Goal: Task Accomplishment & Management: Use online tool/utility

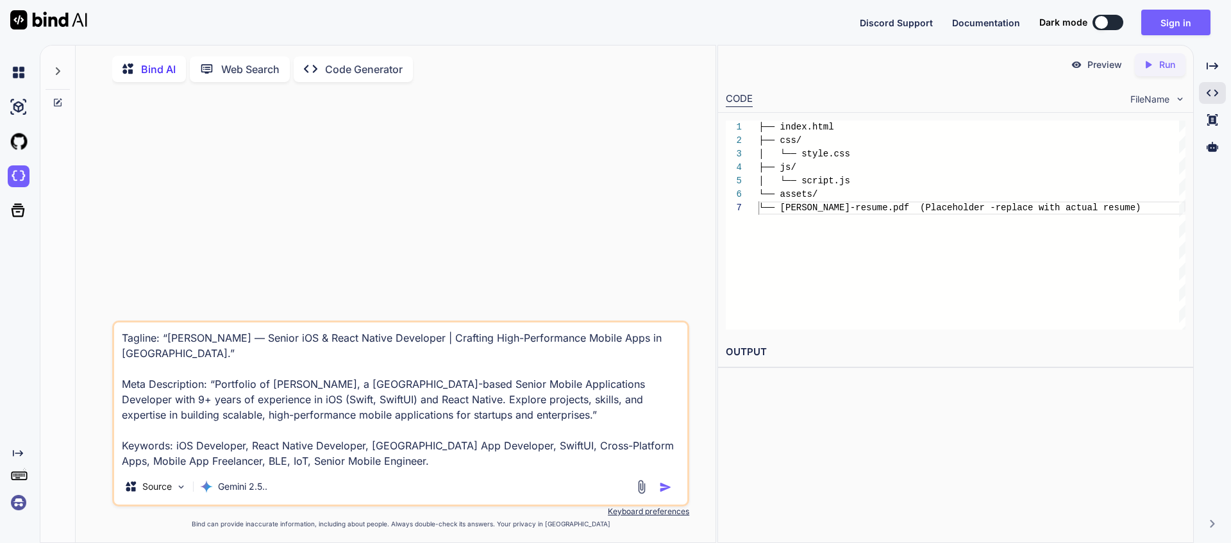
scroll to position [81, 0]
click at [19, 79] on img at bounding box center [19, 73] width 22 height 22
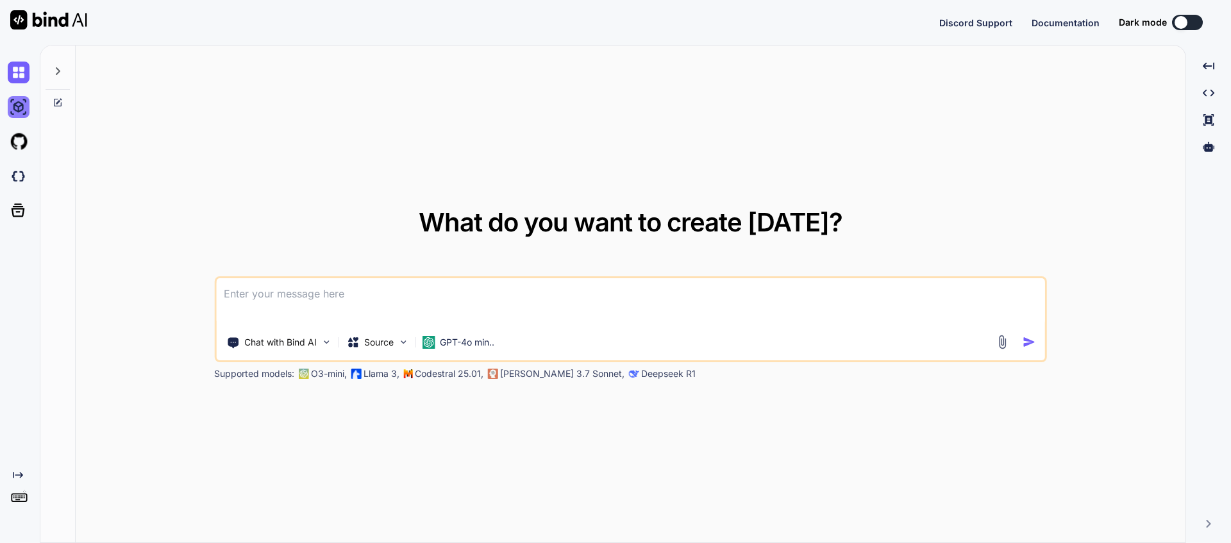
click at [14, 105] on img at bounding box center [19, 107] width 22 height 22
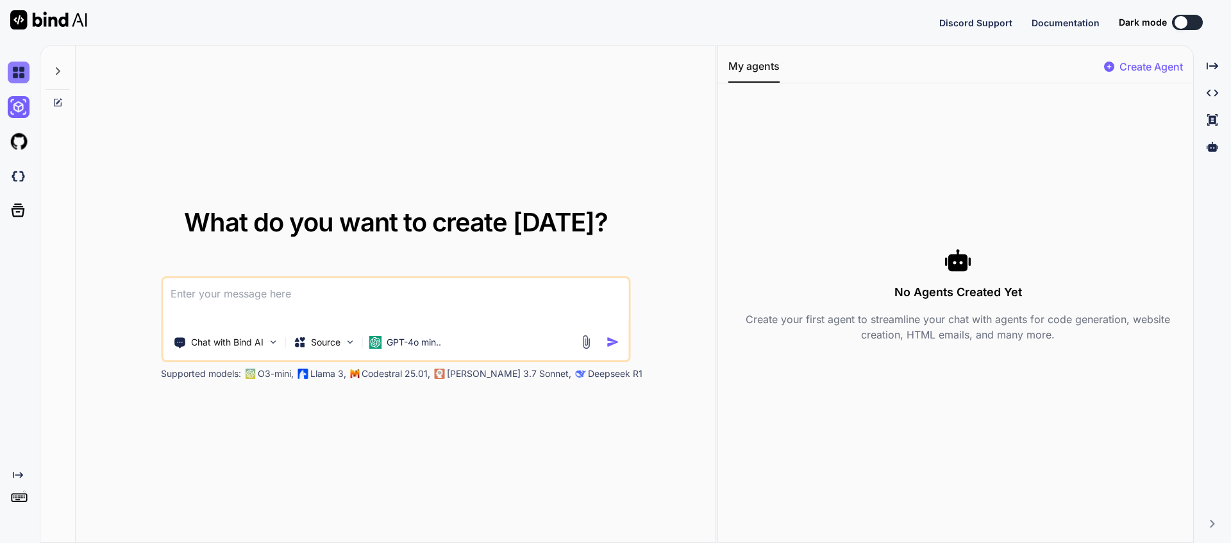
click at [16, 72] on img at bounding box center [19, 73] width 22 height 22
click at [16, 76] on img at bounding box center [19, 73] width 22 height 22
click at [59, 72] on icon at bounding box center [58, 71] width 10 height 10
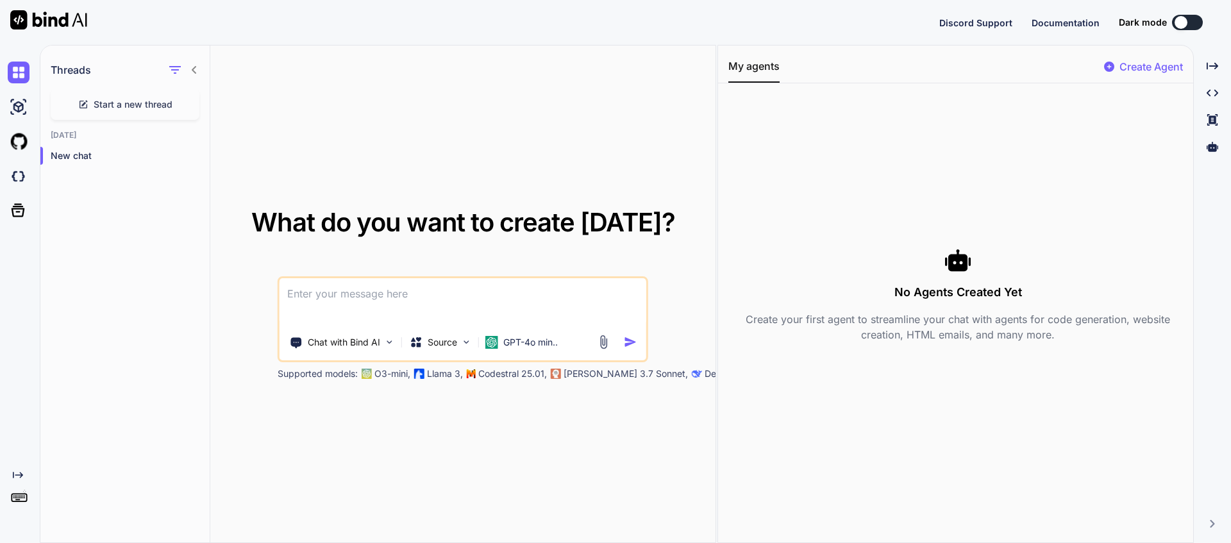
click at [95, 111] on div "Start a new thread" at bounding box center [125, 104] width 149 height 31
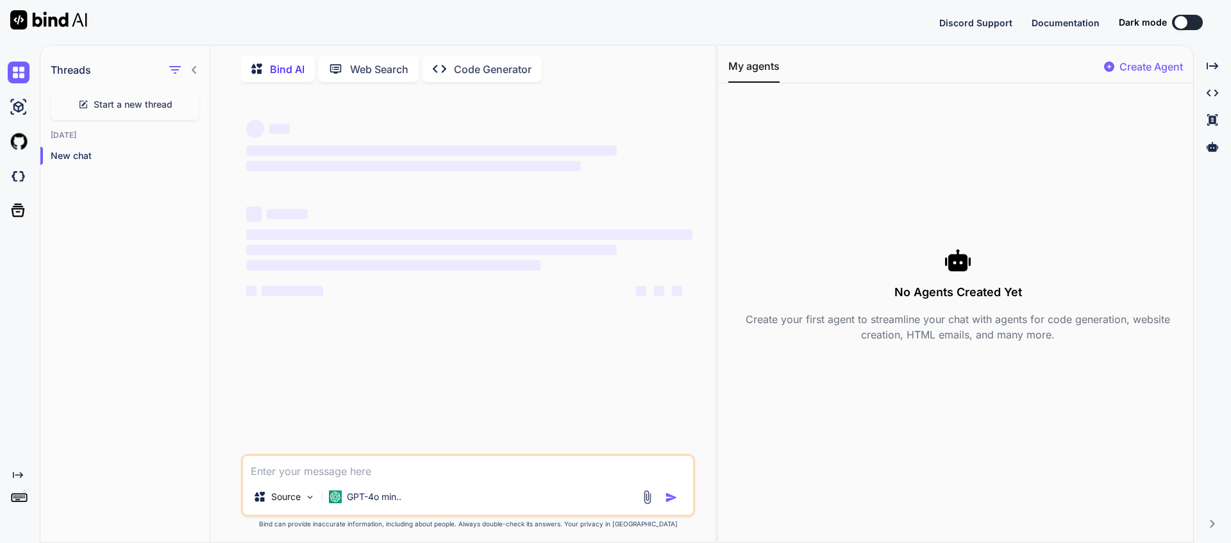
click at [81, 108] on icon at bounding box center [83, 105] width 8 height 8
type textarea "x"
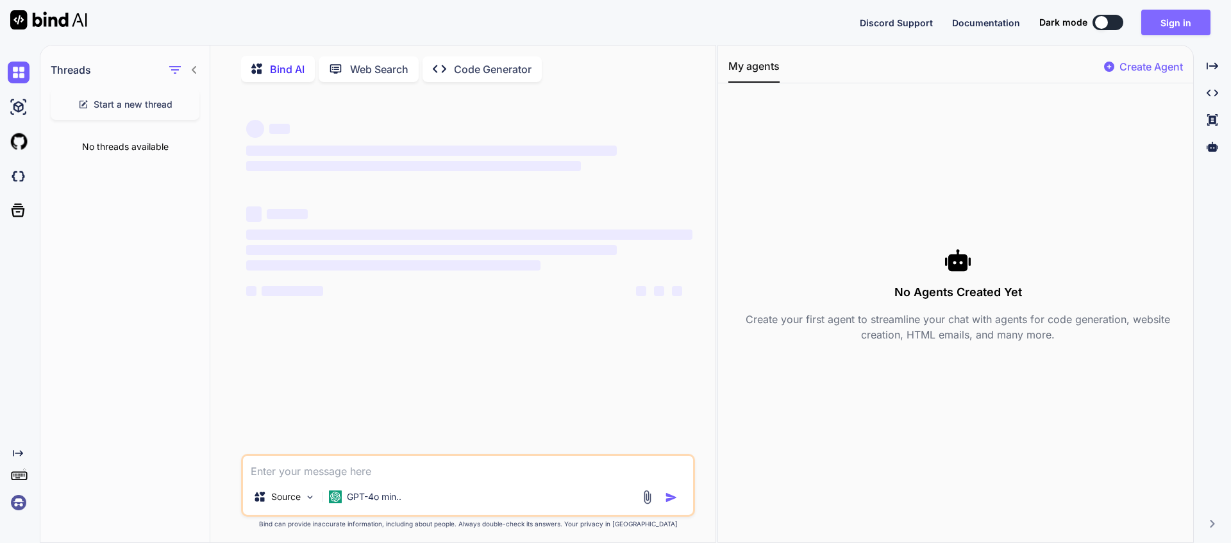
click at [1181, 16] on button "Sign in" at bounding box center [1175, 23] width 69 height 26
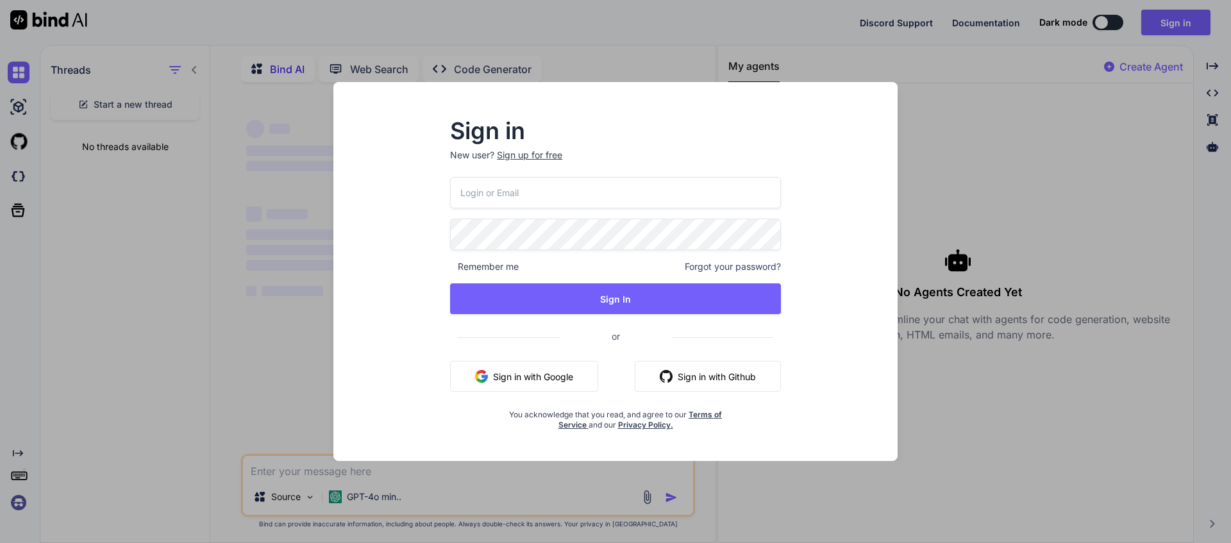
type input "vishnuharidas01@gmail.com"
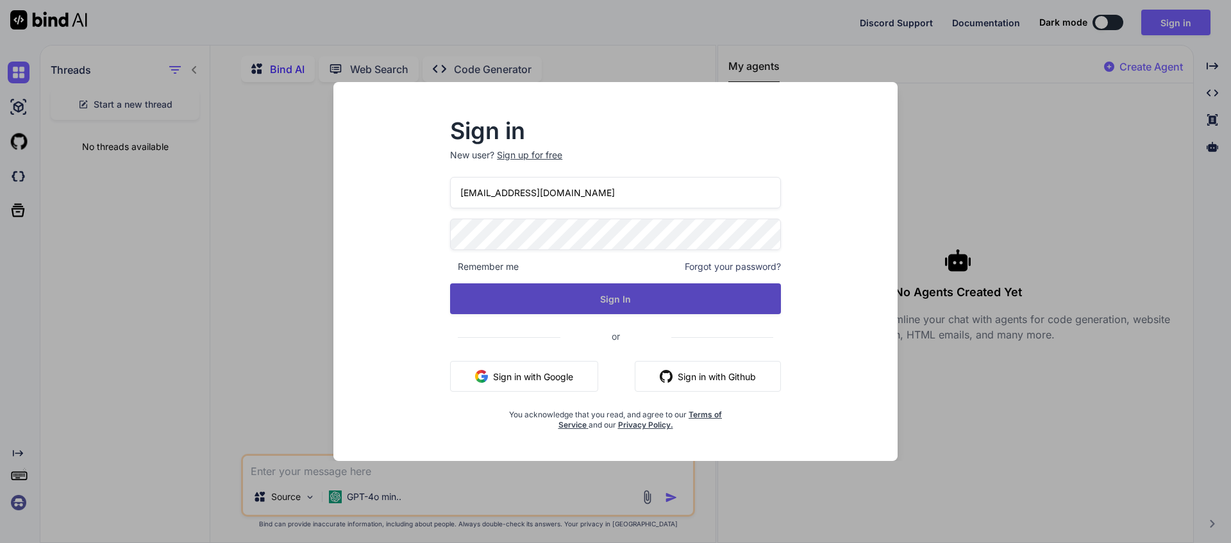
click at [588, 301] on button "Sign In" at bounding box center [615, 298] width 331 height 31
click at [642, 303] on button "Sign In" at bounding box center [615, 298] width 331 height 31
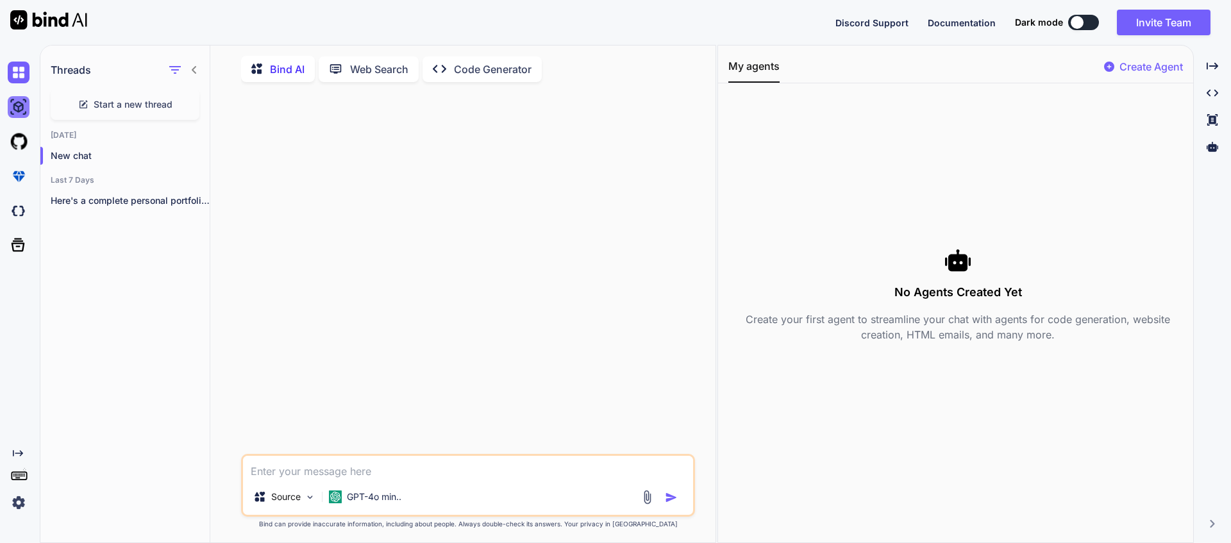
click at [16, 112] on img at bounding box center [19, 107] width 22 height 22
click at [24, 76] on img at bounding box center [19, 73] width 22 height 22
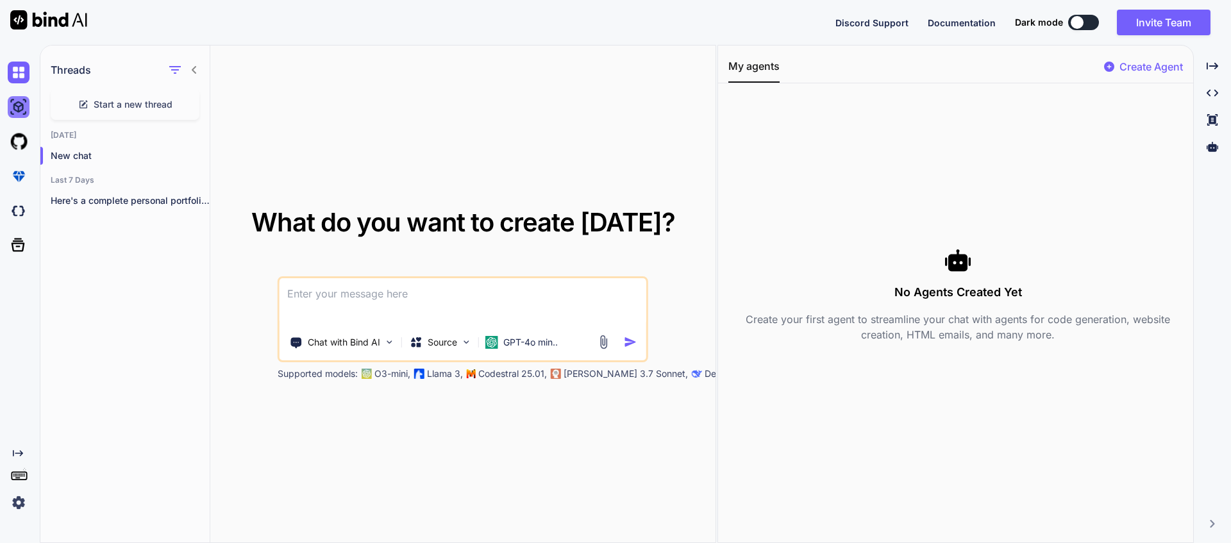
click at [17, 109] on img at bounding box center [19, 107] width 22 height 22
click at [20, 107] on img at bounding box center [19, 107] width 22 height 22
click at [19, 222] on div at bounding box center [21, 211] width 27 height 35
click at [117, 158] on p "New chat" at bounding box center [130, 155] width 159 height 13
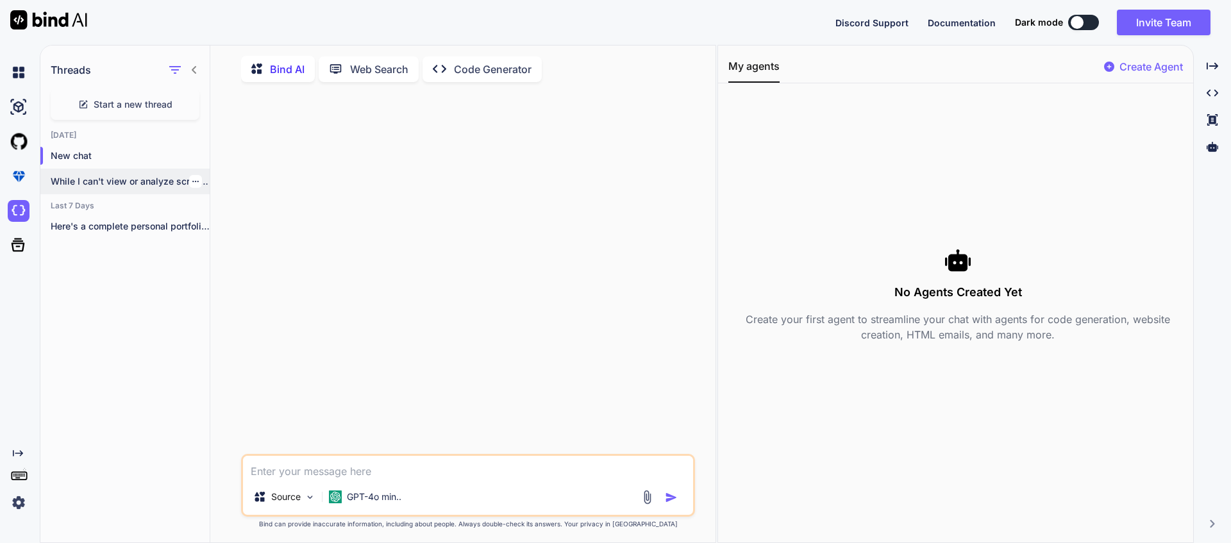
click at [110, 174] on div "While I can't view or analyze screenshots,..." at bounding box center [124, 182] width 169 height 26
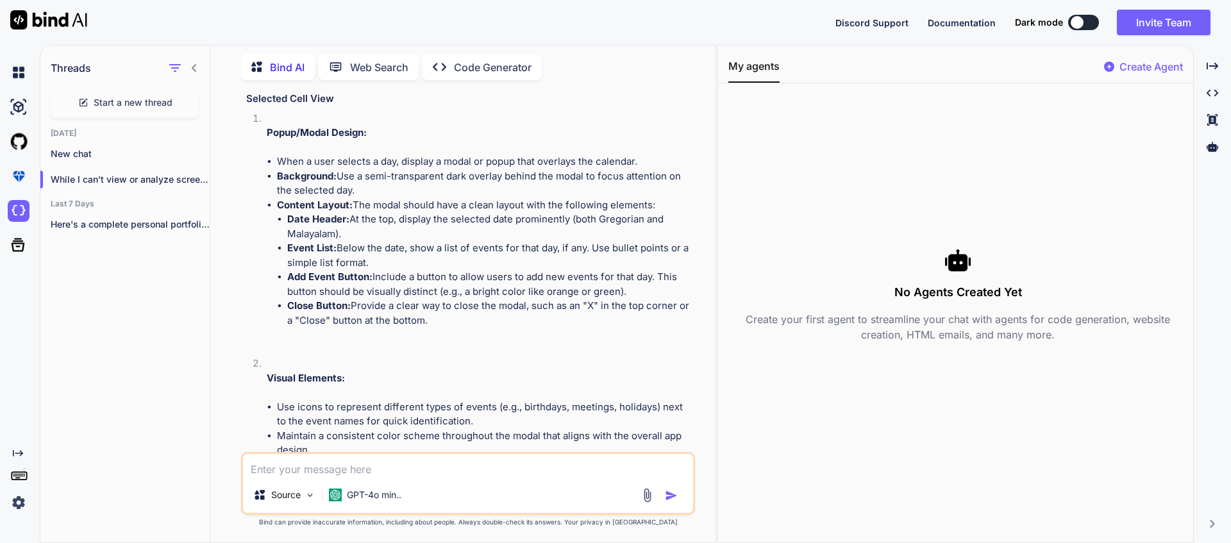
scroll to position [874, 0]
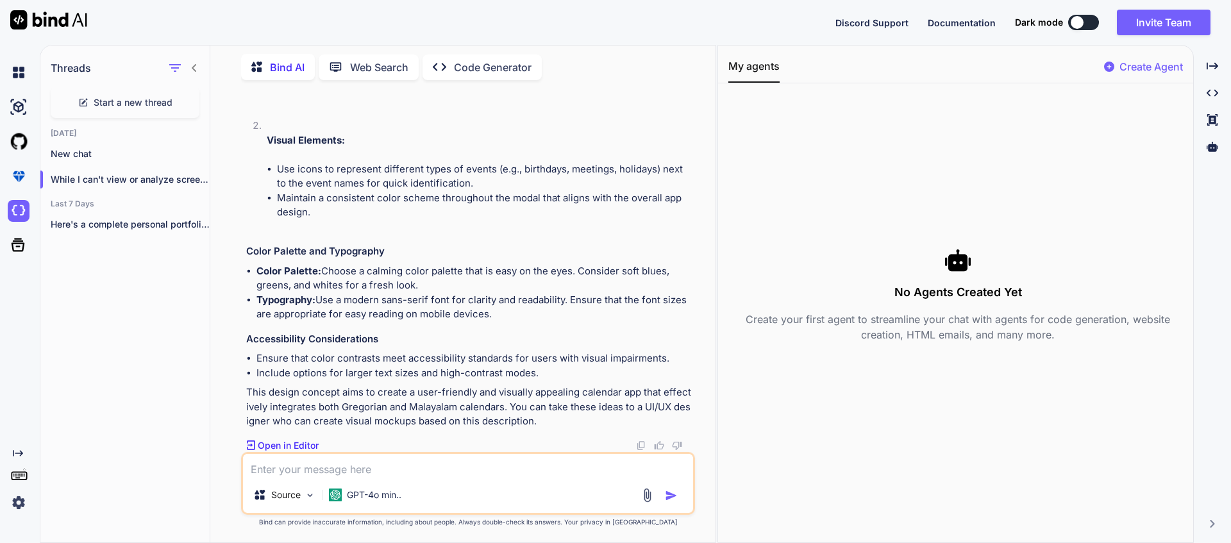
click at [306, 443] on p "Open in Editor" at bounding box center [288, 445] width 61 height 13
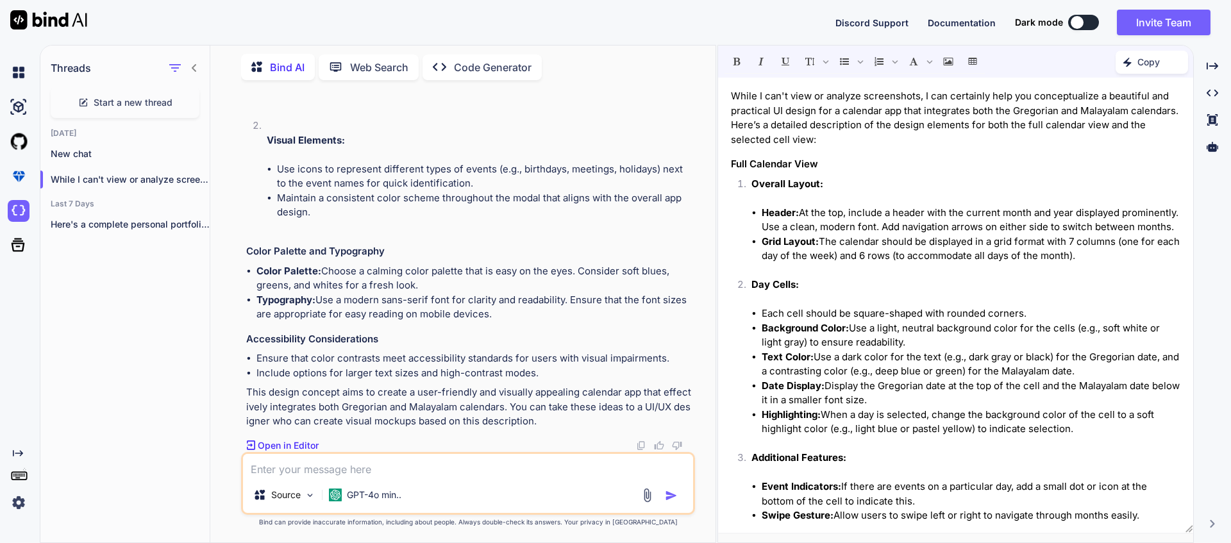
click at [1138, 65] on p "Copy" at bounding box center [1148, 62] width 22 height 13
click at [1125, 115] on span "Copy Content" at bounding box center [1119, 116] width 58 height 13
type textarea "x"
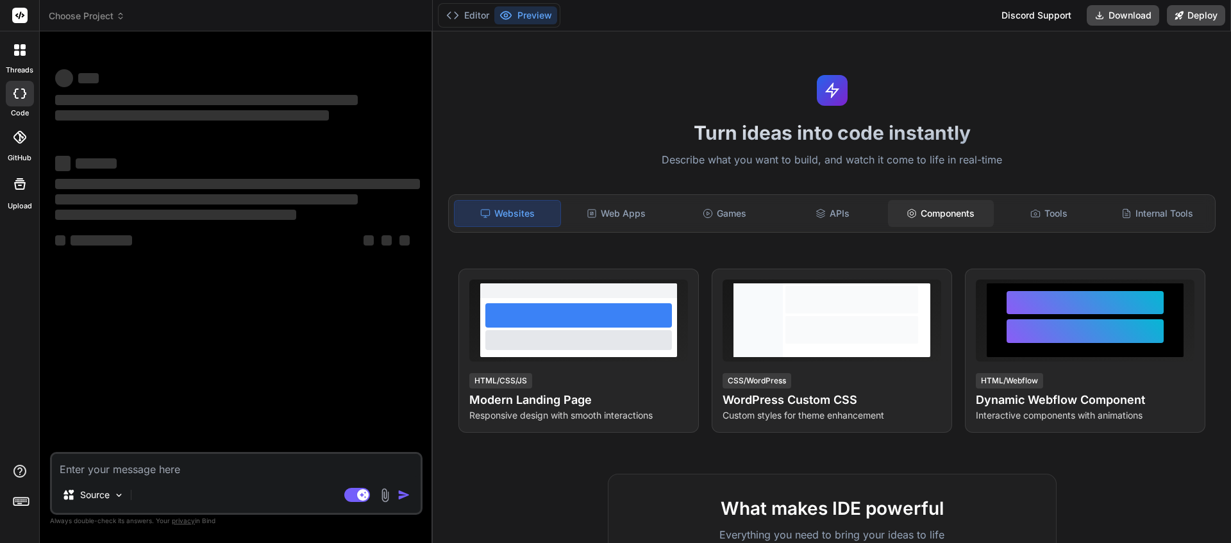
click at [950, 211] on div "Components" at bounding box center [941, 213] width 106 height 27
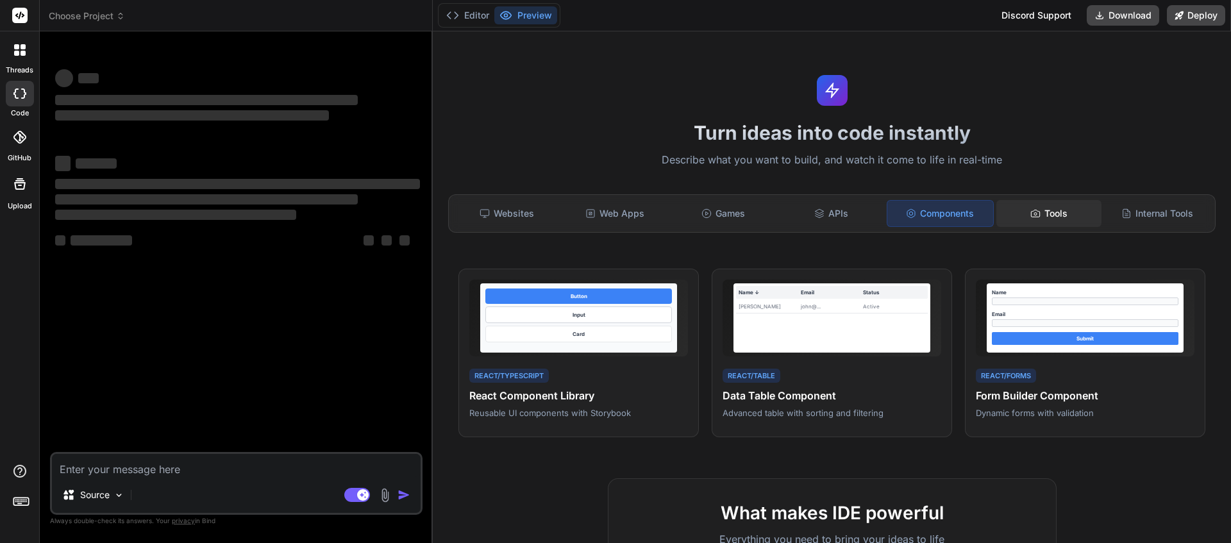
click at [1045, 213] on div "Tools" at bounding box center [1049, 213] width 106 height 27
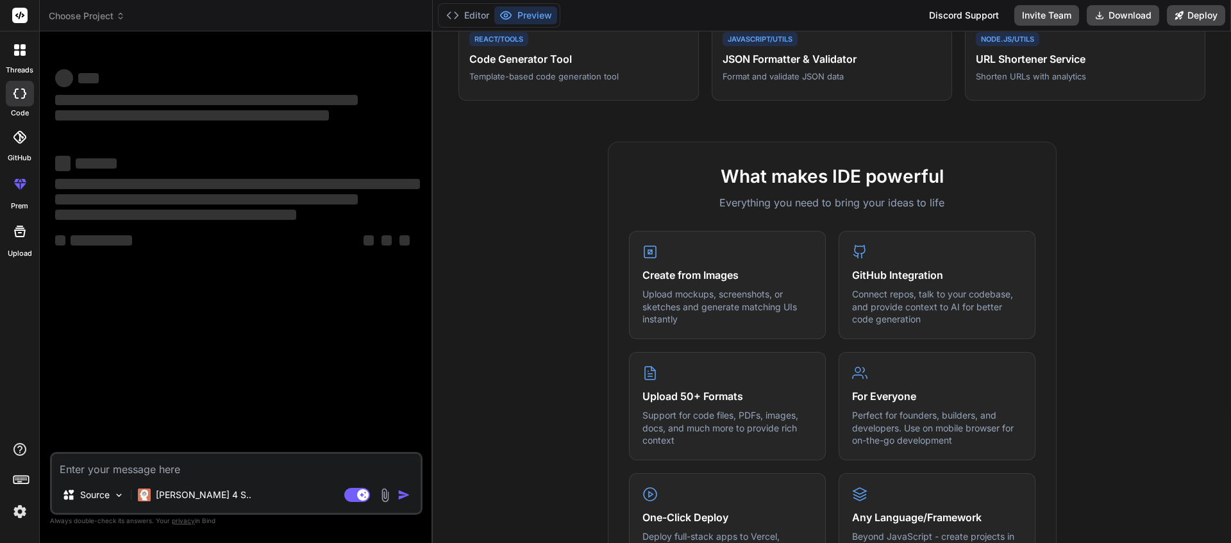
scroll to position [483, 0]
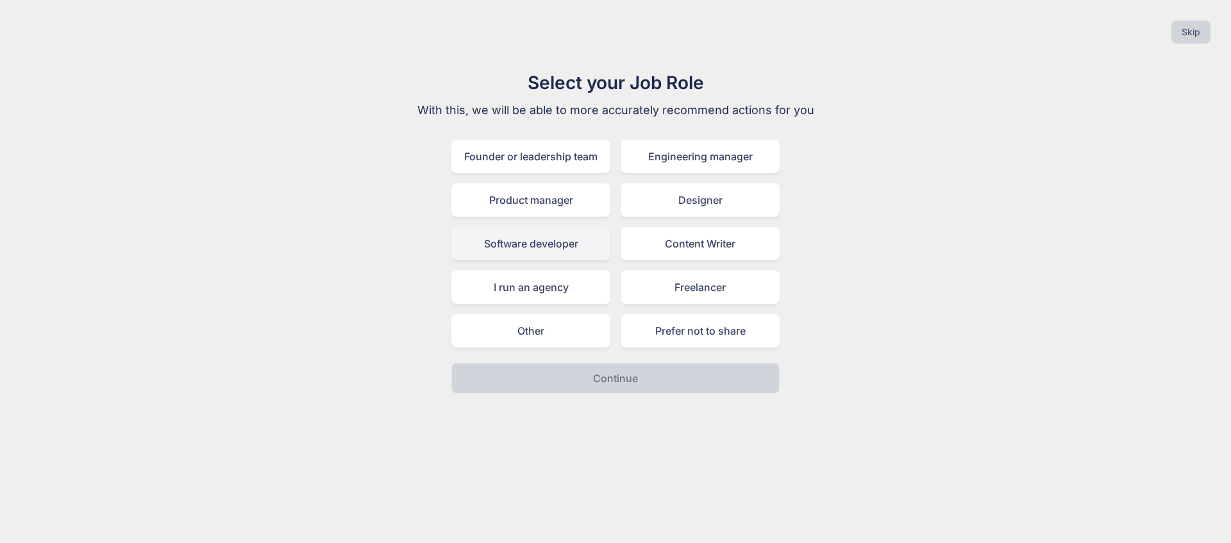
click at [533, 249] on div "Software developer" at bounding box center [530, 243] width 159 height 33
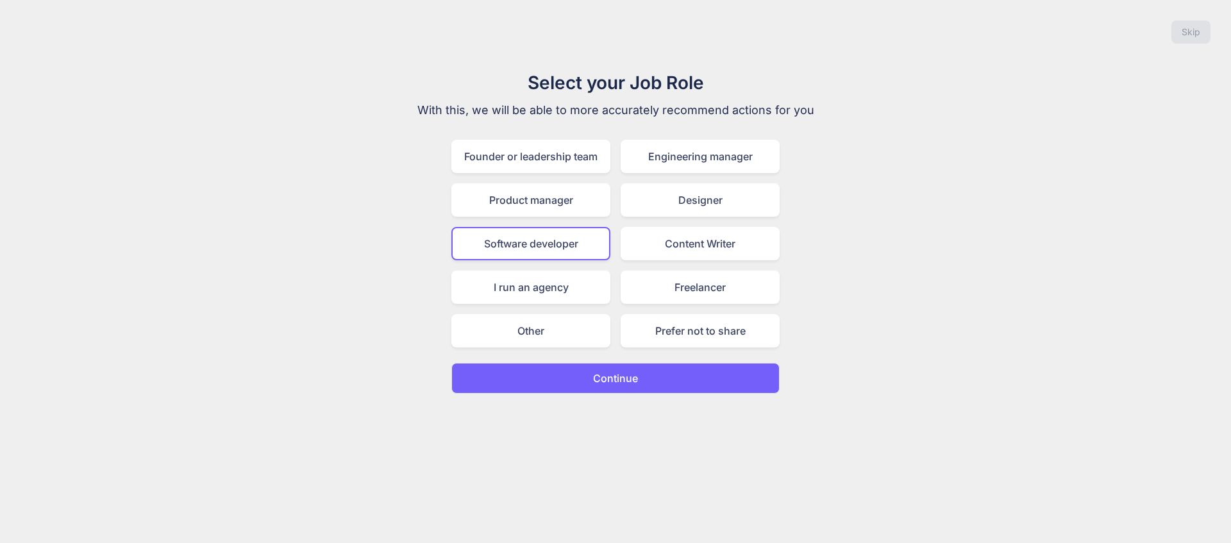
click at [598, 383] on p "Continue" at bounding box center [615, 377] width 45 height 15
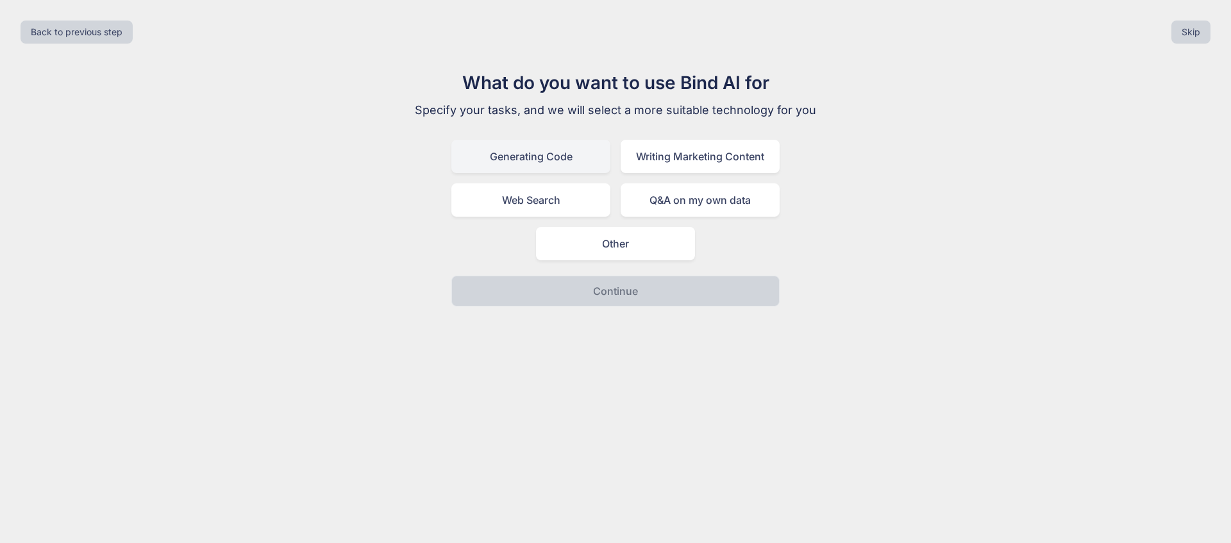
click at [556, 152] on div "Generating Code" at bounding box center [530, 156] width 159 height 33
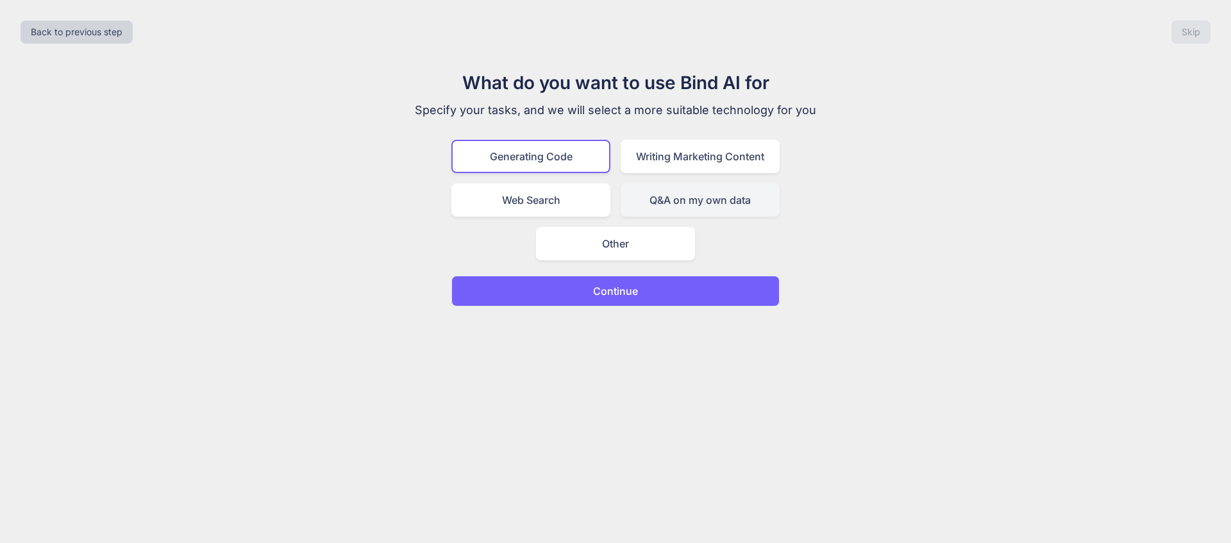
click at [689, 198] on div "Q&A on my own data" at bounding box center [699, 199] width 159 height 33
click at [561, 154] on div "Generating Code" at bounding box center [530, 156] width 159 height 33
click at [581, 290] on button "Continue" at bounding box center [615, 291] width 328 height 31
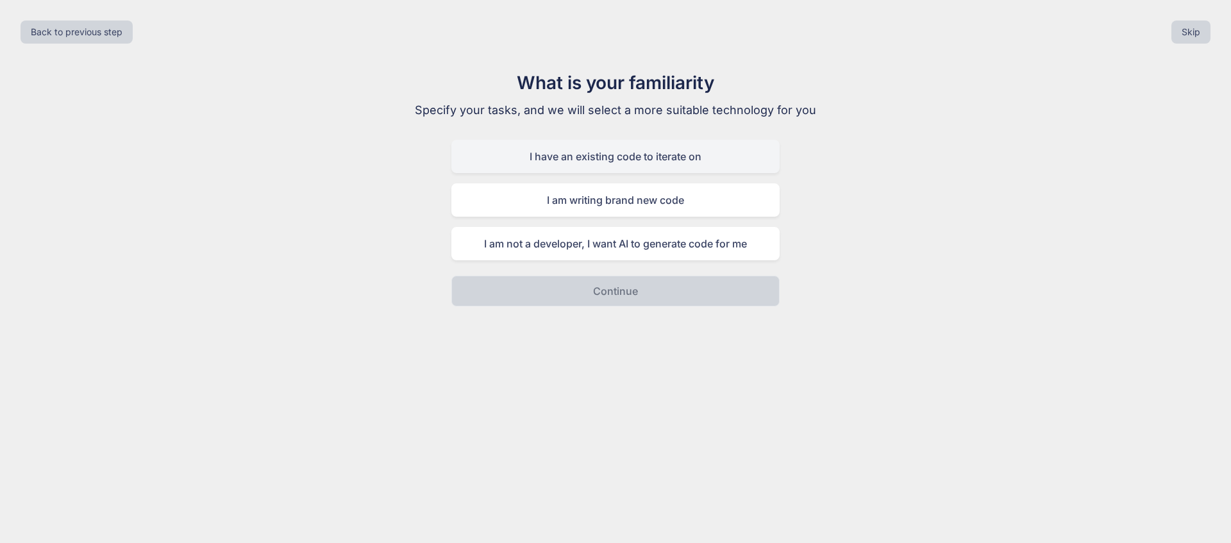
click at [674, 167] on div "I have an existing code to iterate on" at bounding box center [615, 156] width 328 height 33
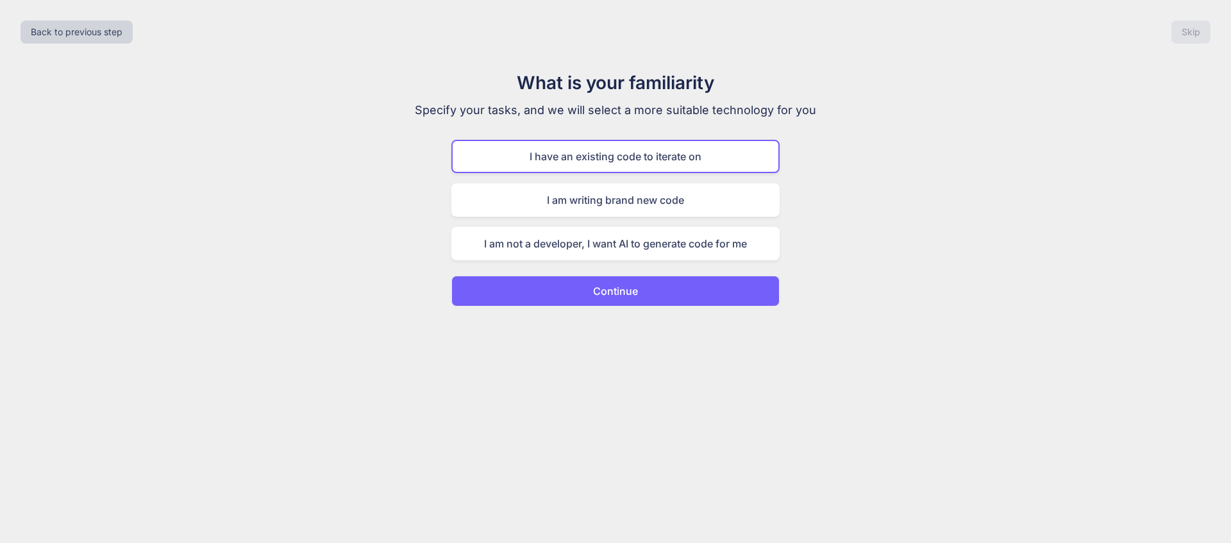
click at [672, 288] on button "Continue" at bounding box center [615, 291] width 328 height 31
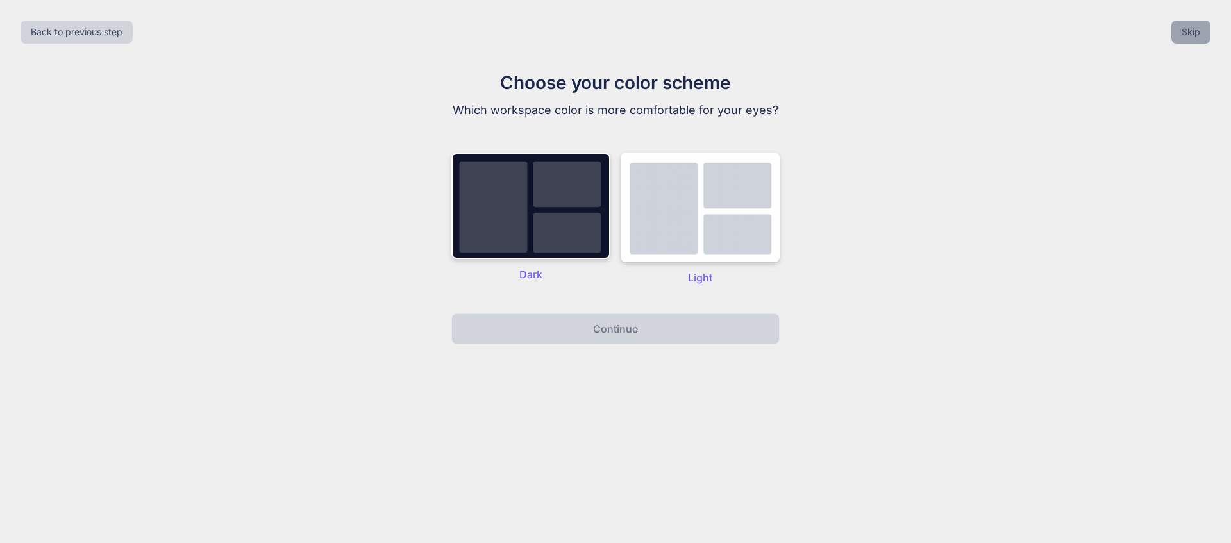
click at [1182, 36] on button "Skip" at bounding box center [1190, 32] width 39 height 23
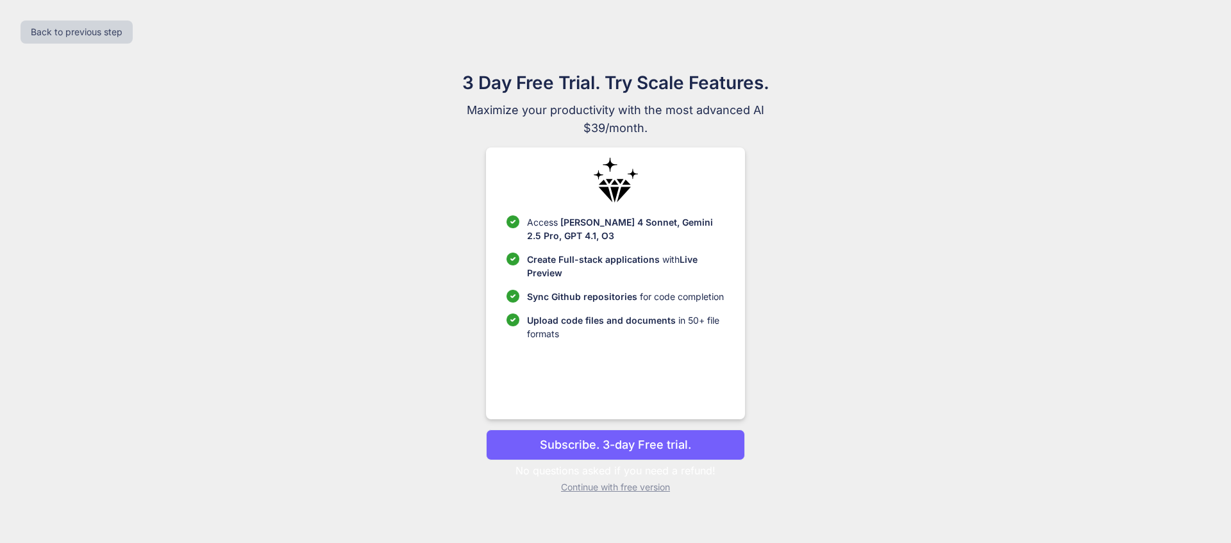
click at [641, 488] on p "Continue with free version" at bounding box center [615, 487] width 258 height 13
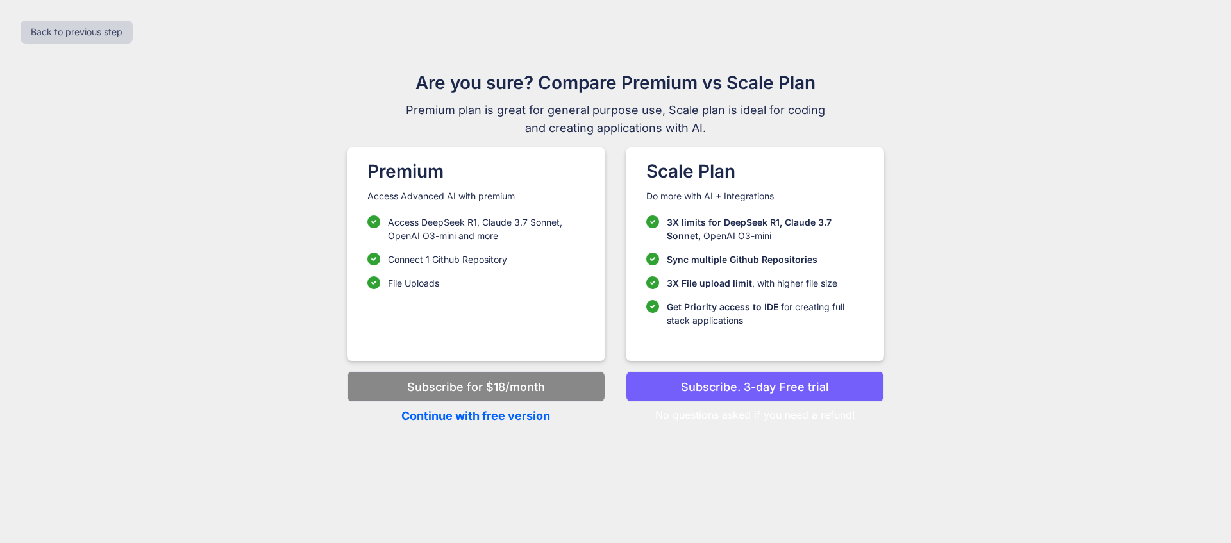
click at [538, 418] on p "Continue with free version" at bounding box center [476, 415] width 258 height 17
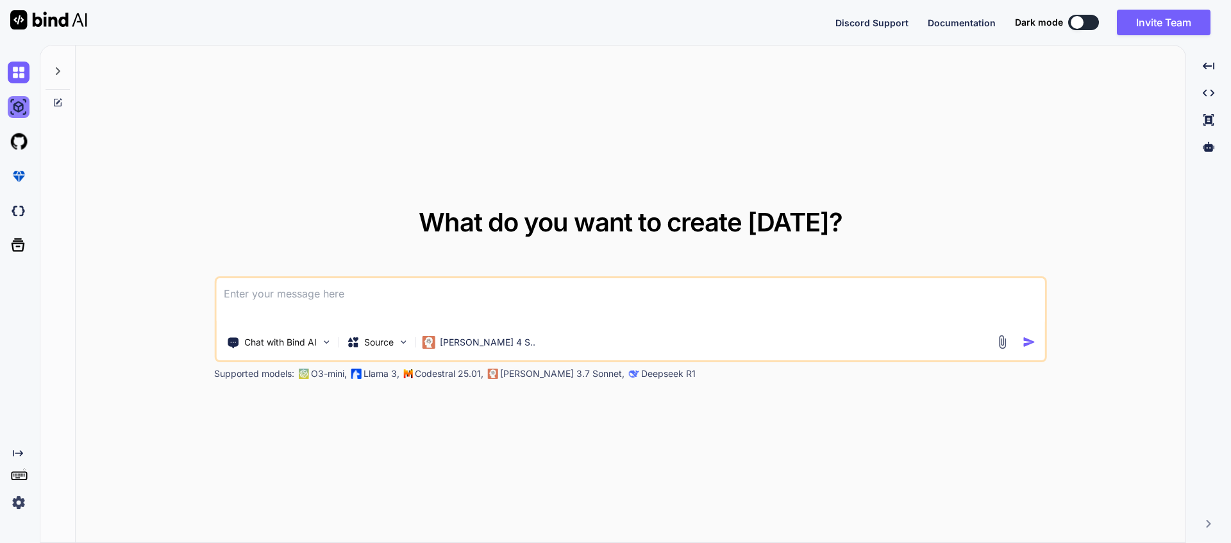
click at [17, 111] on img at bounding box center [19, 107] width 22 height 22
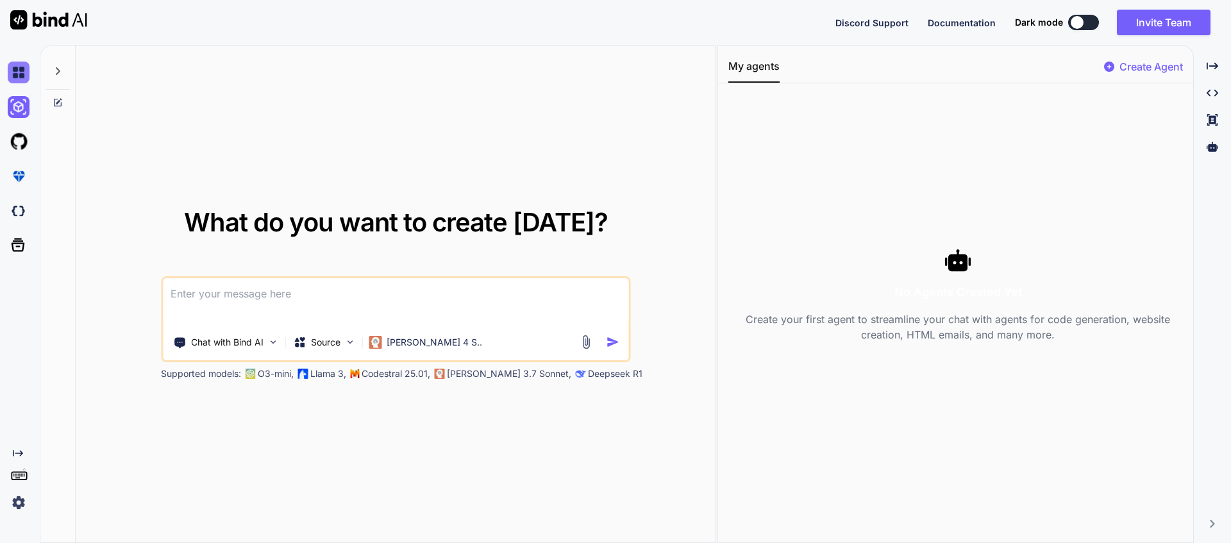
click at [13, 73] on img at bounding box center [19, 73] width 22 height 22
click at [347, 349] on div "Source" at bounding box center [324, 342] width 72 height 26
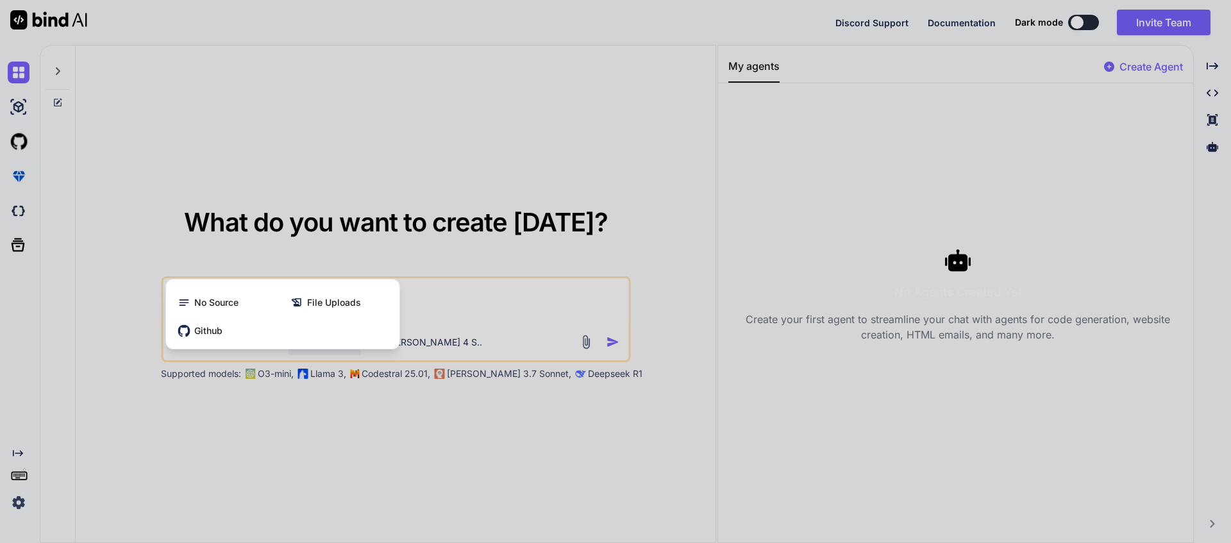
click at [500, 306] on div at bounding box center [615, 271] width 1231 height 543
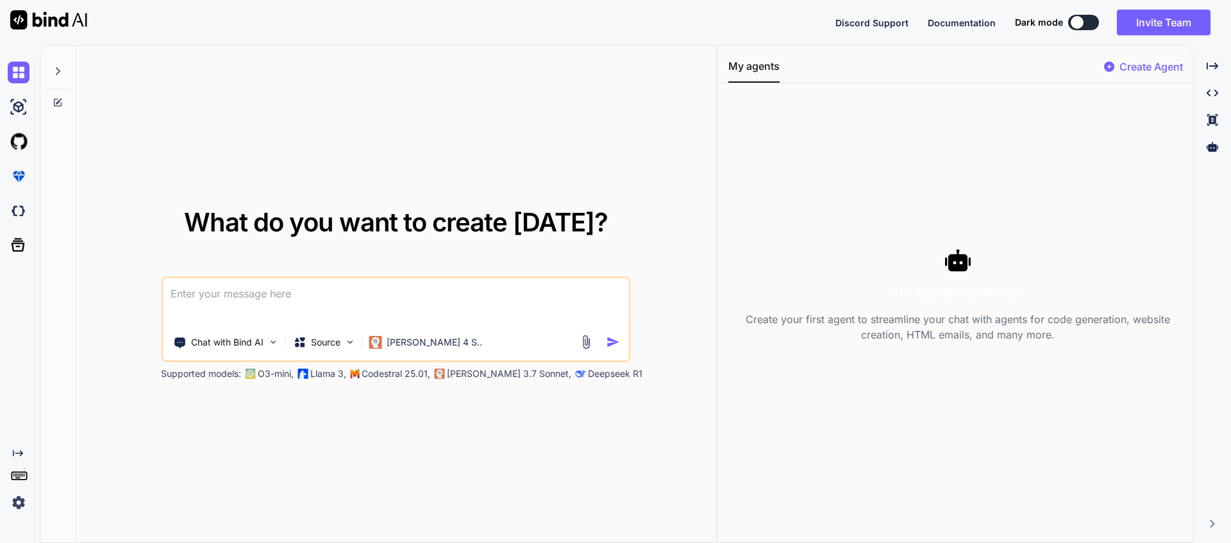
click at [256, 301] on textarea at bounding box center [395, 301] width 465 height 47
click at [263, 294] on textarea at bounding box center [395, 301] width 465 height 47
click at [203, 292] on textarea at bounding box center [395, 301] width 465 height 47
click at [186, 295] on textarea at bounding box center [395, 301] width 465 height 47
click at [247, 305] on textarea at bounding box center [395, 301] width 465 height 47
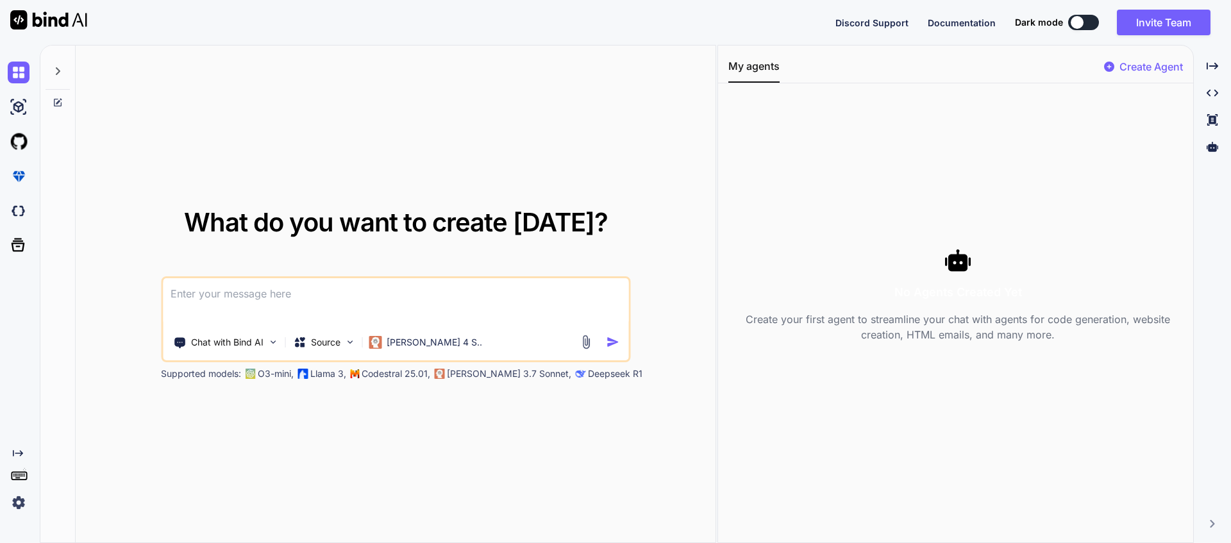
click at [244, 314] on textarea at bounding box center [395, 301] width 465 height 47
click at [359, 304] on textarea at bounding box center [395, 301] width 465 height 47
type textarea "x"
type textarea "C"
click at [183, 298] on textarea "C" at bounding box center [395, 301] width 465 height 47
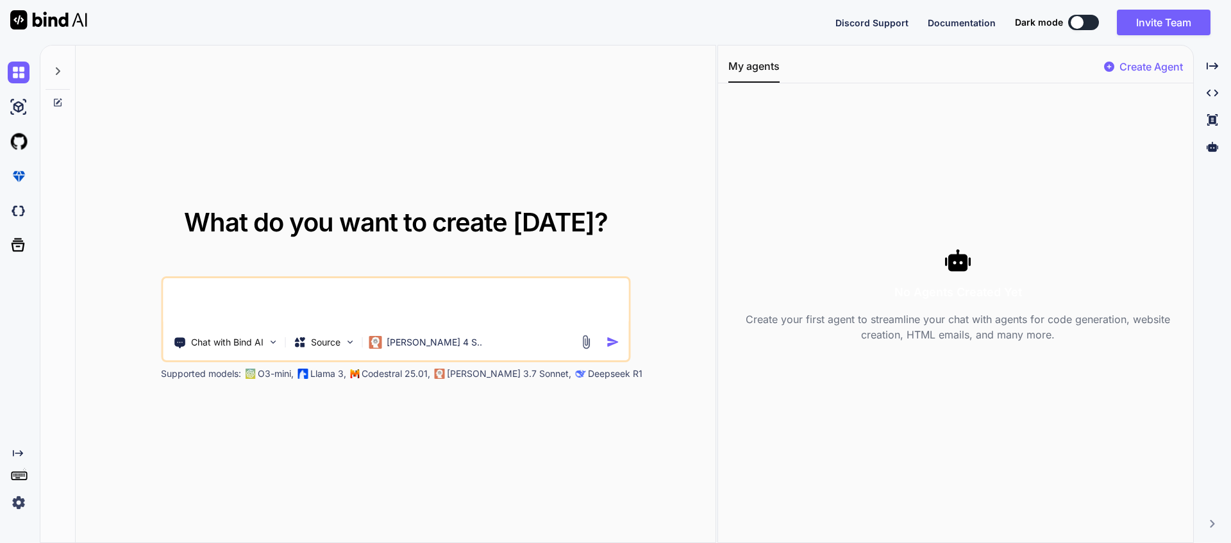
type textarea "x"
type textarea "Cc"
type textarea "x"
type textarea "Ccr"
type textarea "x"
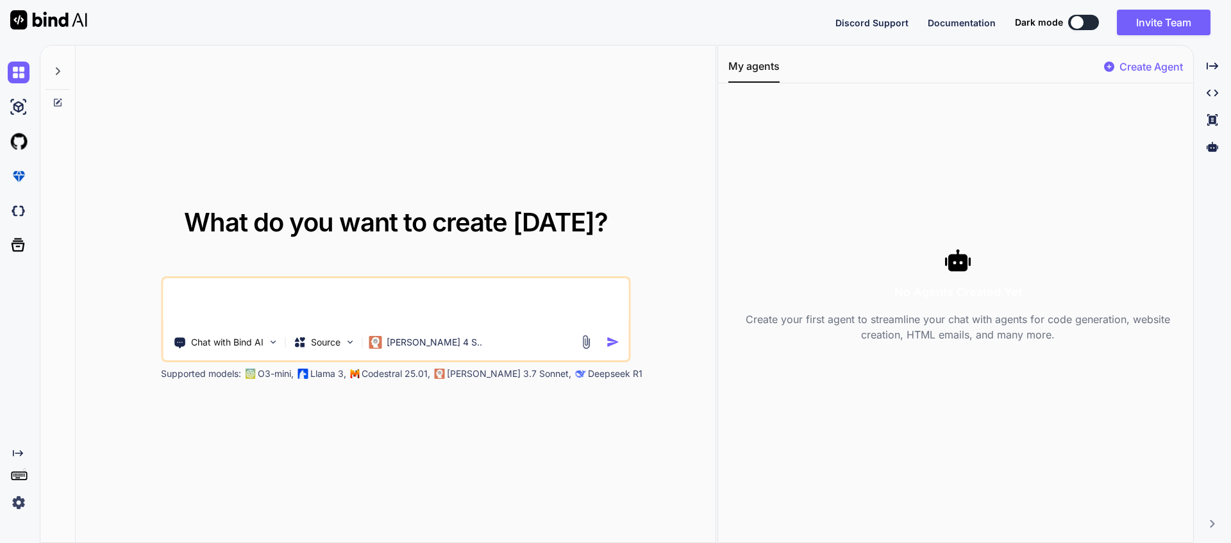
type textarea "Ccre"
type textarea "x"
type textarea "Ccrea"
type textarea "x"
type textarea "Ccreate"
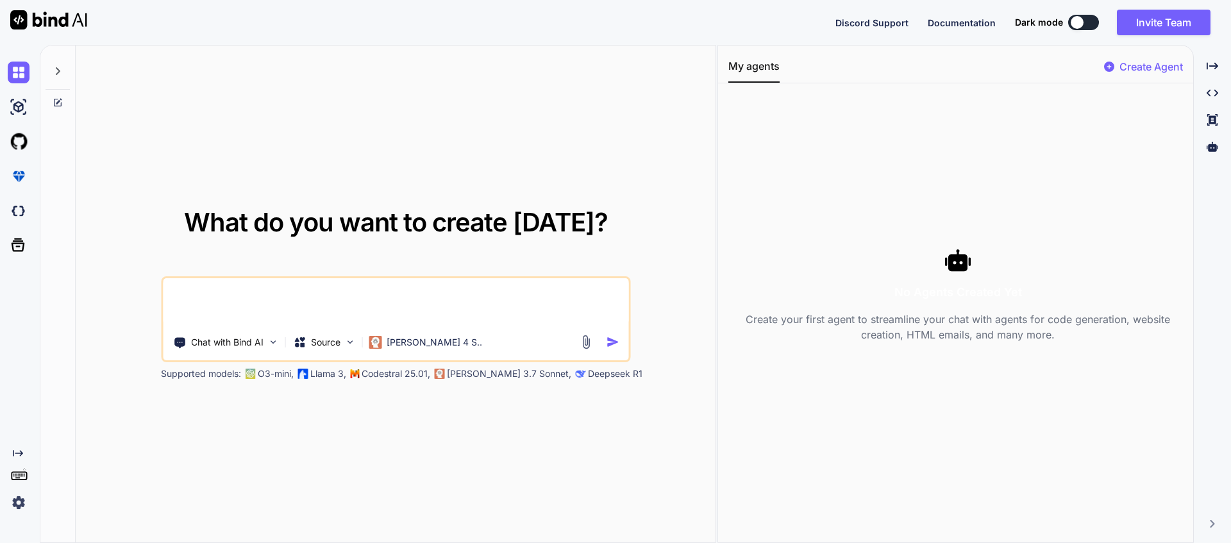
type textarea "x"
type textarea "Ccreate"
click at [55, 71] on icon at bounding box center [58, 71] width 10 height 10
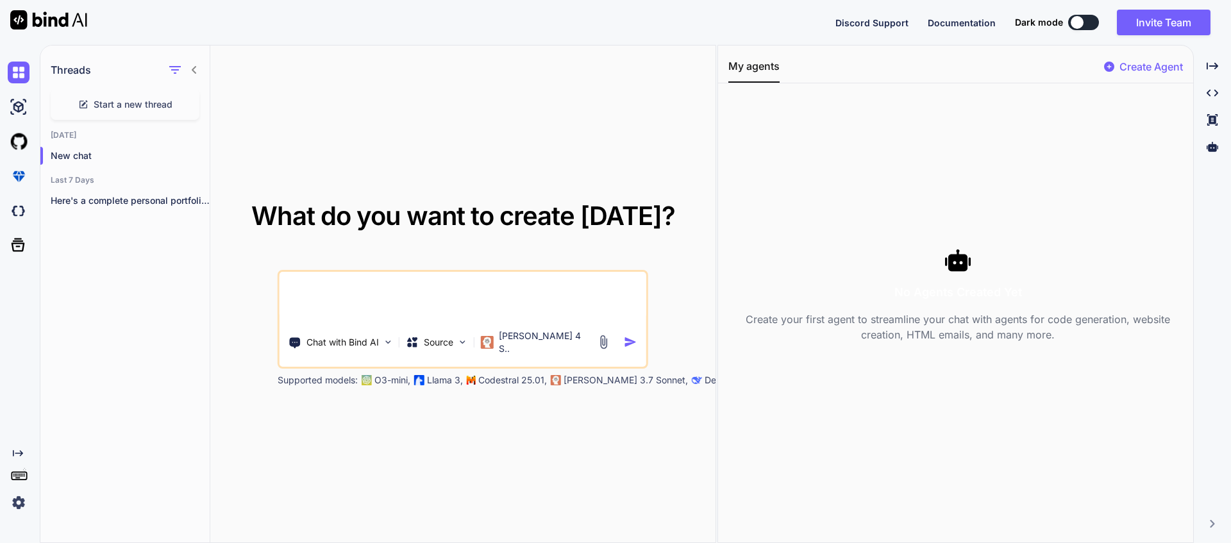
drag, startPoint x: 356, startPoint y: 299, endPoint x: 278, endPoint y: 292, distance: 78.5
click at [278, 292] on div "Ccreate Chat with Bind AI Source Claude 4 S.." at bounding box center [463, 319] width 370 height 99
type textarea "x"
type textarea "c"
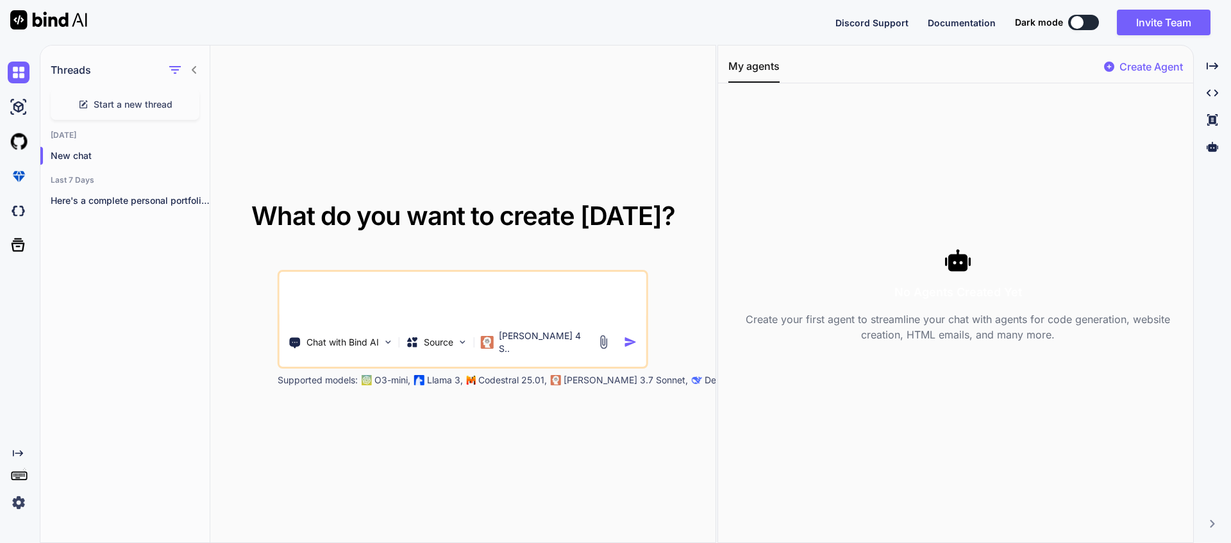
type textarea "x"
type textarea "cr"
type textarea "x"
type textarea "cre"
type textarea "x"
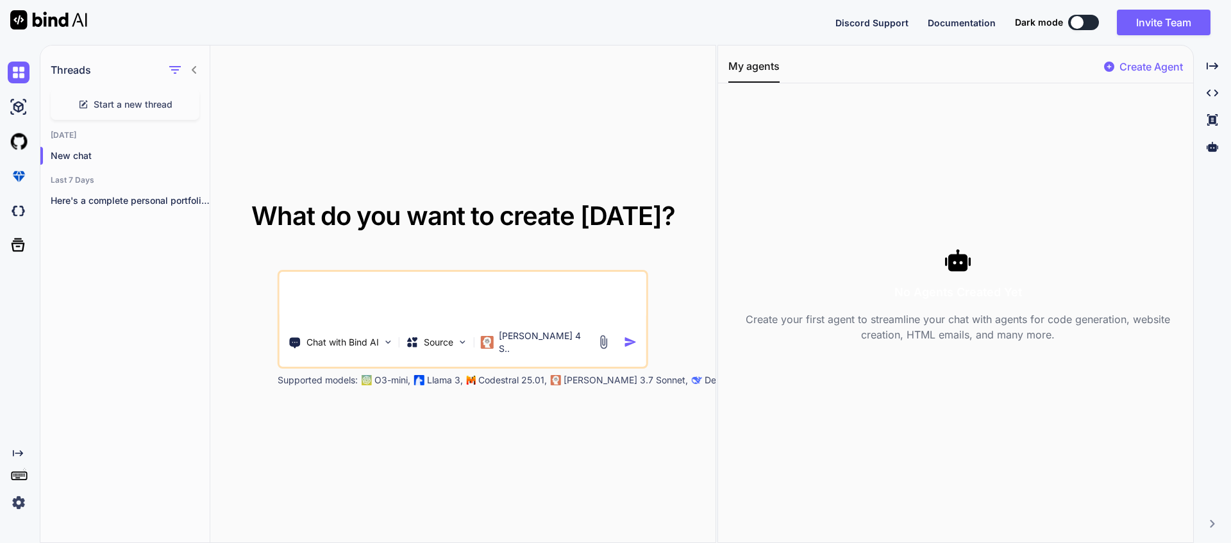
type textarea "crea"
type textarea "x"
type textarea "creat"
type textarea "x"
type textarea "create"
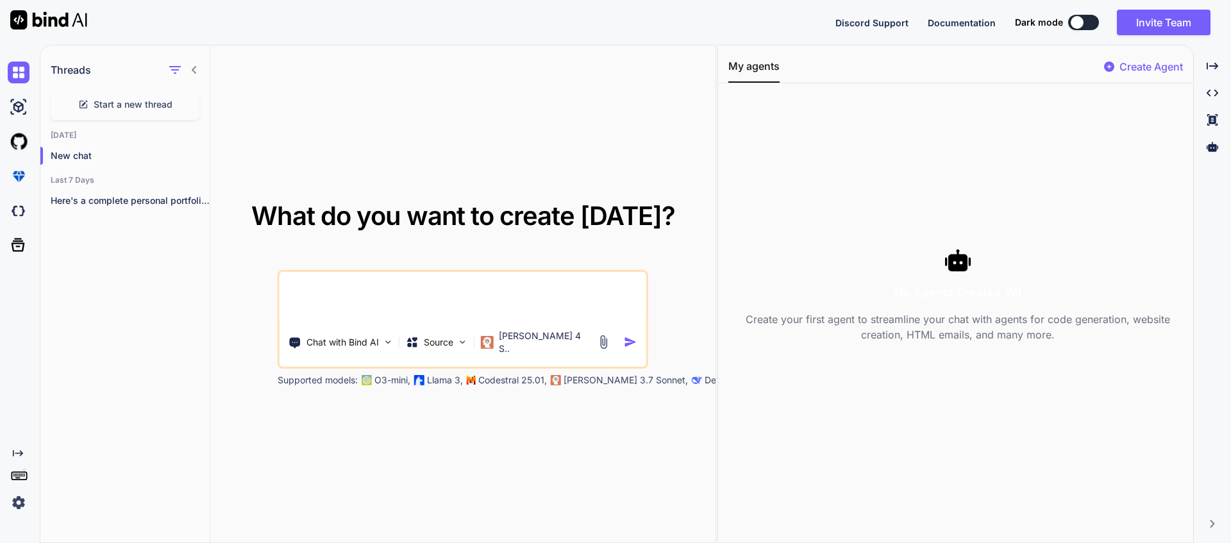
type textarea "x"
type textarea "create"
type textarea "x"
type textarea "create a"
type textarea "x"
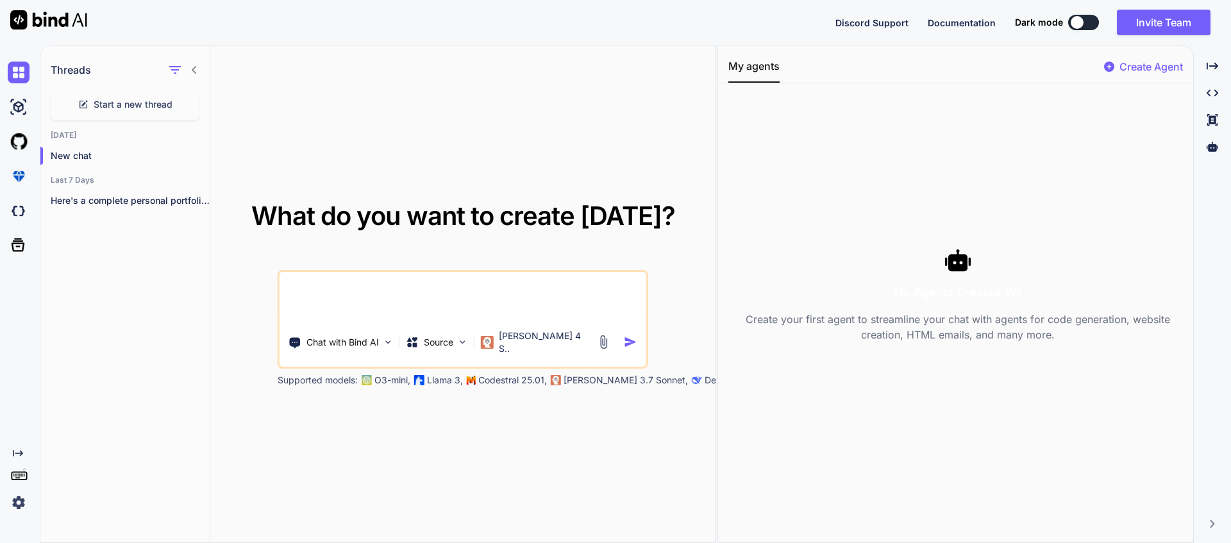
type textarea "create a"
drag, startPoint x: 403, startPoint y: 304, endPoint x: 274, endPoint y: 276, distance: 132.5
click at [274, 276] on div "What do you want to create today? create a Chat with Bind AI Source Claude 4 S.…" at bounding box center [462, 294] width 463 height 183
click at [395, 304] on textarea "create a" at bounding box center [462, 295] width 367 height 47
click at [387, 298] on textarea "create a" at bounding box center [462, 295] width 367 height 47
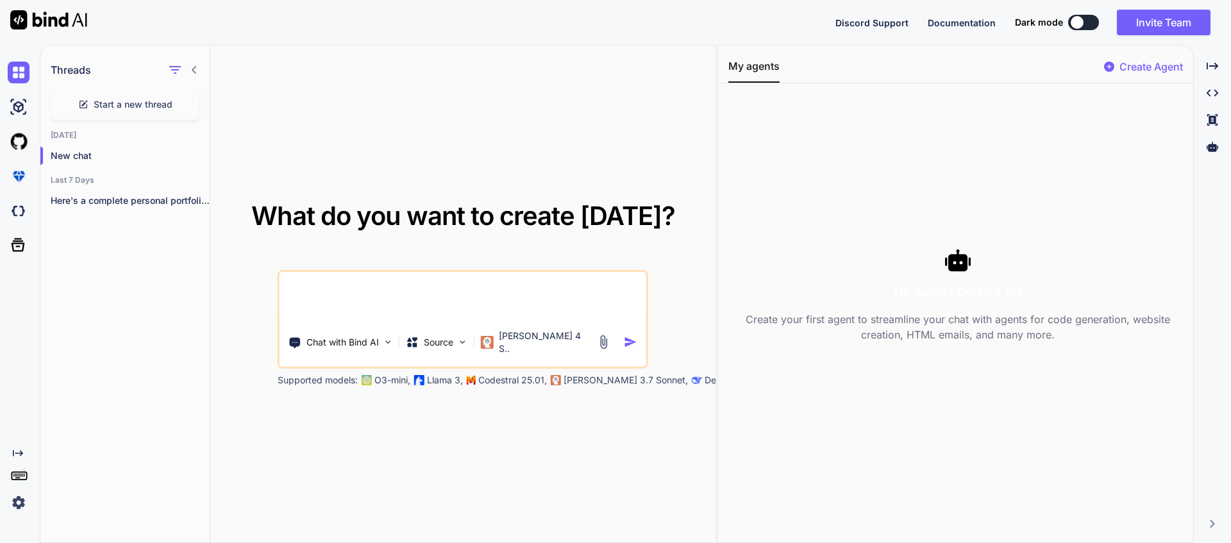
type textarea "x"
type textarea "create a"
type textarea "x"
type textarea "create a U"
type textarea "x"
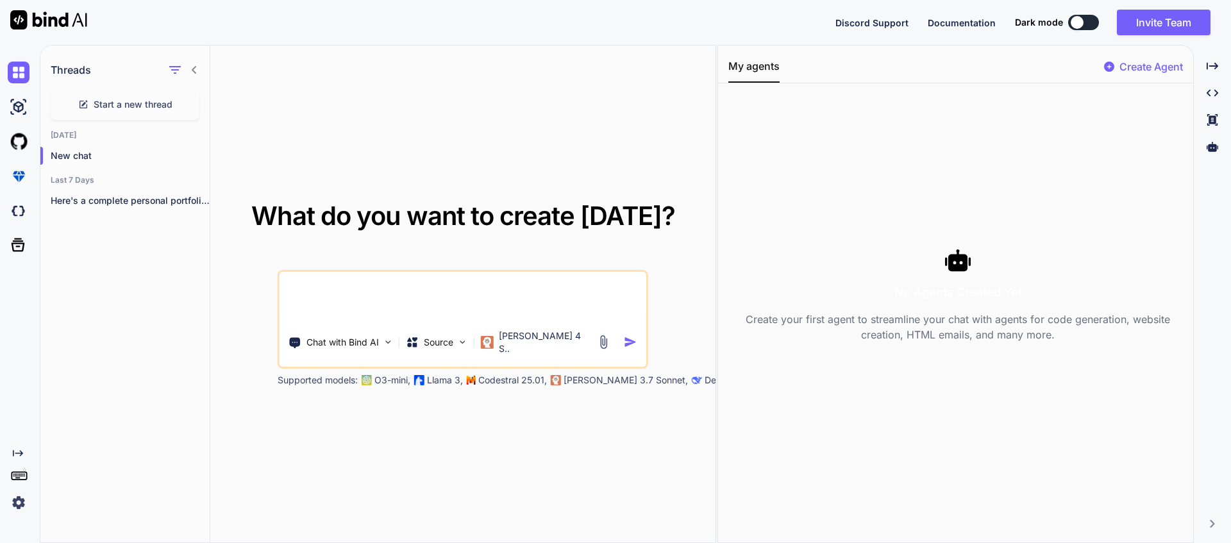
type textarea "create a Ui"
type textarea "x"
type textarea "create a Ui"
type textarea "x"
type textarea "create a Ui d"
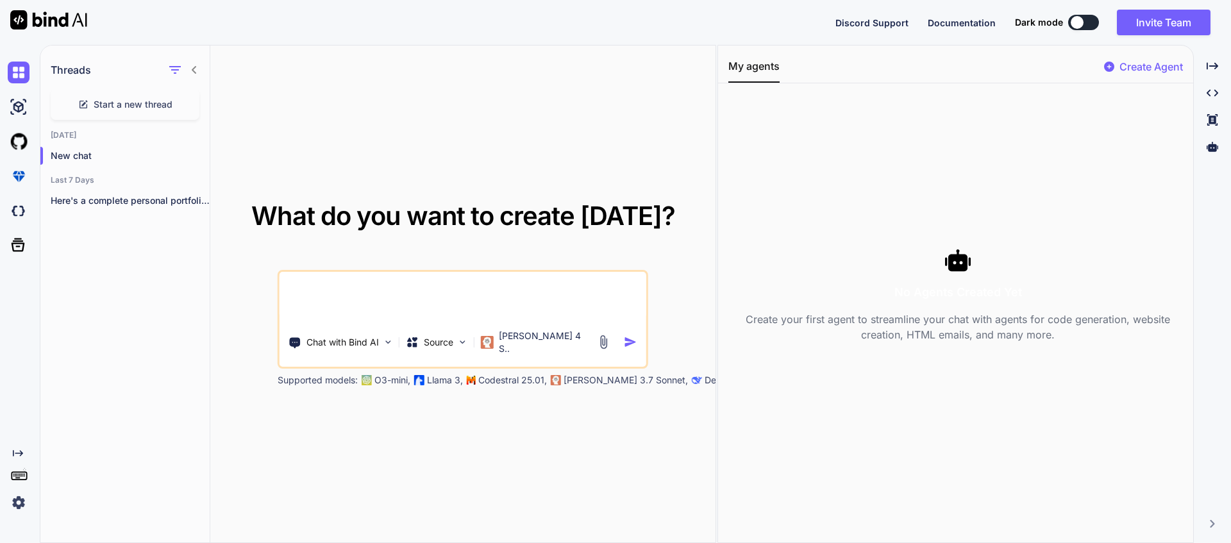
type textarea "x"
type textarea "create a Ui de"
type textarea "x"
type textarea "create a Ui des"
type textarea "x"
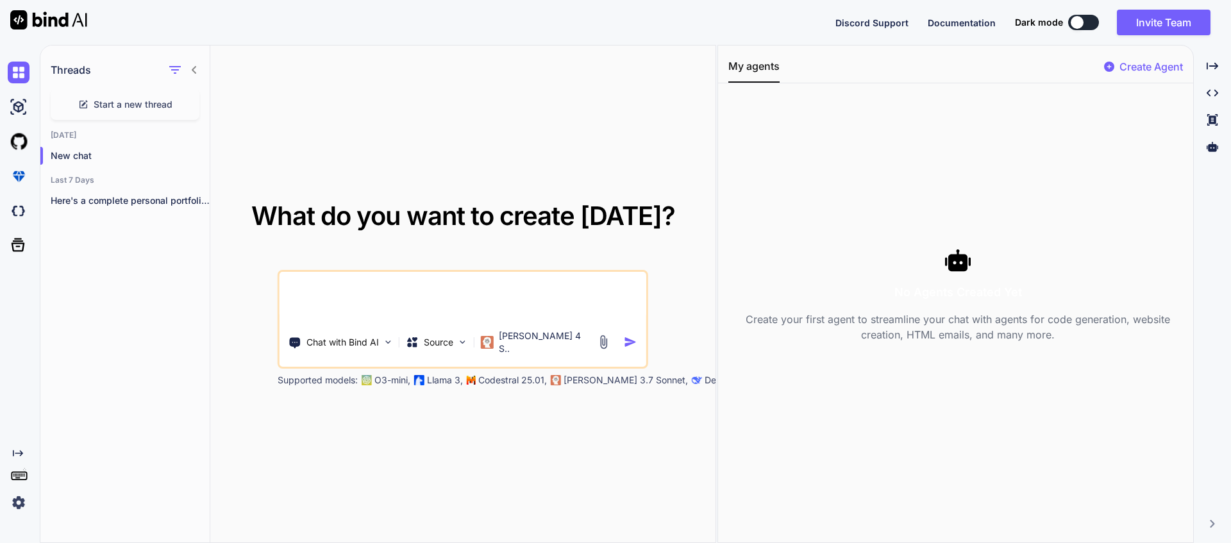
type textarea "create a Ui desi"
type textarea "x"
type textarea "create a Ui desig"
type textarea "x"
type textarea "create a Ui design"
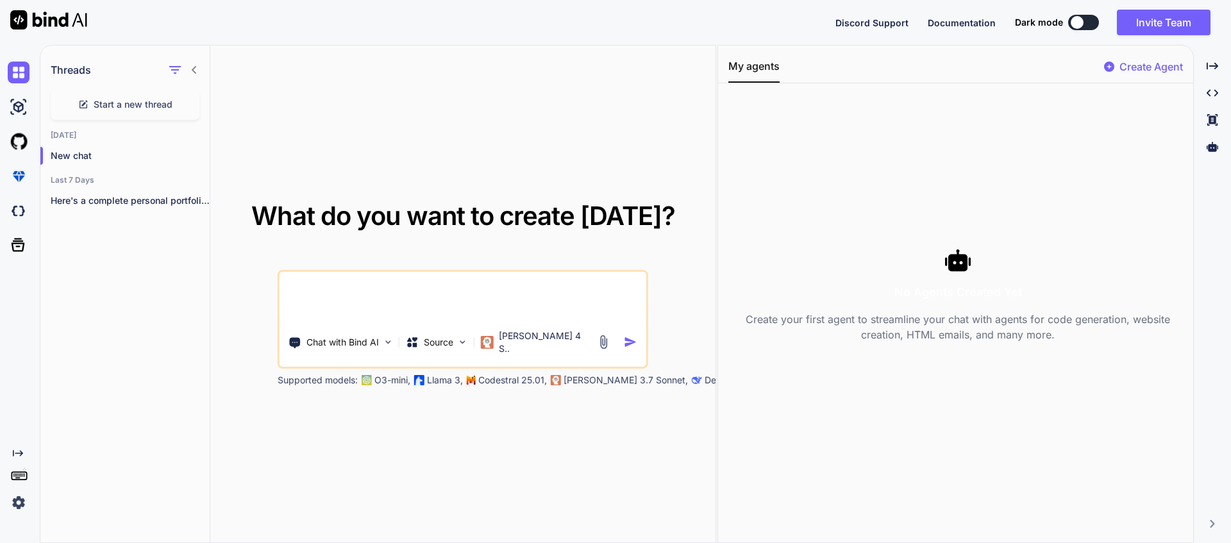
type textarea "x"
type textarea "create a Ui design"
type textarea "x"
type textarea "create a Ui design f"
type textarea "x"
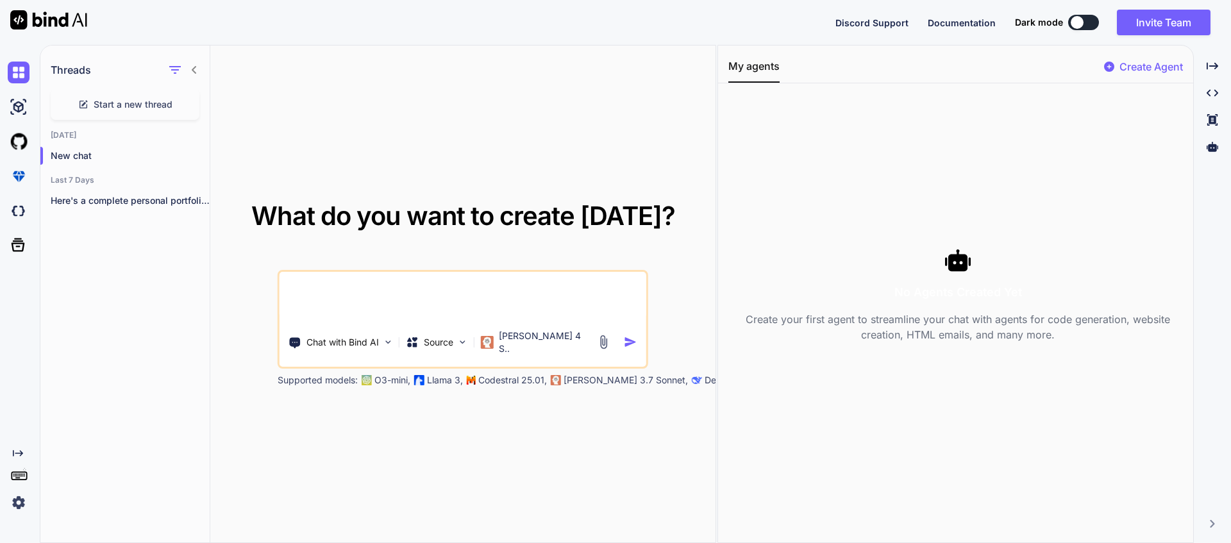
type textarea "create a Ui design fo"
type textarea "x"
type textarea "create a Ui design for"
type textarea "x"
type textarea "create a Ui design for"
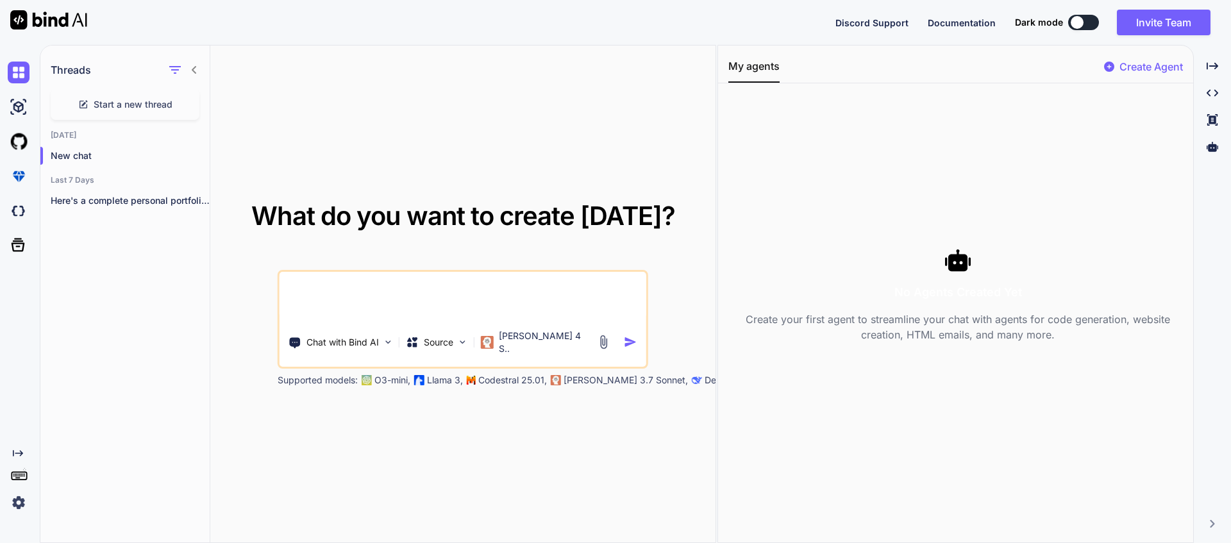
type textarea "x"
type textarea "create a Ui design for a"
type textarea "x"
type textarea "create a Ui design for a"
type textarea "x"
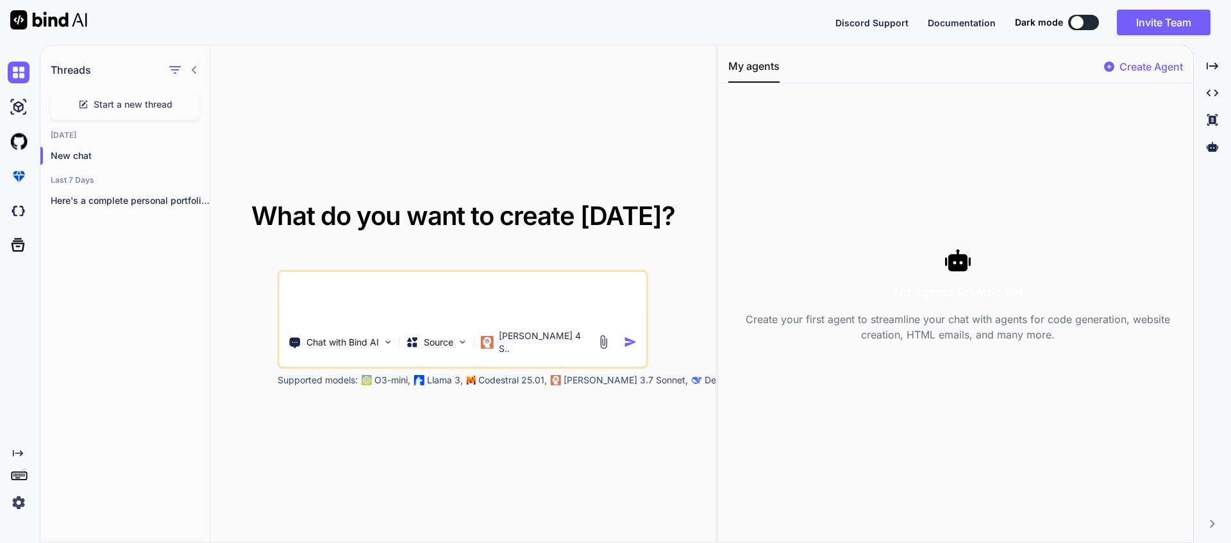
type textarea "create a Ui design for a c"
type textarea "x"
type textarea "create a Ui design for a ca"
type textarea "x"
type textarea "create a Ui design for a cal"
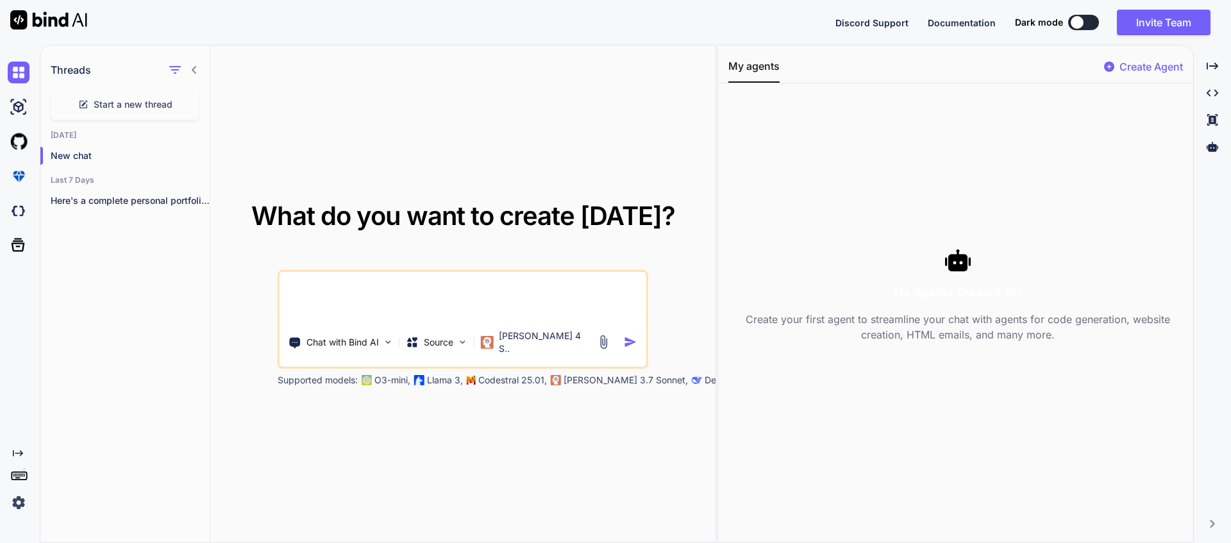
type textarea "x"
type textarea "create a Ui design for a cale"
type textarea "x"
type textarea "create a Ui design for a calen"
type textarea "x"
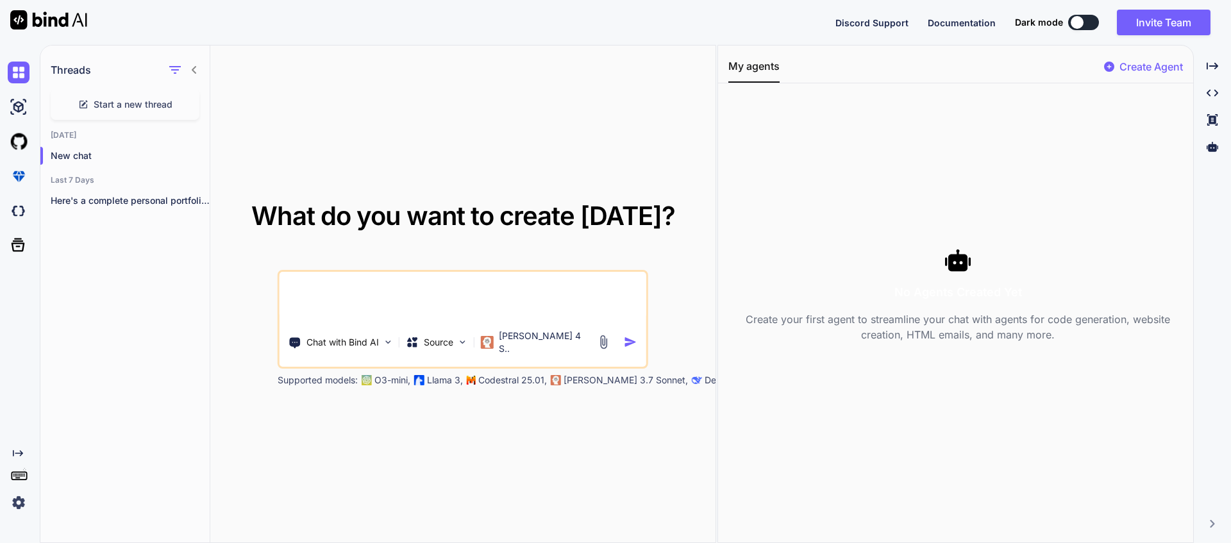
type textarea "create a Ui design for a calend"
type textarea "x"
type textarea "create a Ui design for a calenda"
type textarea "x"
type textarea "create a Ui design for a calendar"
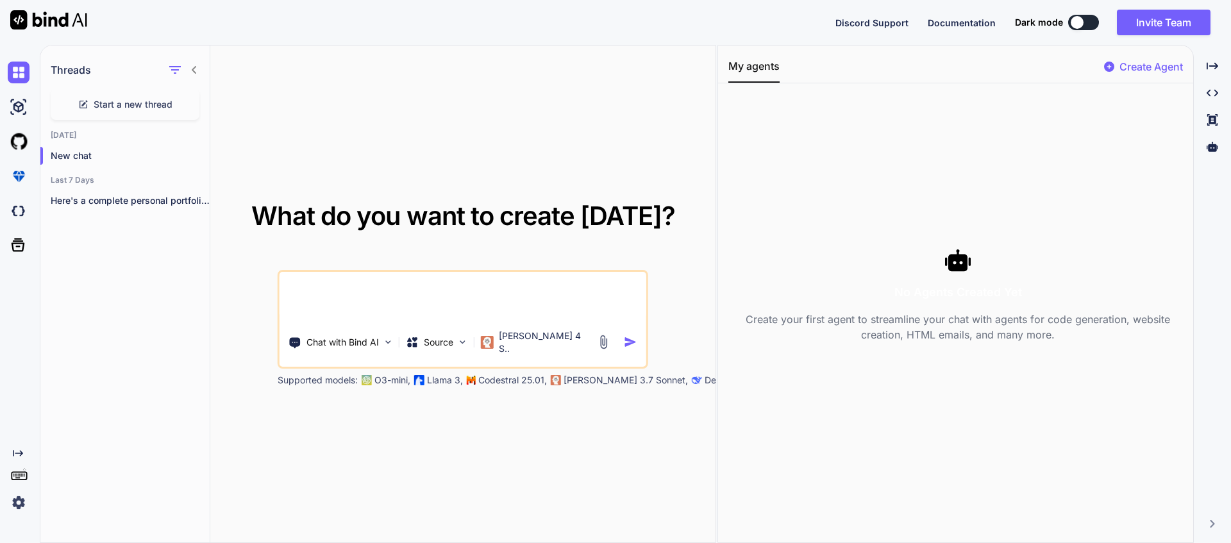
type textarea "x"
type textarea "create a Ui design for a calendar"
type textarea "x"
type textarea "create a Ui design for a calendar a"
type textarea "x"
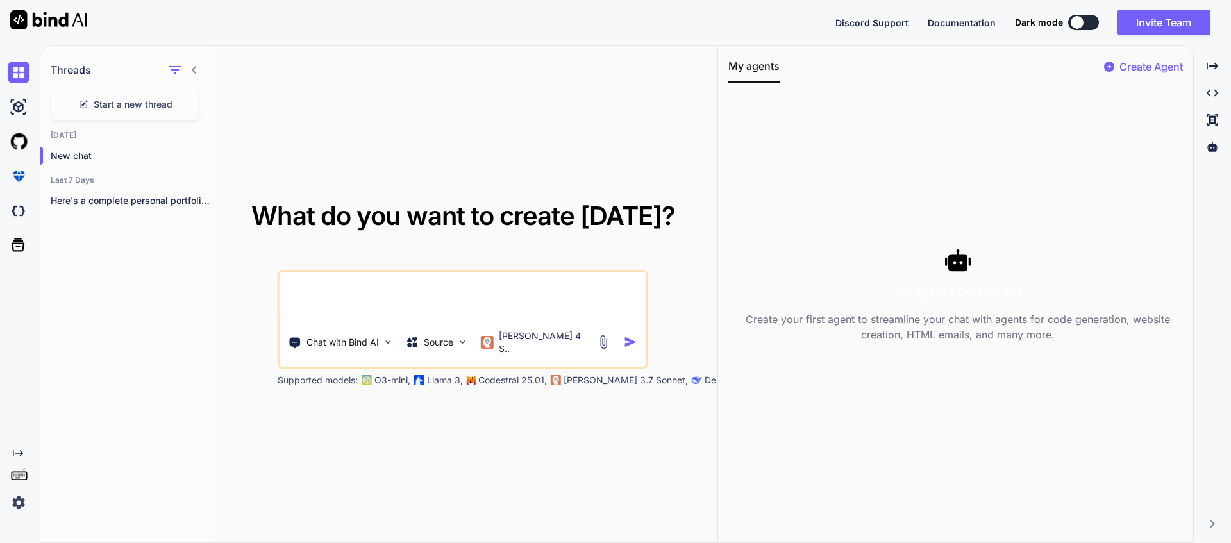
type textarea "create a Ui design for a calendar ap"
type textarea "x"
type textarea "create a Ui design for a calendar app"
type textarea "x"
type textarea "create a Ui design for a calendar app"
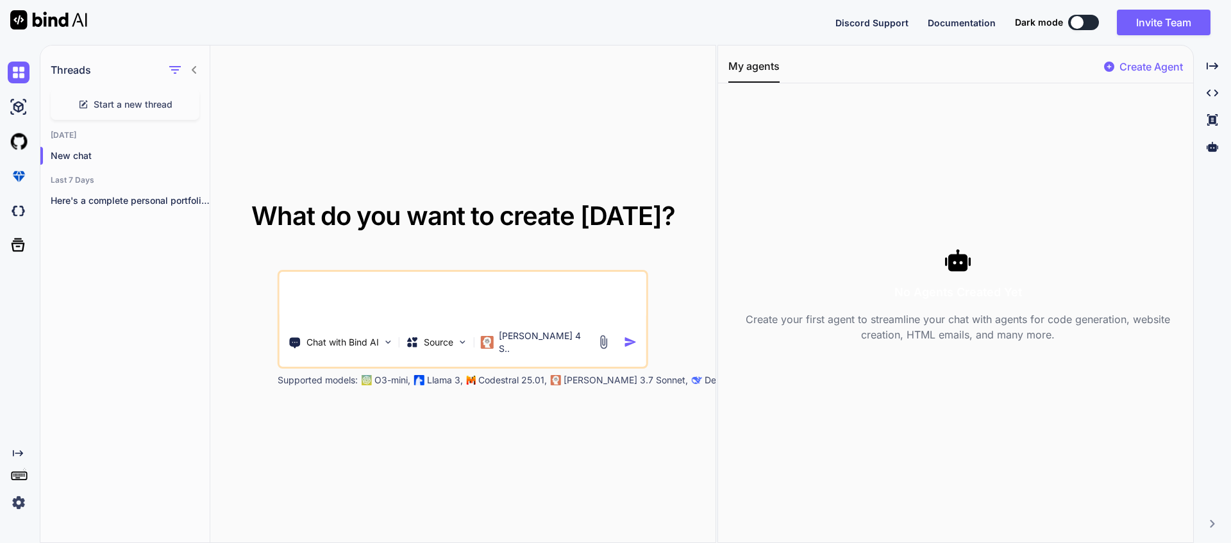
type textarea "x"
type textarea "create a Ui design for a calendar app f"
type textarea "x"
type textarea "create a Ui design for a calendar app fo"
type textarea "x"
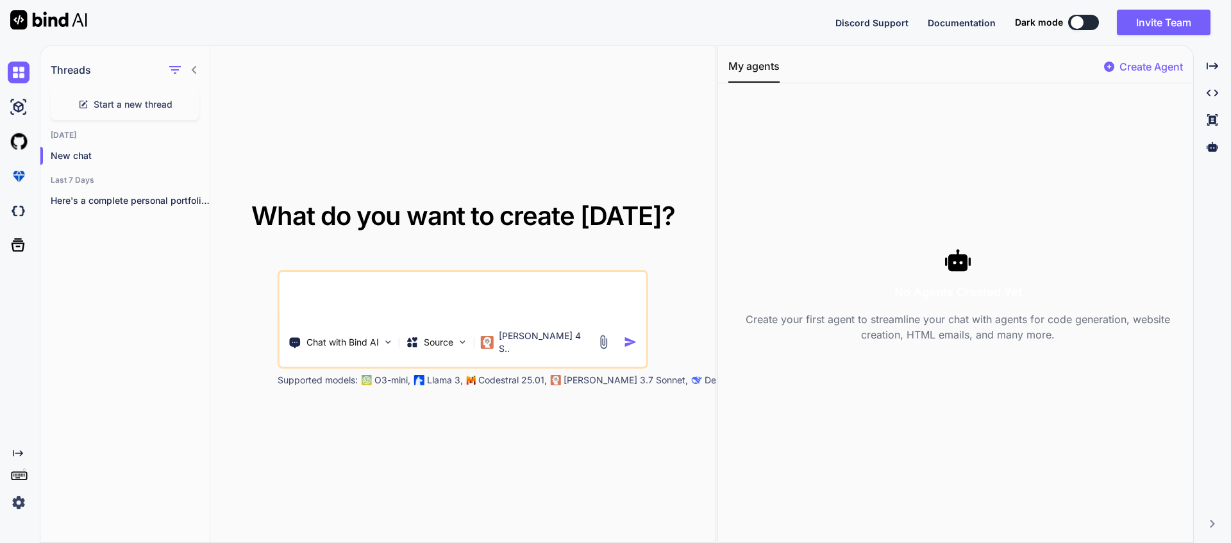
type textarea "create a Ui design for a calendar app for"
type textarea "x"
type textarea "create a Ui design for a calendar app for"
type textarea "x"
type textarea "create a Ui design for a calendar app for m"
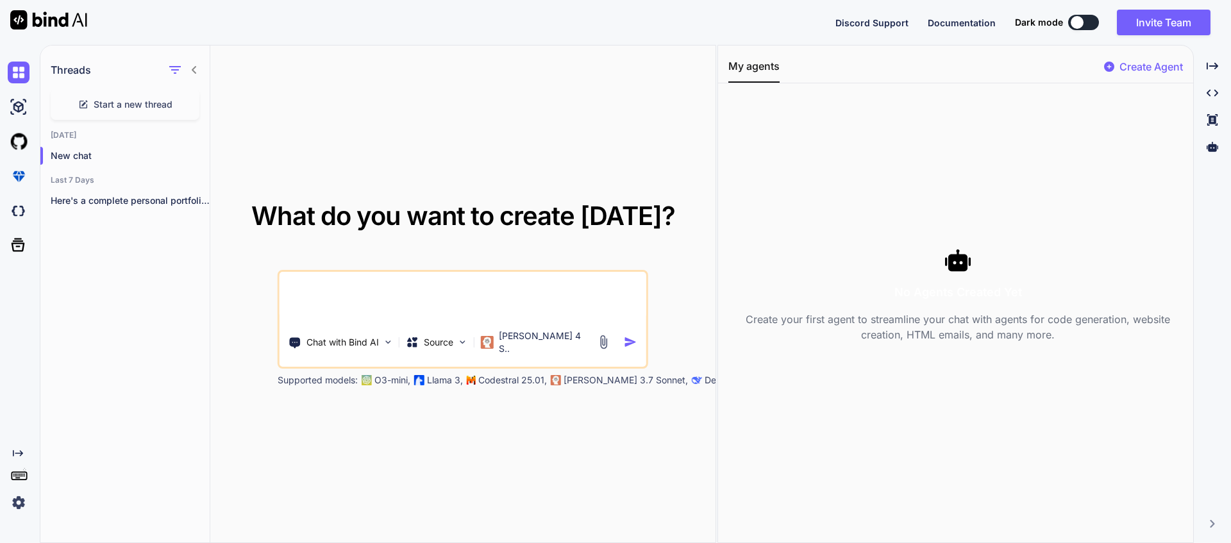
type textarea "x"
type textarea "create a Ui design for a calendar app for mo"
type textarea "x"
type textarea "create a Ui design for a calendar app for mob"
type textarea "x"
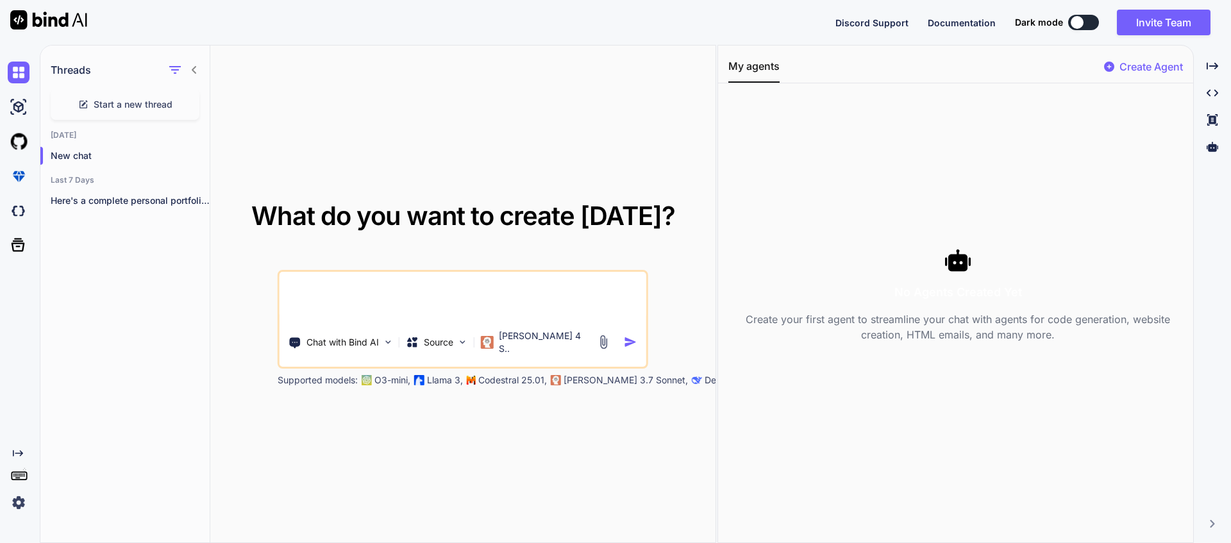
type textarea "create a Ui design for a calendar app for mobi"
type textarea "x"
type textarea "create a Ui design for a calendar app for mobil"
type textarea "x"
type textarea "create a Ui design for a calendar app for mobile"
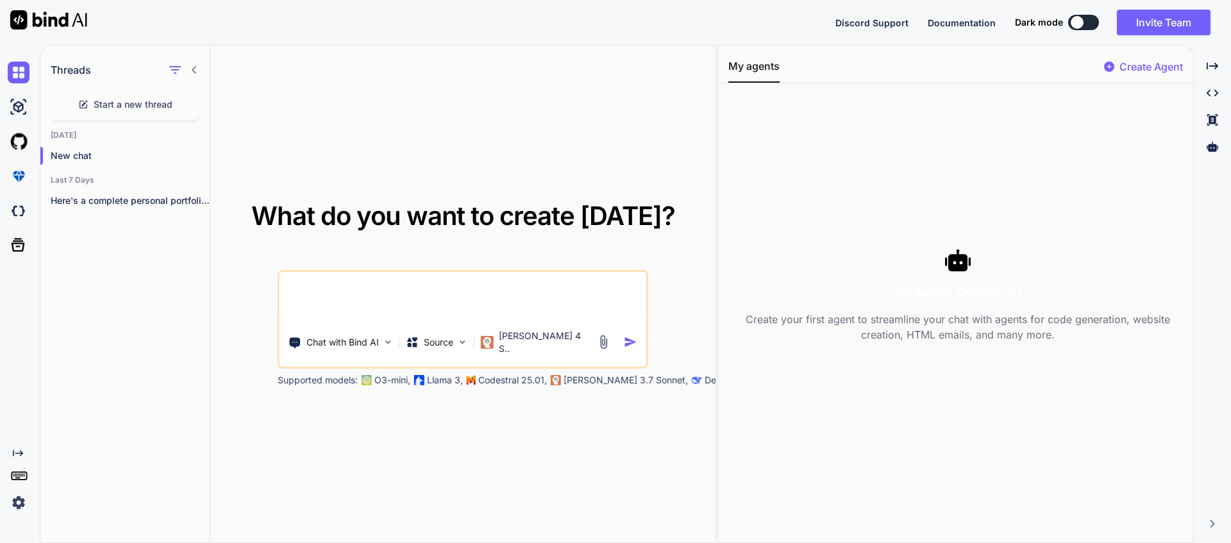
type textarea "x"
type textarea "create a Ui design for a calendar app for mobile."
type textarea "x"
type textarea "create a Ui design for a calendar app for mobile."
type textarea "x"
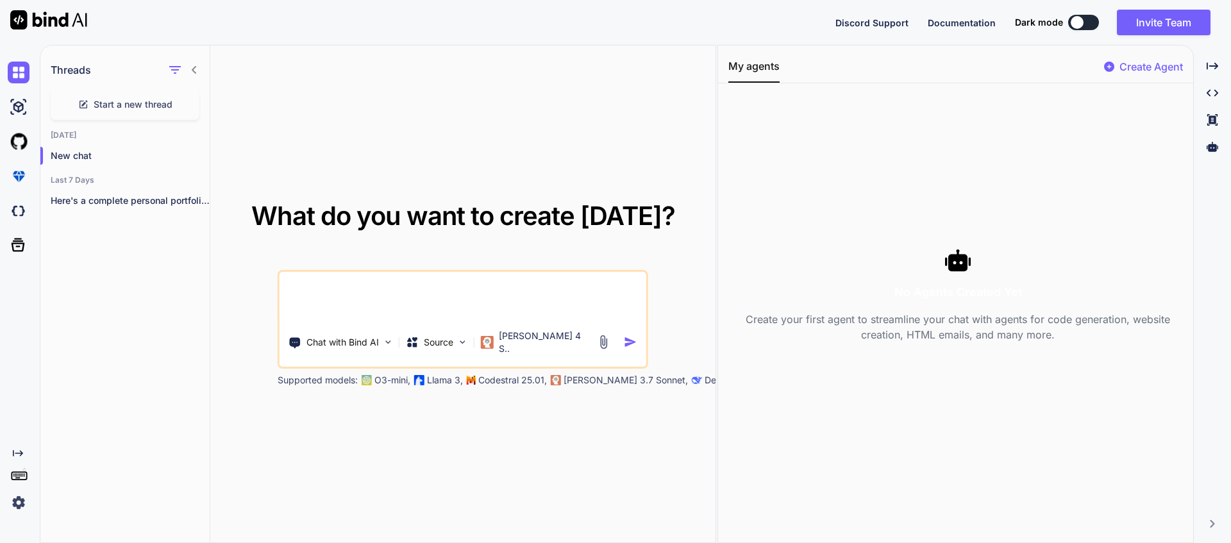
type textarea "create a Ui design for a calendar app for mobile. I"
type textarea "x"
type textarea "create a Ui design for a calendar app for mobile. I"
type textarea "x"
type textarea "create a Ui design for a calendar app for mobile. I s"
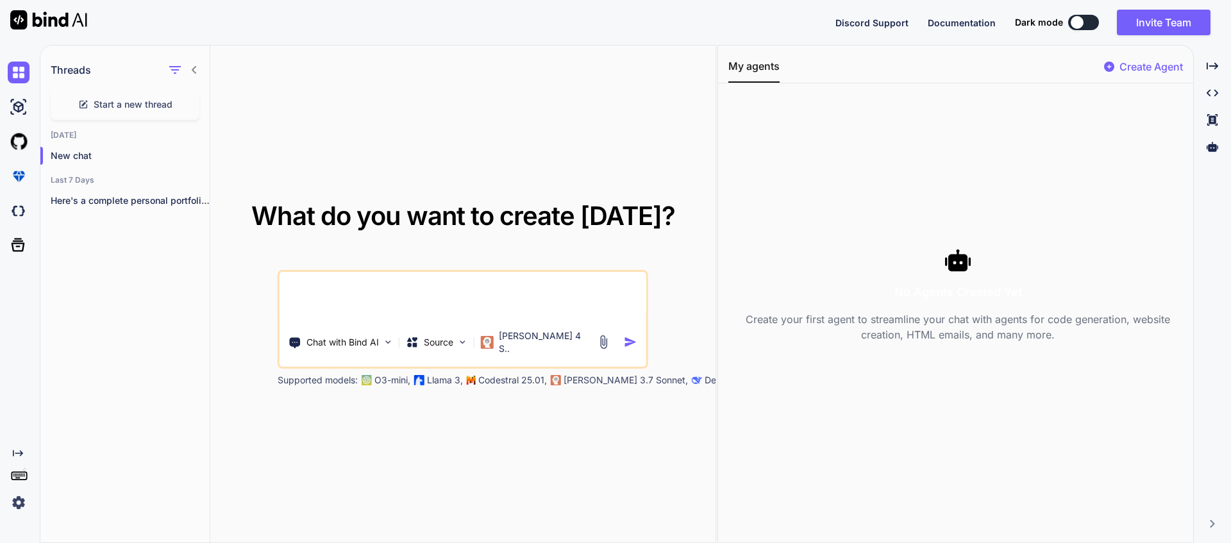
type textarea "x"
type textarea "create a Ui design for a calendar app for mobile. I sh"
type textarea "x"
type textarea "create a Ui design for a calendar app for mobile. I sho"
type textarea "x"
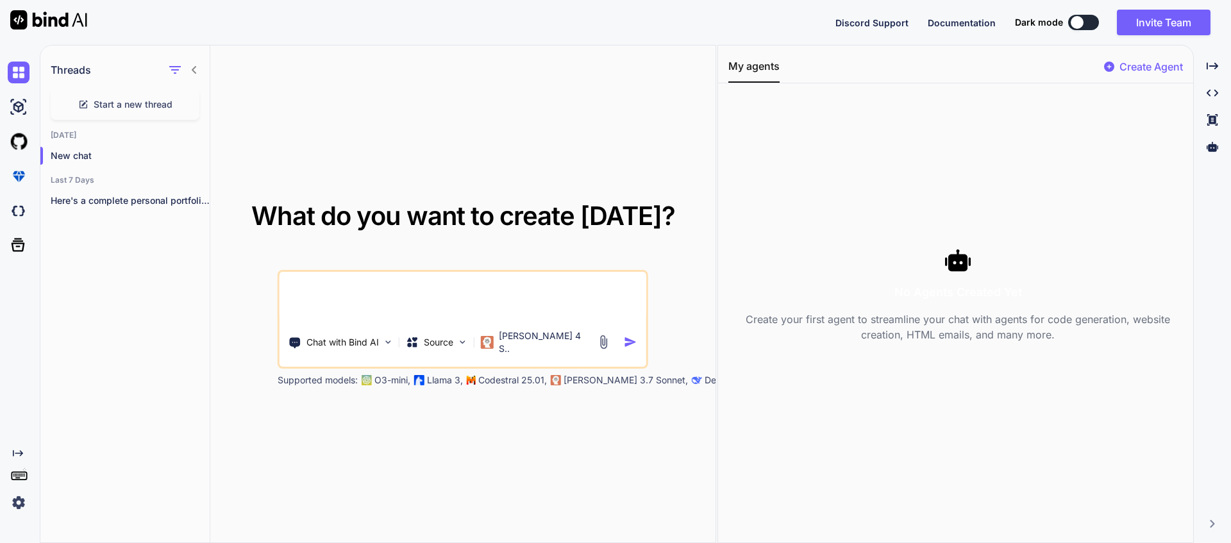
type textarea "create a Ui design for a calendar app for mobile. I show"
type textarea "x"
type textarea "create a Ui design for a calendar app for mobile. I shows"
type textarea "x"
type textarea "create a Ui design for a calendar app for mobile. I shows"
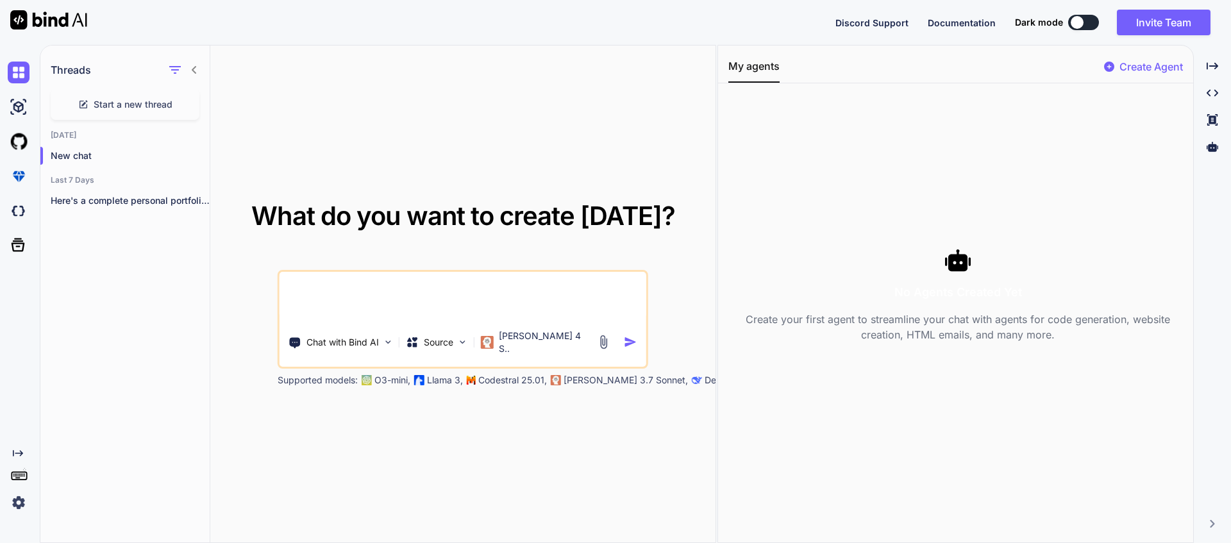
type textarea "x"
type textarea "create a Ui design for a calendar app for mobile. I shows n"
type textarea "x"
type textarea "create a Ui design for a calendar app for mobile. I shows no"
type textarea "x"
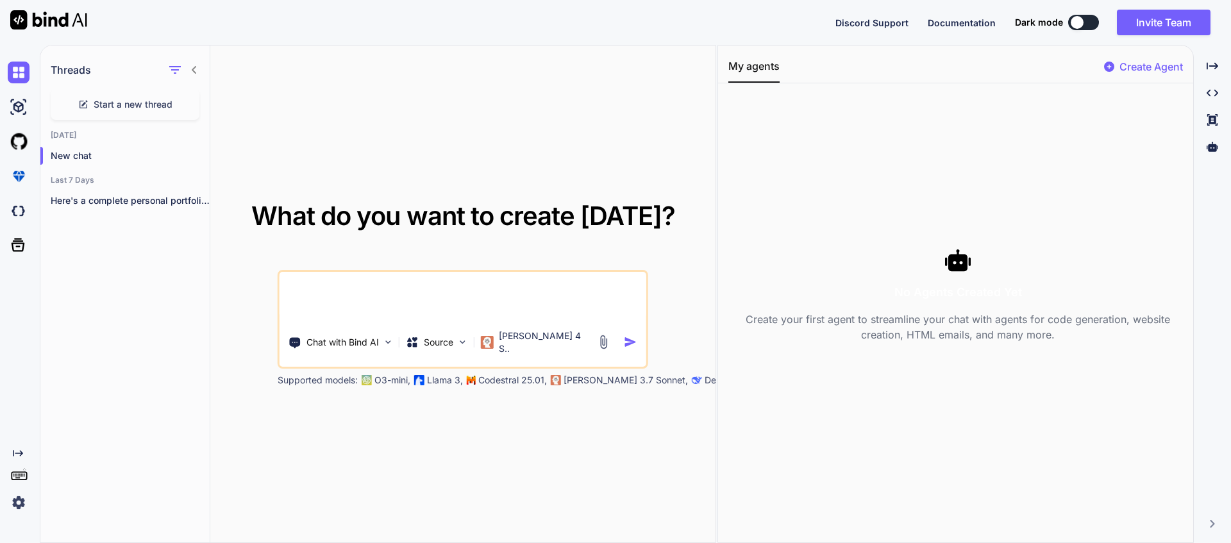
type textarea "create a Ui design for a calendar app for mobile. I shows nor"
type textarea "x"
type textarea "create a Ui design for a calendar app for mobile. I shows norm"
type textarea "x"
type textarea "create a Ui design for a calendar app for mobile. I shows norma"
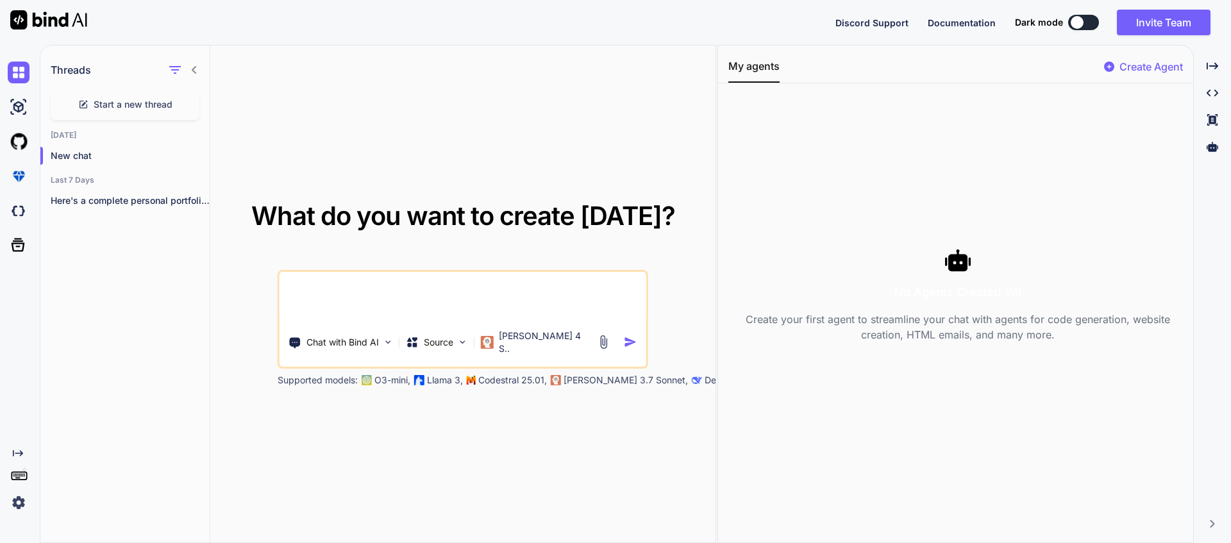
type textarea "x"
type textarea "create a Ui design for a calendar app for mobile. I shows normal"
type textarea "x"
type textarea "create a Ui design for a calendar app for mobile. I shows normal"
type textarea "x"
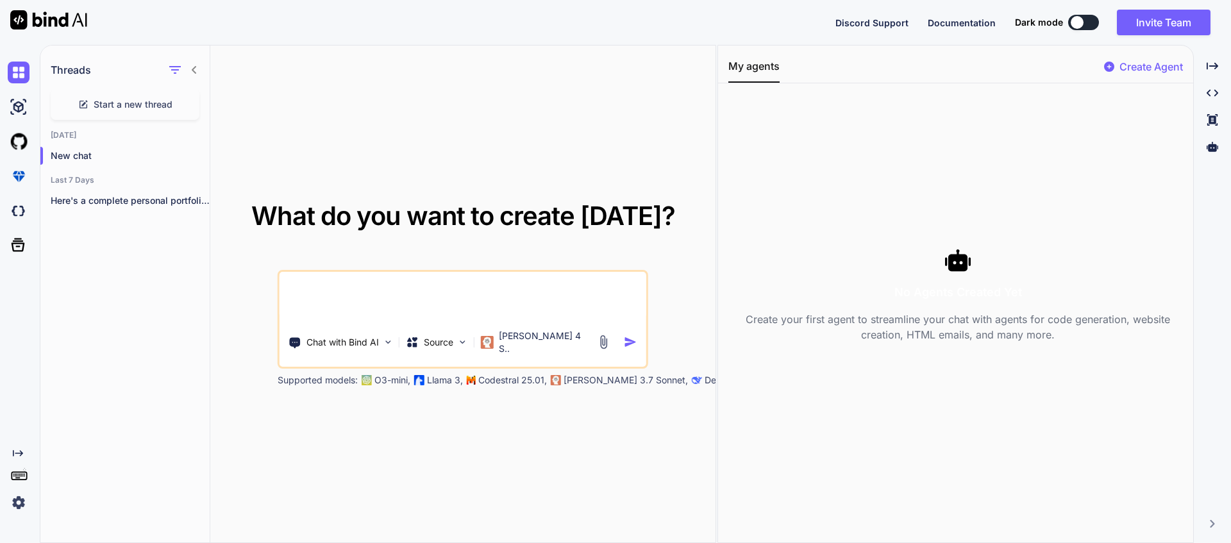
type textarea "create a Ui design for a calendar app for mobile. I shows normal g"
type textarea "x"
type textarea "create a Ui design for a calendar app for mobile. I shows normal gr"
type textarea "x"
type textarea "create a Ui design for a calendar app for mobile. I shows normal gre"
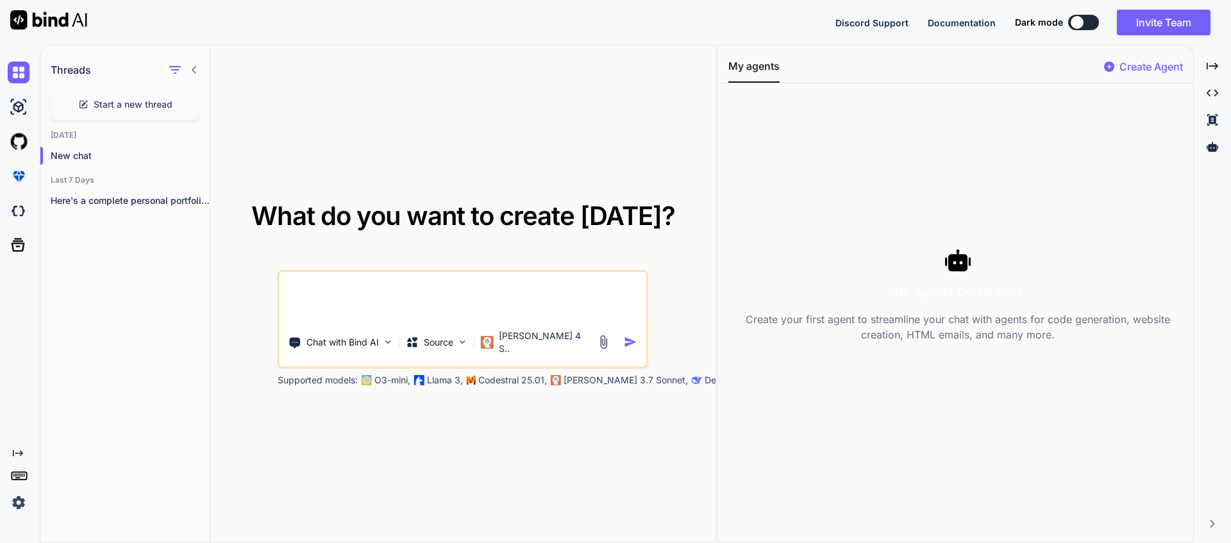
type textarea "x"
type textarea "create a Ui design for a calendar app for mobile. I shows normal greg"
type textarea "x"
type textarea "create a Ui design for a calendar app for mobile. I shows normal grego"
type textarea "x"
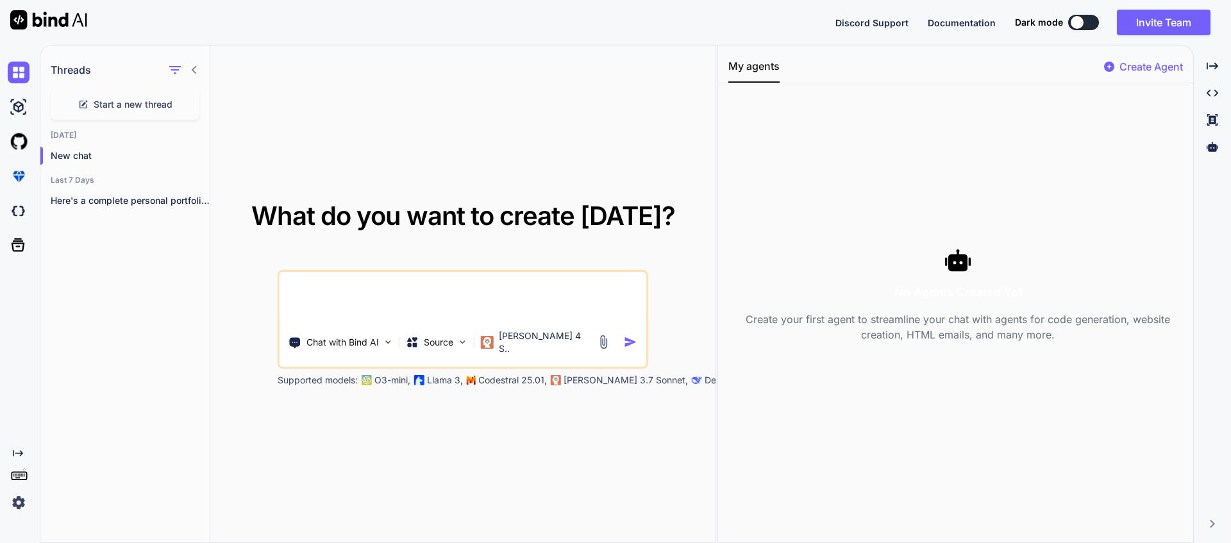
type textarea "create a Ui design for a calendar app for mobile. I shows normal gregor"
type textarea "x"
type textarea "create a Ui design for a calendar app for mobile. I shows normal gregora"
type textarea "x"
type textarea "create a Ui design for a calendar app for mobile. I shows normal gregor"
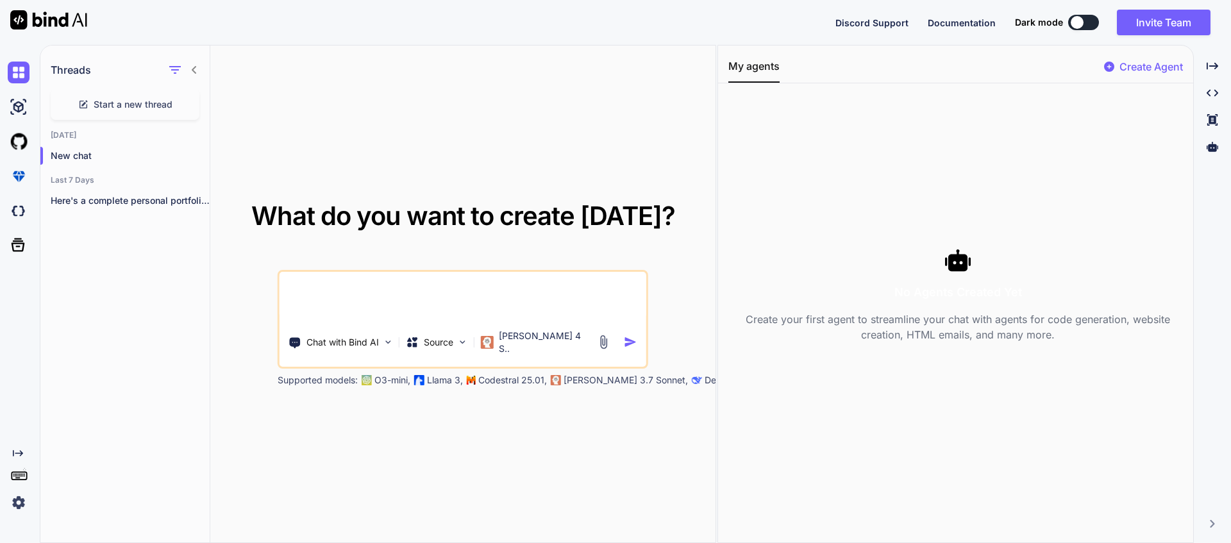
type textarea "x"
type textarea "create a Ui design for a calendar app for mobile. I shows normal gregori"
type textarea "x"
type textarea "create a Ui design for a calendar app for mobile. I shows normal gregoria"
type textarea "x"
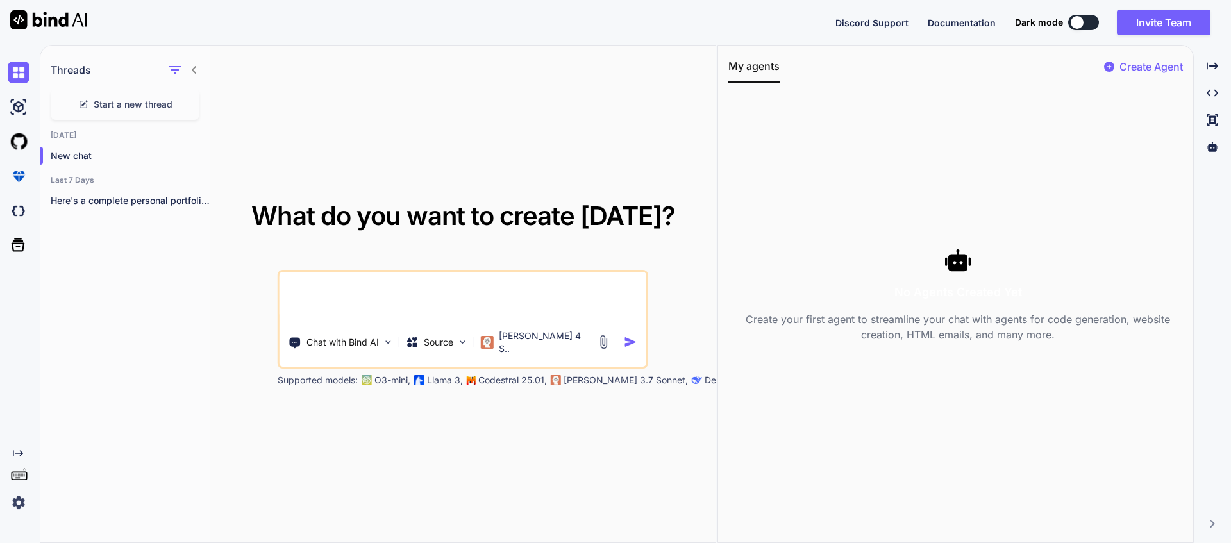
type textarea "create a Ui design for a calendar app for mobile. I shows normal gregorian"
type textarea "x"
type textarea "create a Ui design for a calendar app for mobile. I shows normal gregorian"
type textarea "x"
type textarea "create a Ui design for a calendar app for mobile. I shows normal gregorian c"
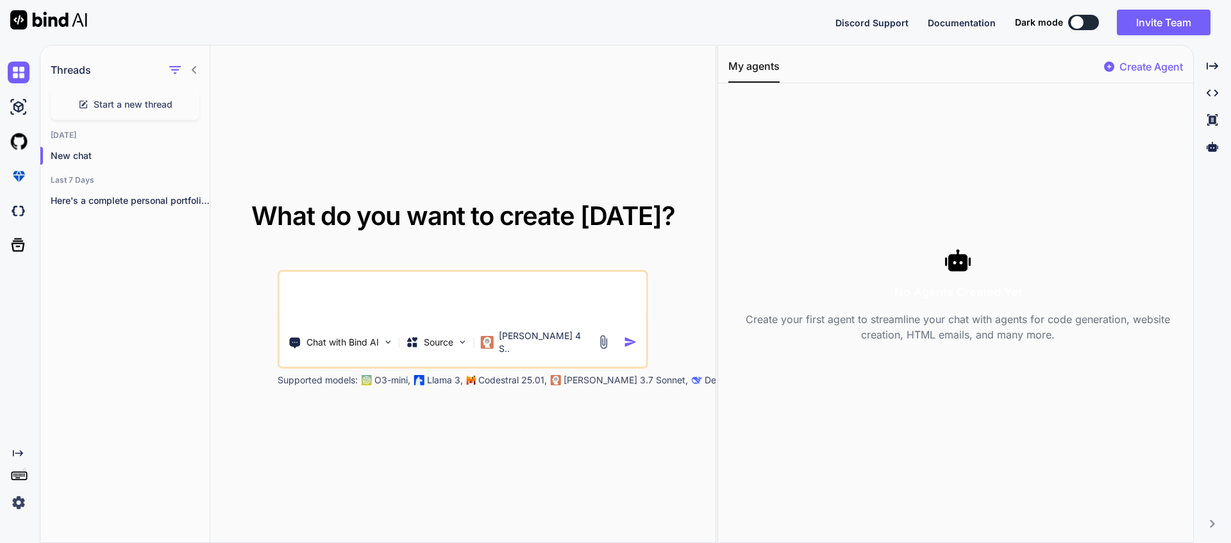
type textarea "x"
type textarea "create a Ui design for a calendar app for mobile. I shows normal gregorian cl"
type textarea "x"
type textarea "create a Ui design for a calendar app for mobile. I shows normal gregorian c"
type textarea "x"
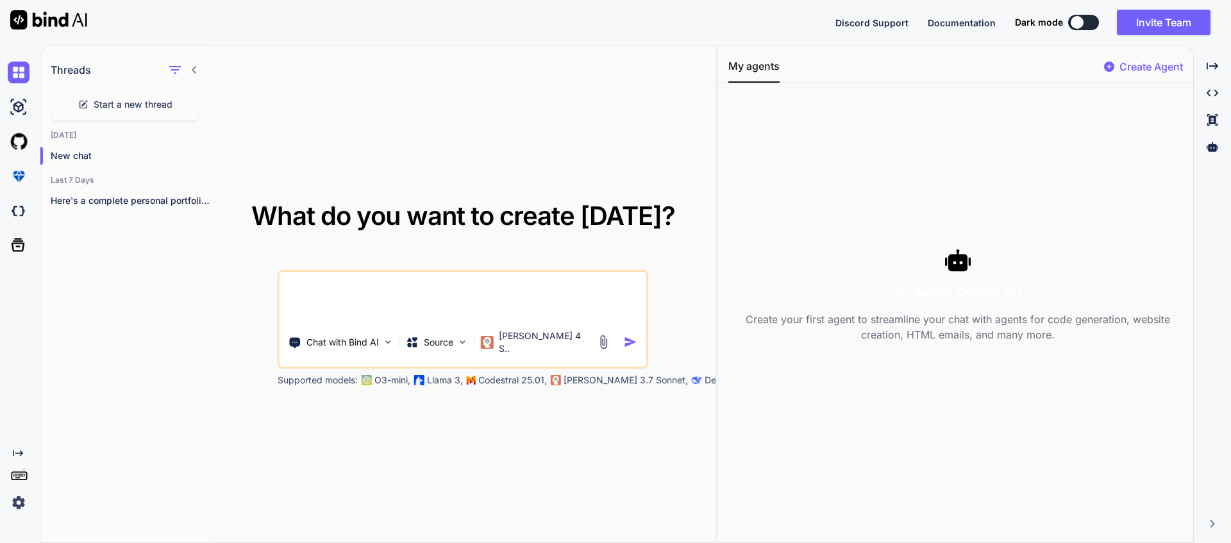
type textarea "create a Ui design for a calendar app for mobile. I shows normal gregorian cl"
type textarea "x"
type textarea "create a Ui design for a calendar app for mobile. I shows normal gregorian cle"
type textarea "x"
type textarea "create a Ui design for a calendar app for mobile. I shows normal gregorian clea"
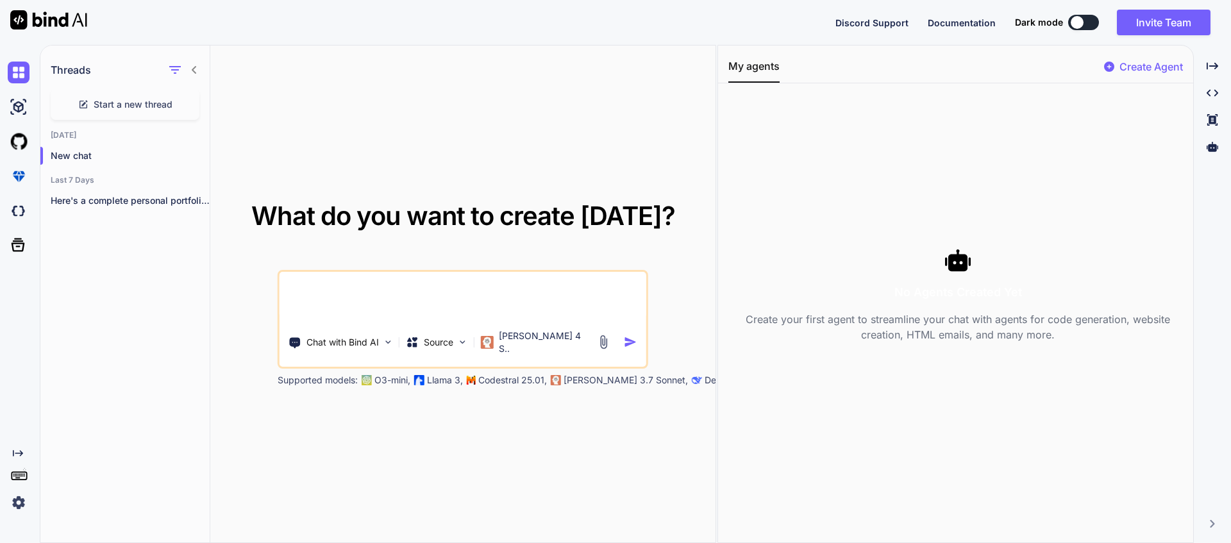
type textarea "x"
type textarea "create a Ui design for a calendar app for mobile. I shows normal gregorian clean"
type textarea "x"
type textarea "create a Ui design for a calendar app for mobile. I shows normal gregorian clea…"
type textarea "x"
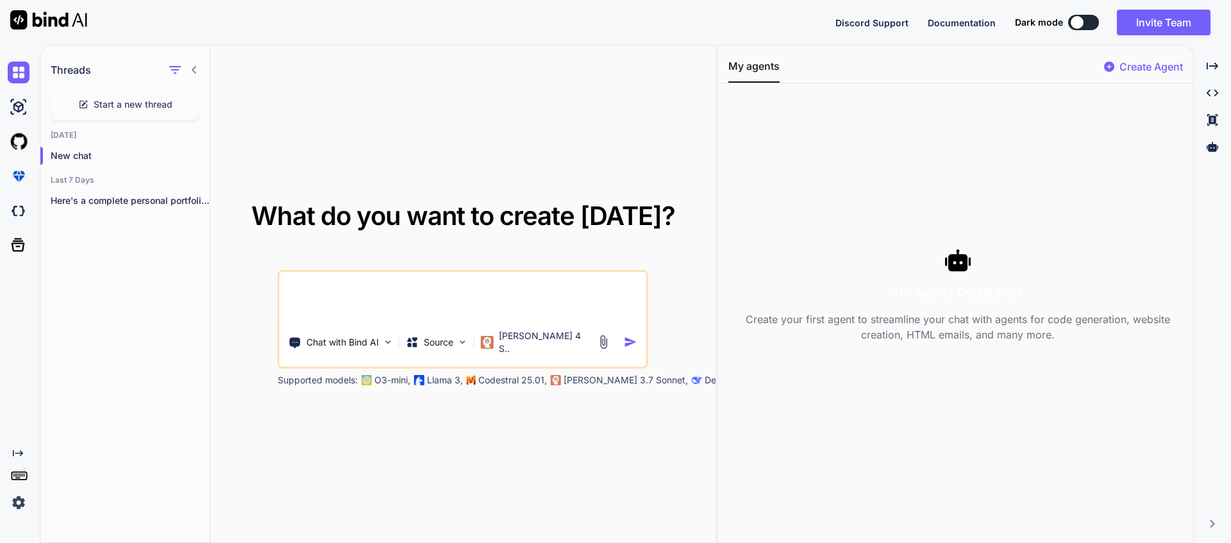
type textarea "create a Ui design for a calendar app for mobile. I shows normal gregorian clea…"
type textarea "x"
type textarea "create a Ui design for a calendar app for mobile. I shows normal gregorian clea…"
type textarea "x"
type textarea "create a Ui design for a calendar app for mobile. I shows normal gregorian clea…"
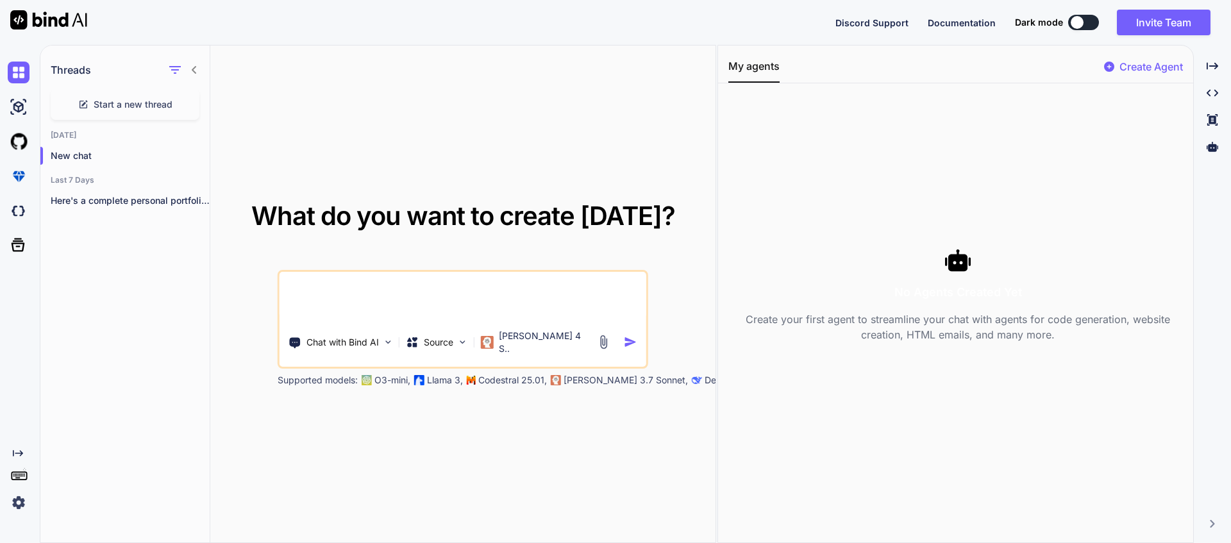
type textarea "x"
type textarea "create a Ui design for a calendar app for mobile. I shows normal gregorian clea…"
type textarea "x"
type textarea "create a Ui design for a calendar app for mobile. I shows normal gregorian clea…"
type textarea "x"
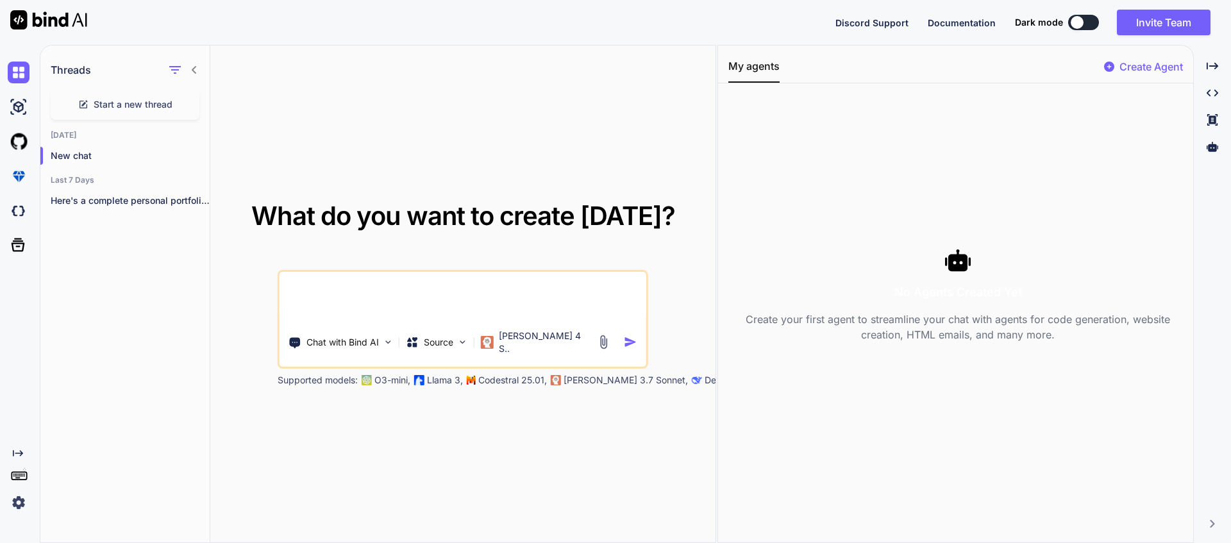
type textarea "create a Ui design for a calendar app for mobile. I shows normal gregorian clea…"
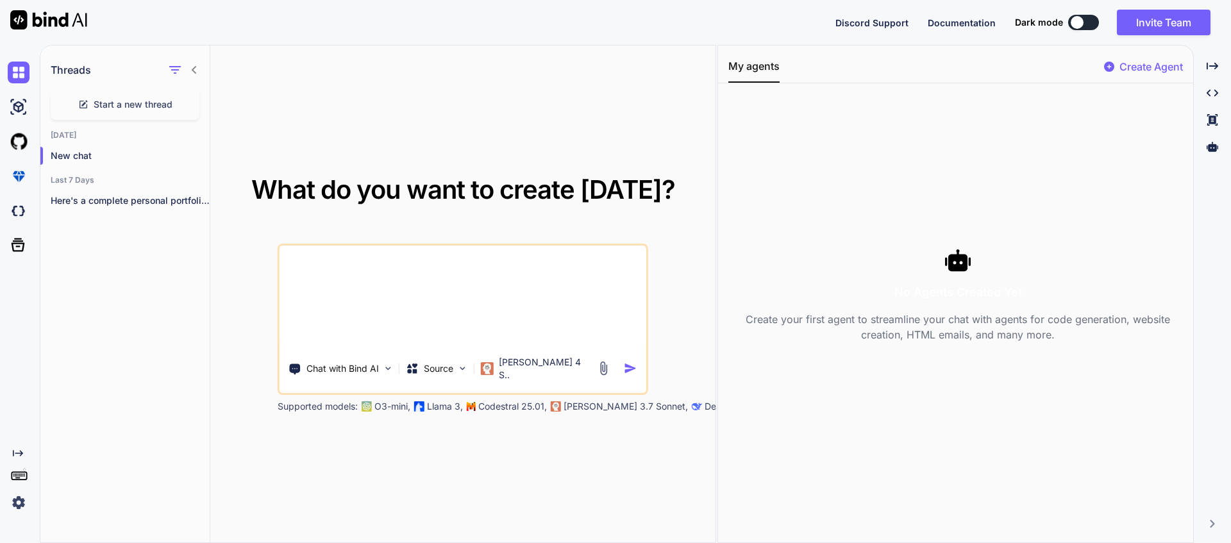
click at [604, 371] on img at bounding box center [603, 368] width 15 height 15
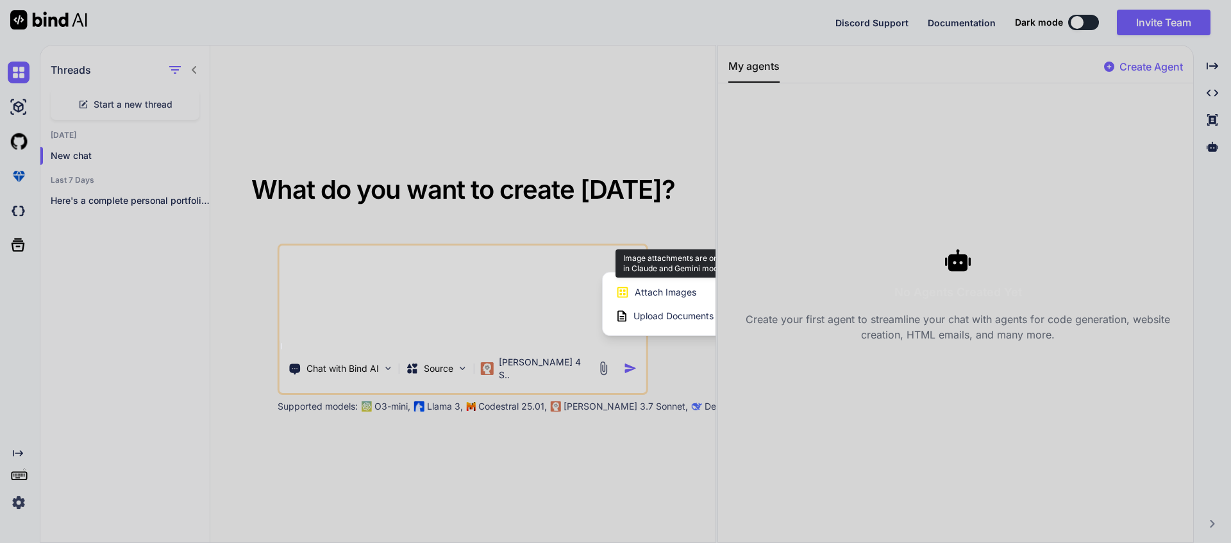
click at [656, 300] on div "Attach Images Image attachments are only supported in Claude and Gemini models." at bounding box center [696, 292] width 163 height 24
click at [677, 296] on span "Attach Images" at bounding box center [665, 292] width 62 height 13
click at [684, 291] on span "Attach Images" at bounding box center [665, 292] width 62 height 13
click at [528, 373] on div at bounding box center [615, 271] width 1231 height 543
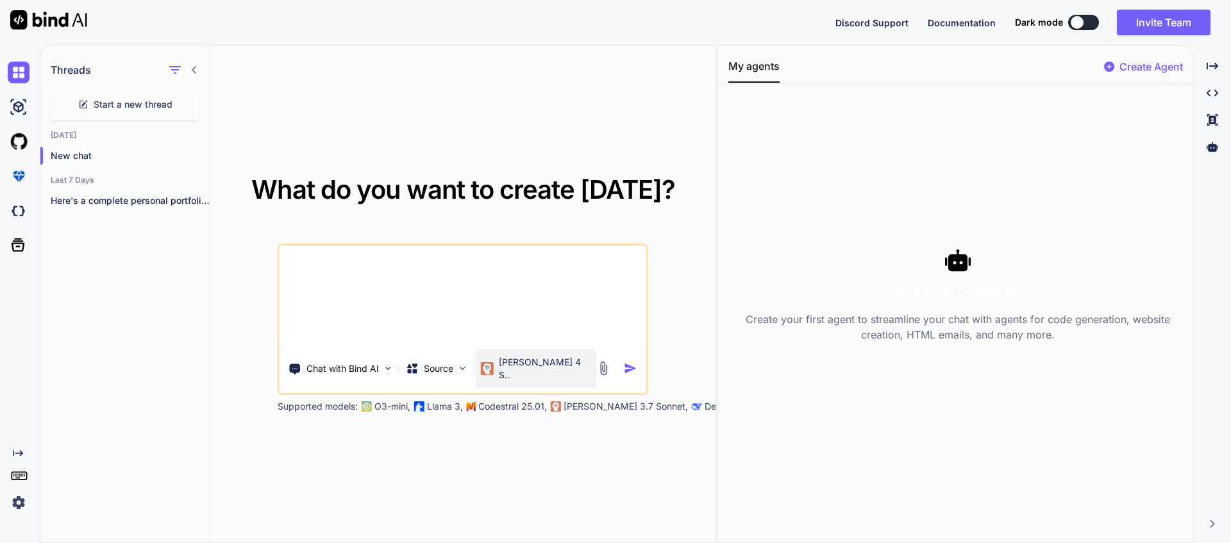
click at [542, 370] on p "Claude 4 S.." at bounding box center [545, 369] width 92 height 26
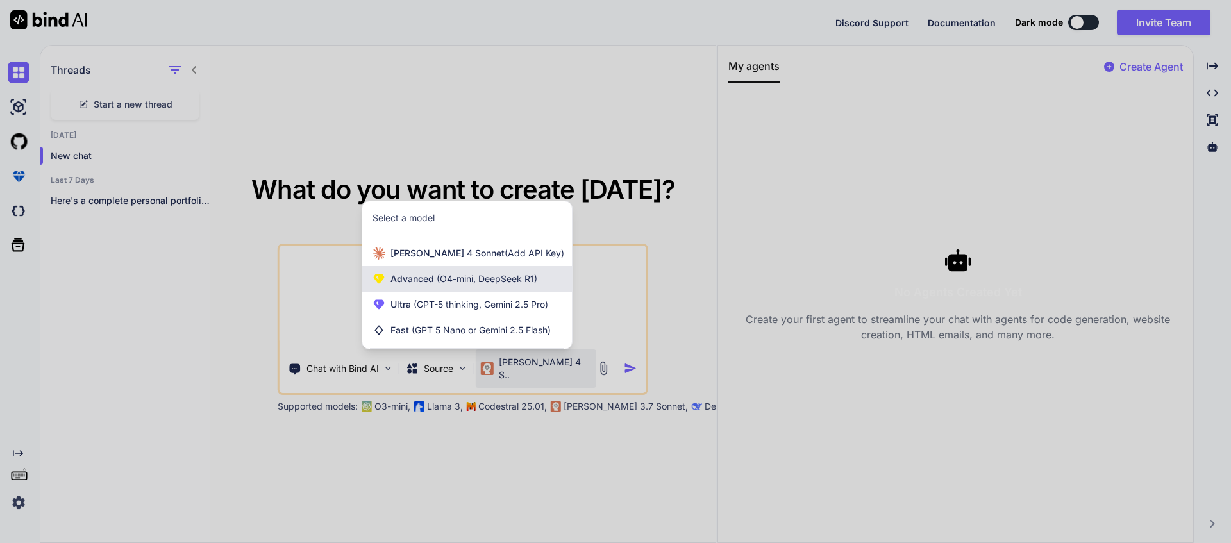
click at [495, 283] on span "(O4-mini, DeepSeek R1)" at bounding box center [485, 278] width 103 height 11
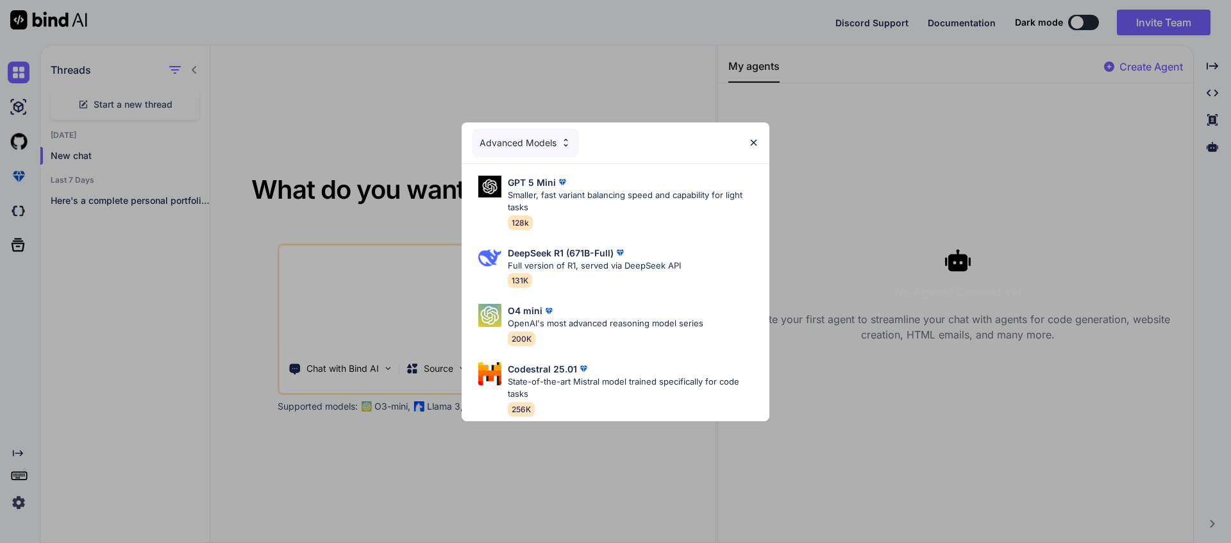
click at [756, 137] on img at bounding box center [753, 142] width 11 height 11
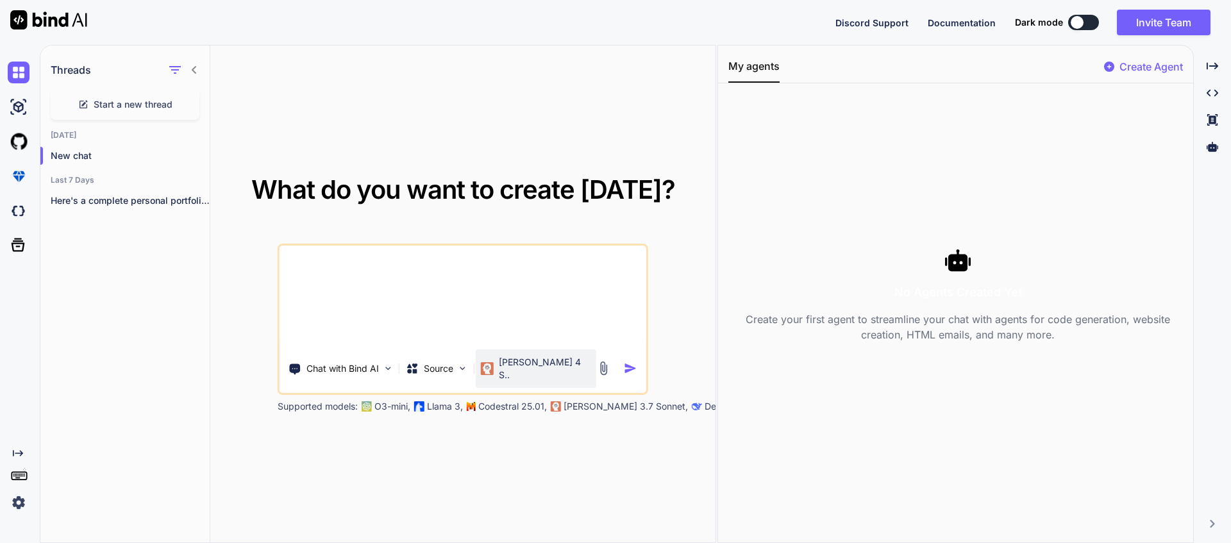
click at [552, 372] on p "Claude 4 S.." at bounding box center [545, 369] width 92 height 26
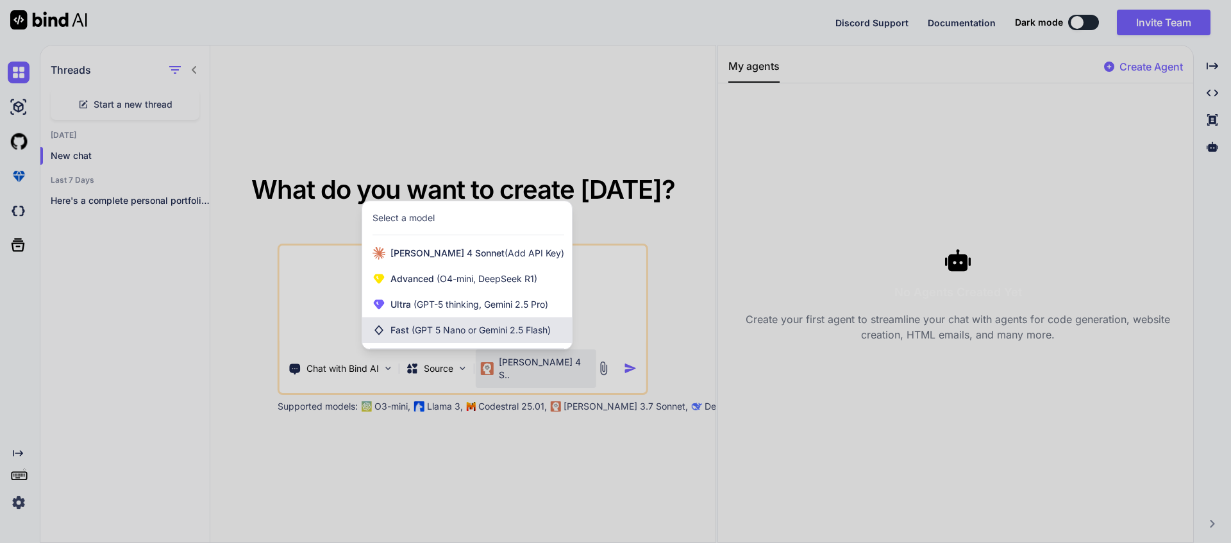
click at [468, 335] on span "Fast (GPT 5 Nano or Gemini 2.5 Flash)" at bounding box center [470, 330] width 160 height 13
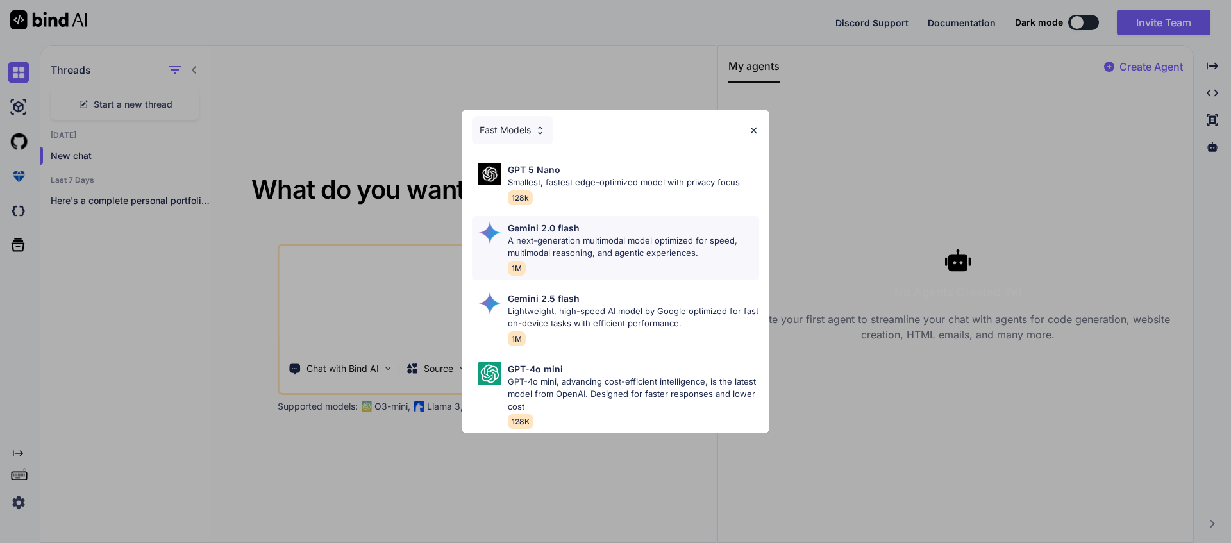
click at [548, 266] on div "Gemini 2.0 flash A next-generation multimodal model optimized for speed, multim…" at bounding box center [633, 248] width 251 height 54
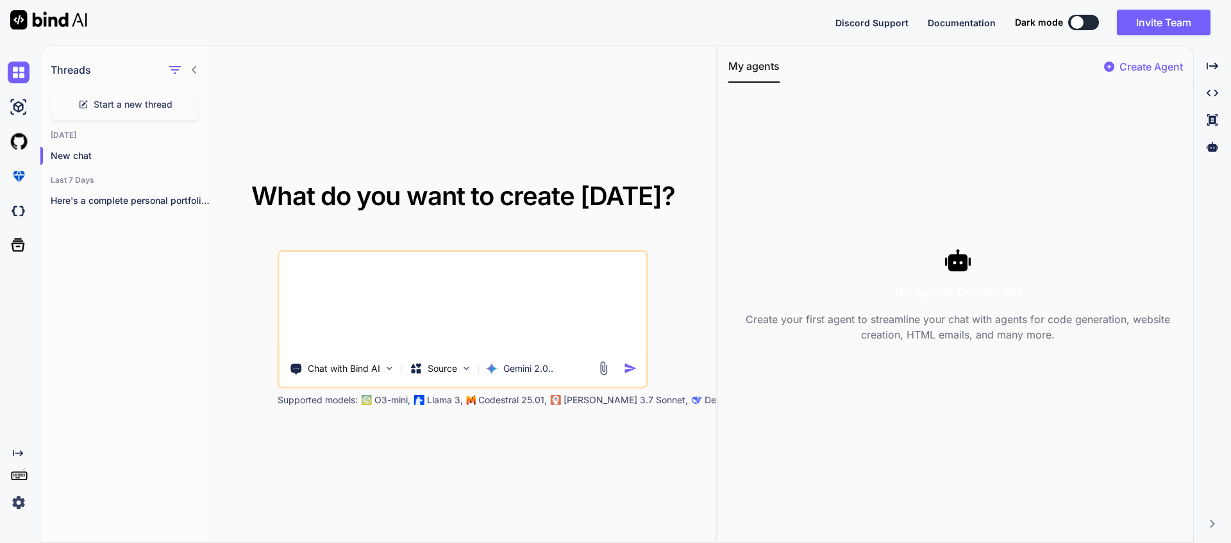
click at [602, 370] on img at bounding box center [603, 368] width 15 height 15
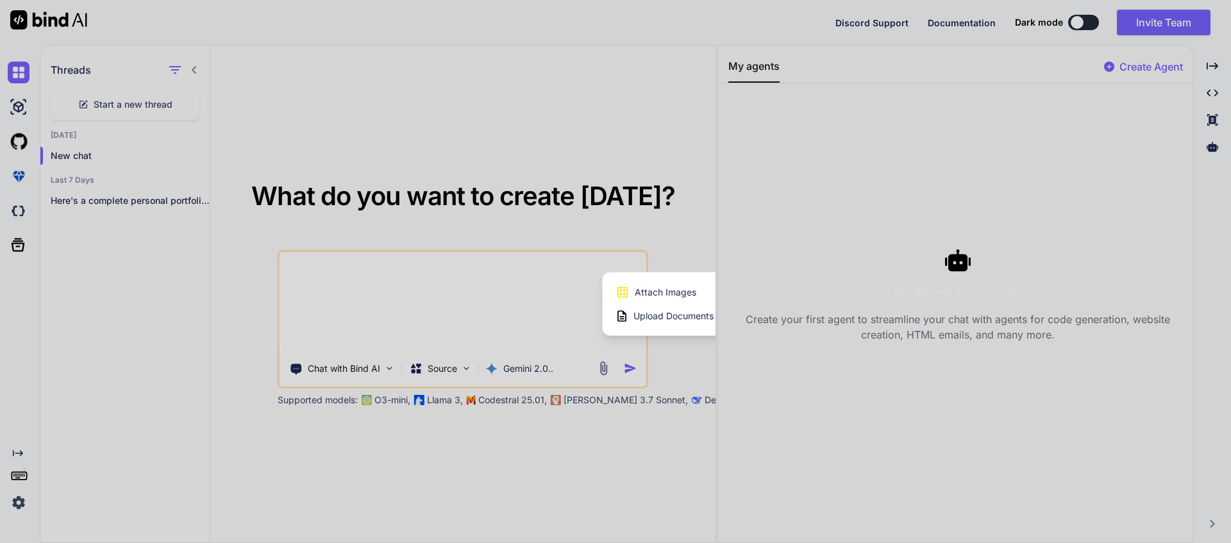
click at [545, 333] on div at bounding box center [615, 271] width 1231 height 543
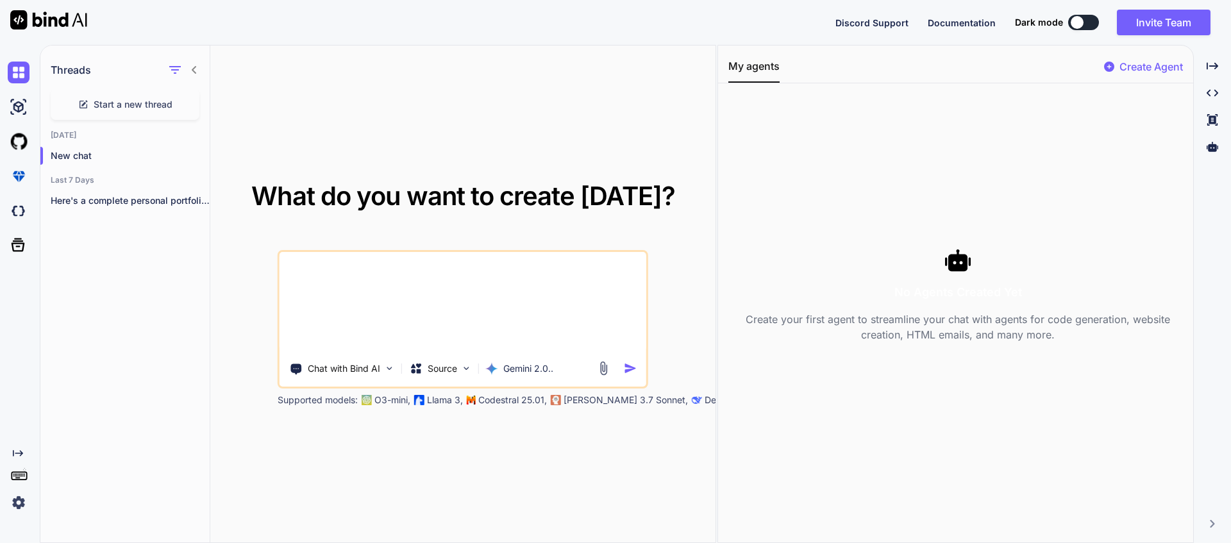
click at [544, 334] on textarea "create a Ui design for a calendar app for mobile. I shows normal gregorian clea…" at bounding box center [462, 302] width 367 height 100
drag, startPoint x: 544, startPoint y: 334, endPoint x: 377, endPoint y: 312, distance: 168.1
click at [377, 312] on textarea "create a Ui design for a calendar app for mobile. I shows normal gregorian clea…" at bounding box center [462, 302] width 367 height 100
click at [602, 367] on img at bounding box center [603, 368] width 15 height 15
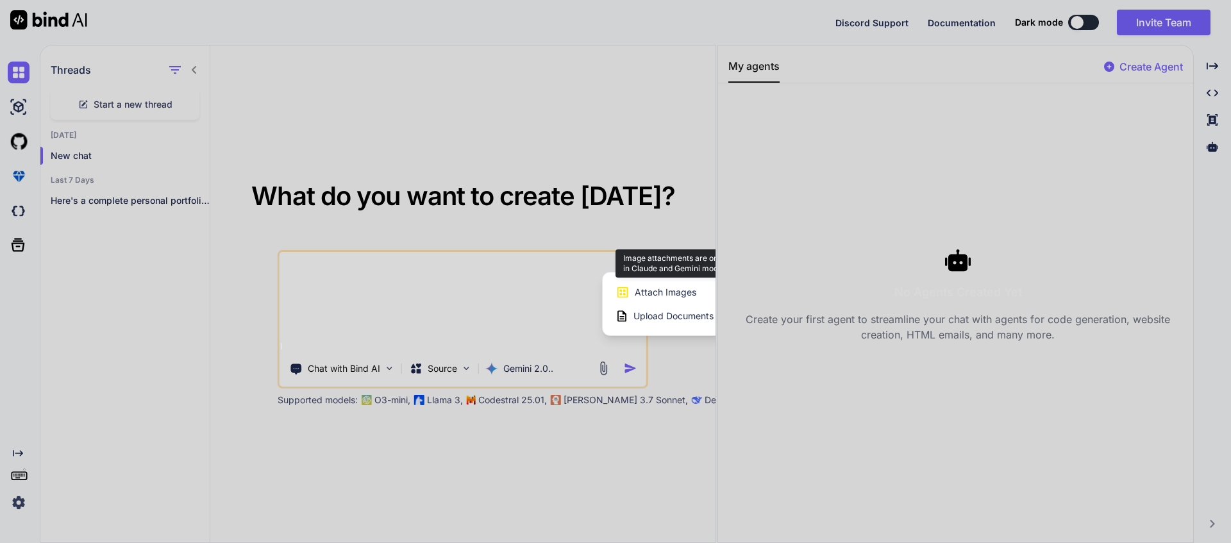
click at [640, 295] on span "Attach Images" at bounding box center [665, 292] width 62 height 13
click at [706, 76] on div at bounding box center [615, 271] width 1231 height 543
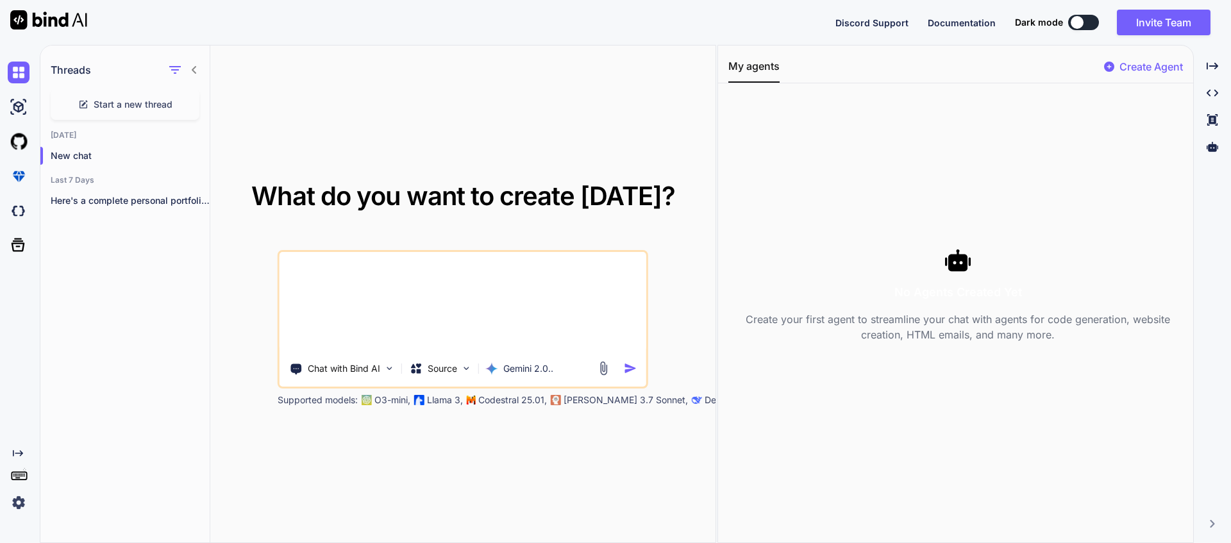
click at [718, 78] on div "My agents Create Agent" at bounding box center [955, 70] width 475 height 25
drag, startPoint x: 716, startPoint y: 78, endPoint x: 1029, endPoint y: 137, distance: 318.3
click at [1028, 136] on div "Threads Start a new thread Today New chat Last 7 Days Here's a complete persona…" at bounding box center [635, 294] width 1191 height 498
click at [1207, 63] on icon "Created with Pixso." at bounding box center [1212, 66] width 12 height 12
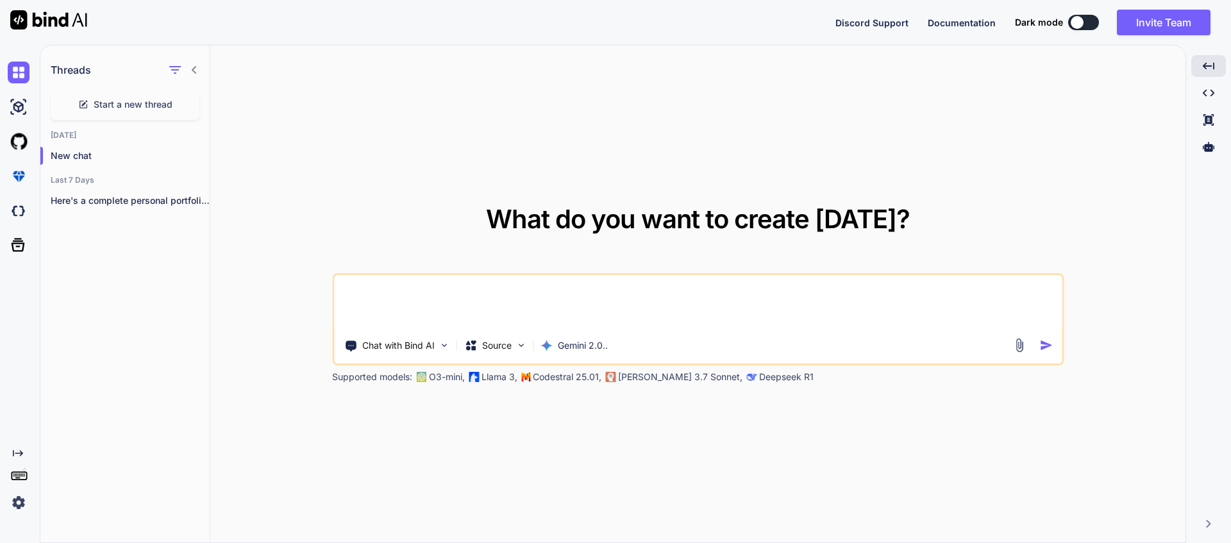
click at [1019, 347] on img at bounding box center [1018, 345] width 15 height 15
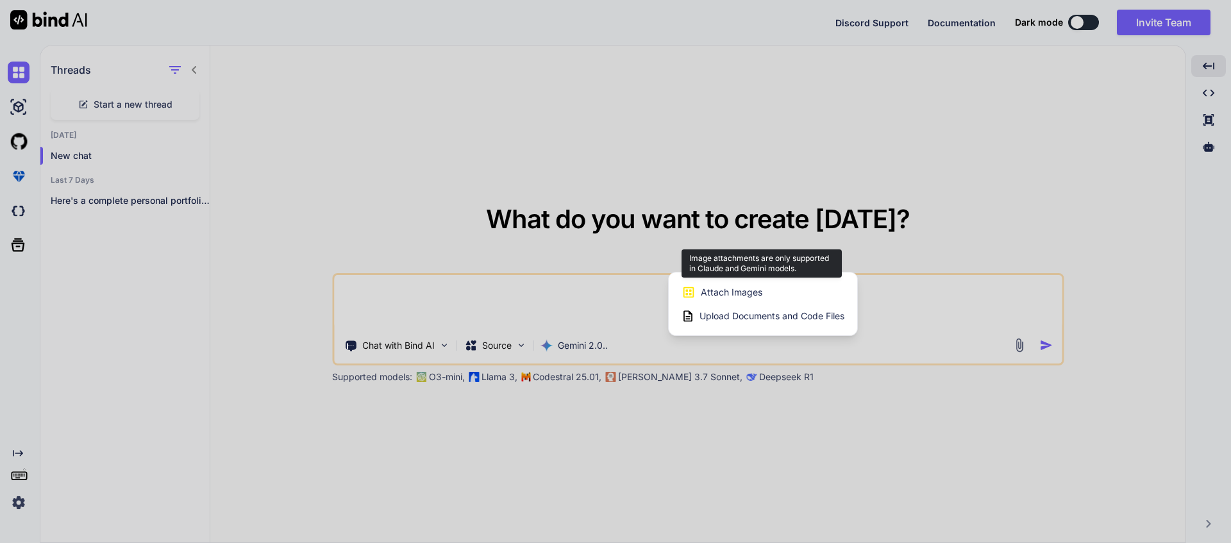
click at [759, 286] on span "Attach Images" at bounding box center [731, 292] width 62 height 13
drag, startPoint x: 743, startPoint y: 290, endPoint x: 733, endPoint y: 294, distance: 11.0
click at [743, 290] on span "Attach Images" at bounding box center [731, 292] width 62 height 13
click at [728, 294] on span "Attach Images" at bounding box center [731, 292] width 62 height 13
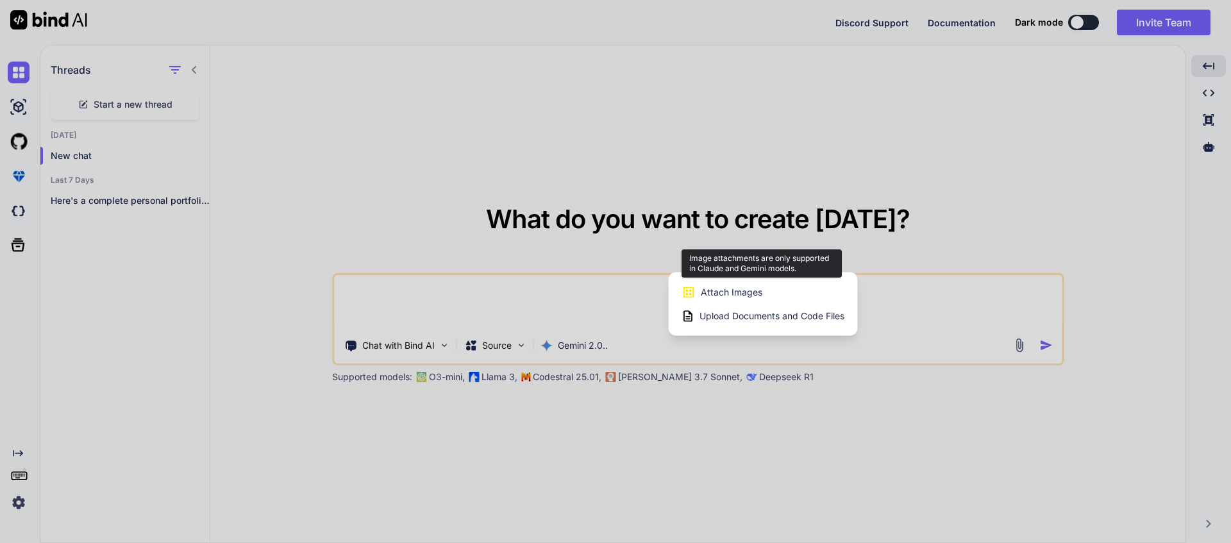
click at [692, 295] on icon at bounding box center [688, 292] width 14 height 14
click at [688, 294] on icon at bounding box center [688, 292] width 14 height 14
click at [687, 292] on icon at bounding box center [688, 292] width 14 height 14
click at [587, 345] on div at bounding box center [615, 271] width 1231 height 543
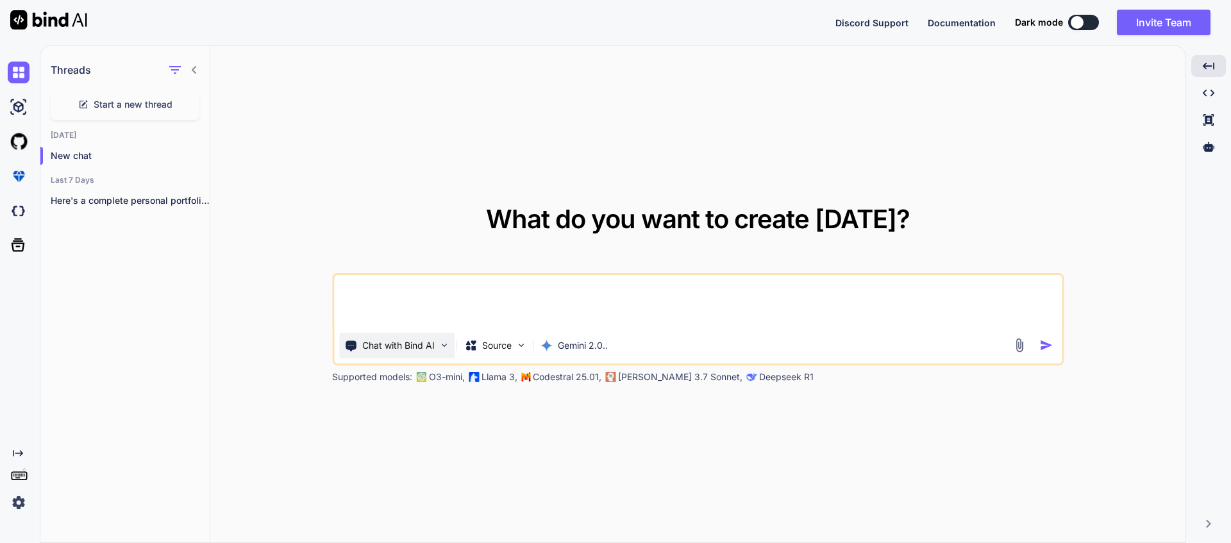
click at [442, 347] on img at bounding box center [443, 345] width 11 height 11
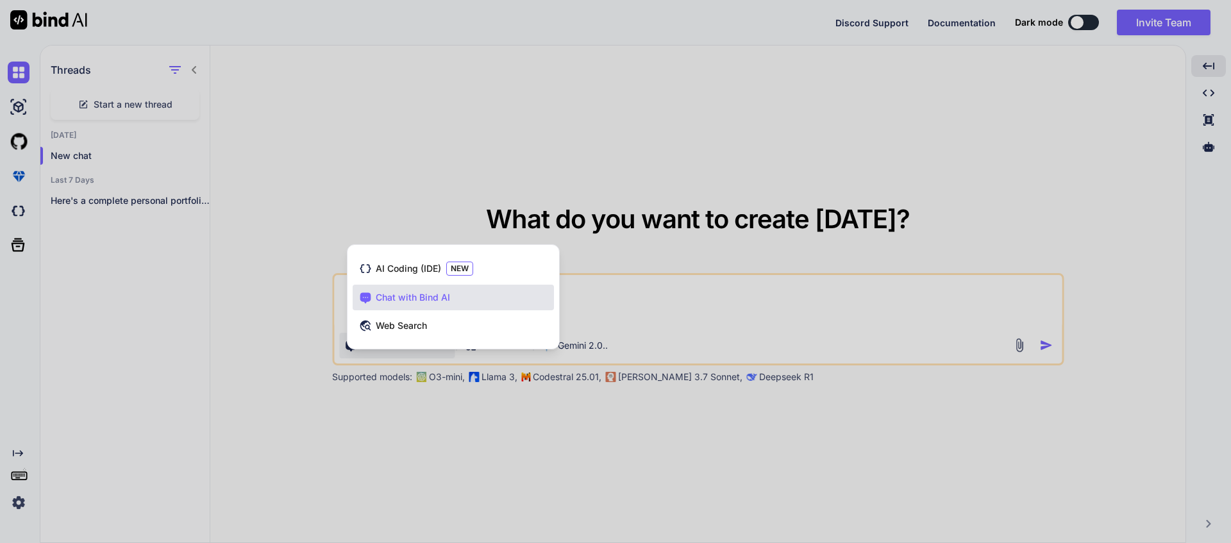
click at [442, 347] on div "AI Coding (IDE) NEW Chat with Bind AI Web Search" at bounding box center [452, 299] width 211 height 99
click at [587, 347] on div at bounding box center [615, 271] width 1231 height 543
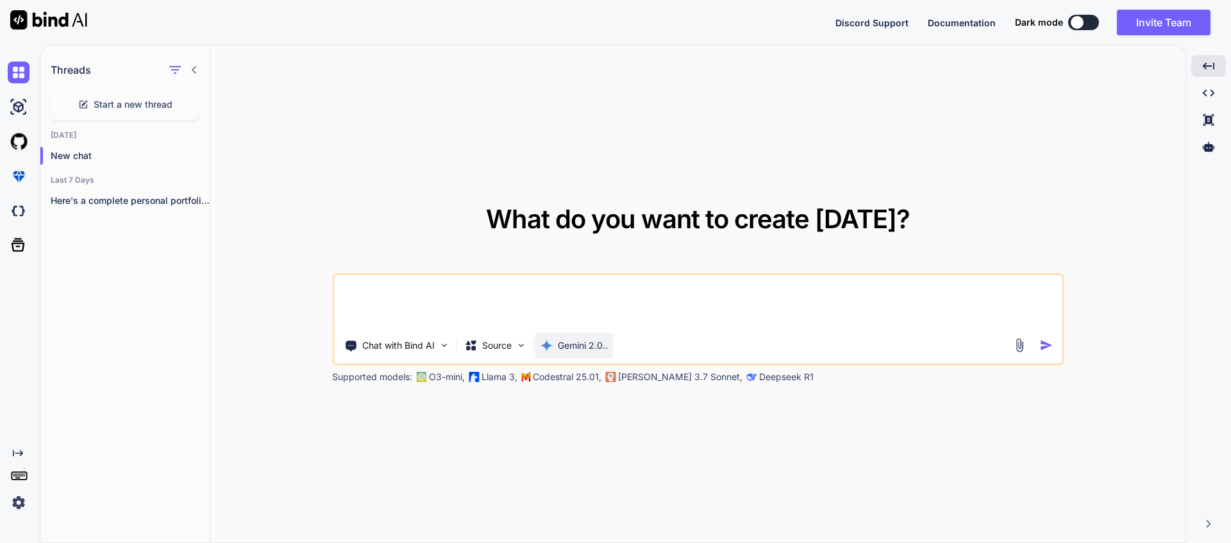
click at [583, 347] on p "Gemini 2.0.." at bounding box center [583, 345] width 50 height 13
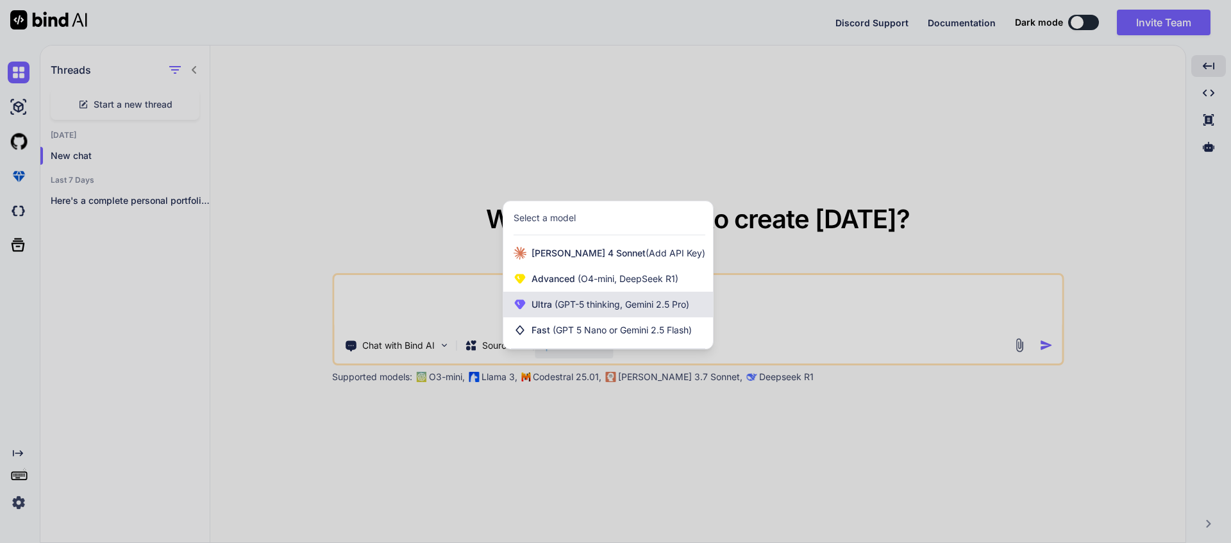
click at [594, 304] on span "(GPT-5 thinking, Gemini 2.5 Pro)" at bounding box center [620, 304] width 137 height 11
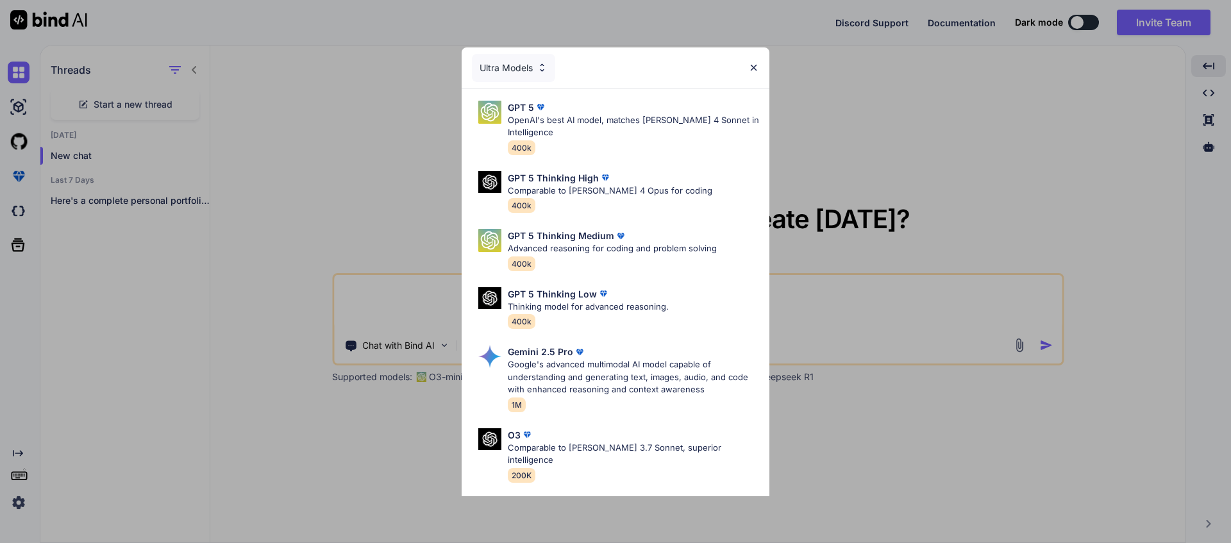
click at [542, 70] on img at bounding box center [541, 67] width 11 height 11
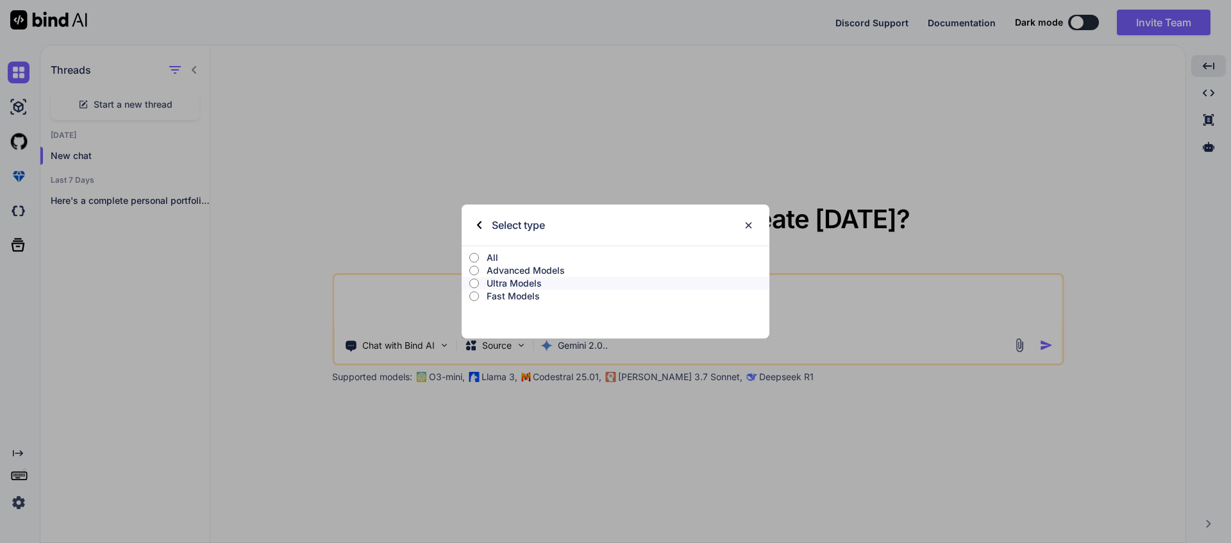
click at [474, 258] on input "All" at bounding box center [474, 258] width 10 height 10
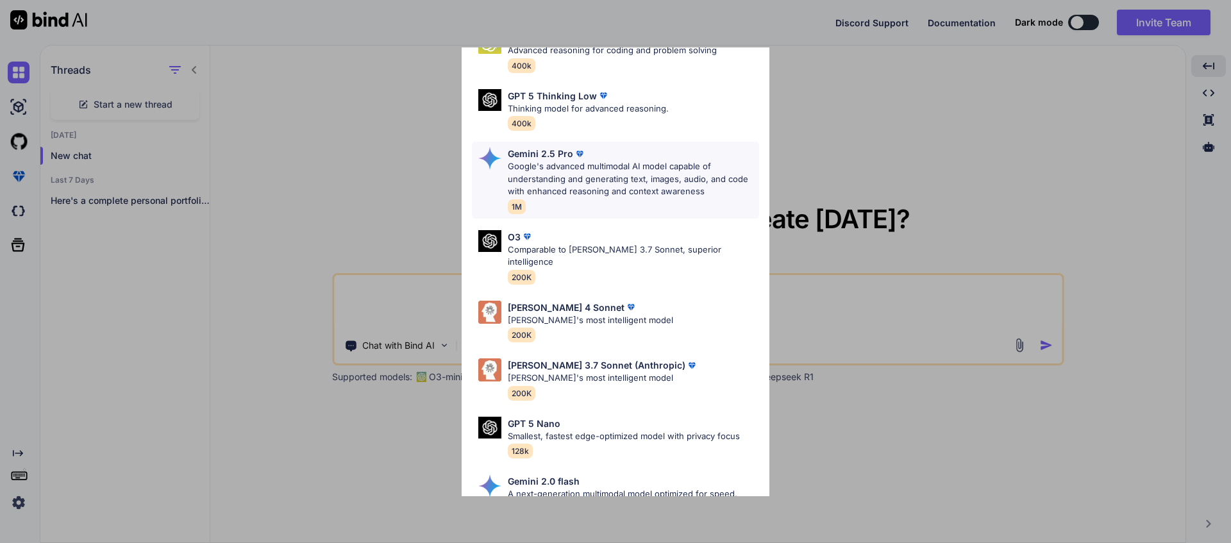
scroll to position [643, 0]
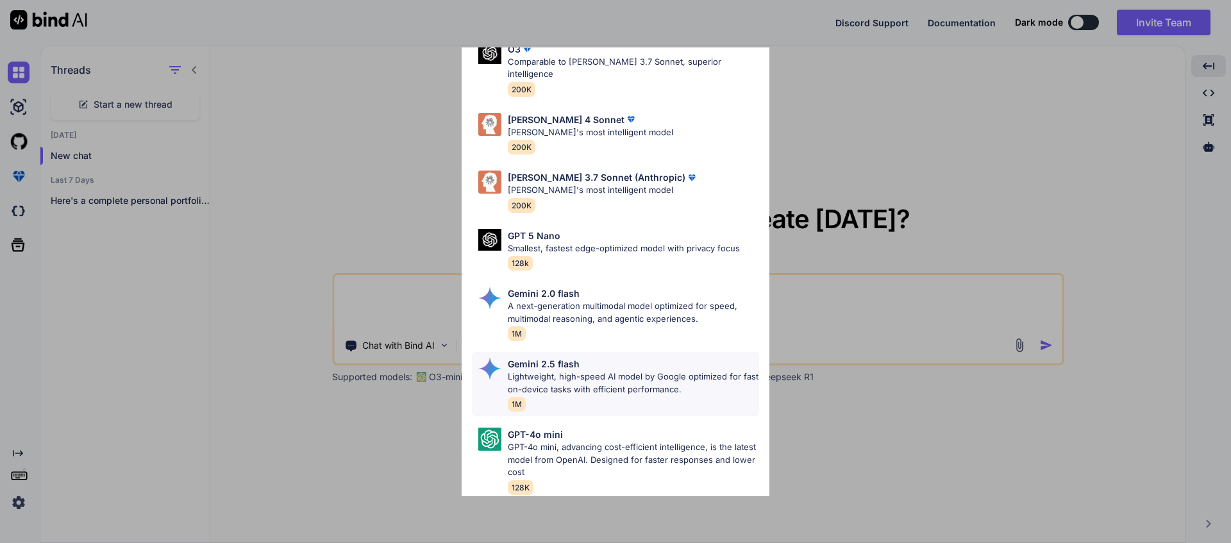
click at [580, 357] on div "Gemini 2.5 flash" at bounding box center [633, 363] width 251 height 13
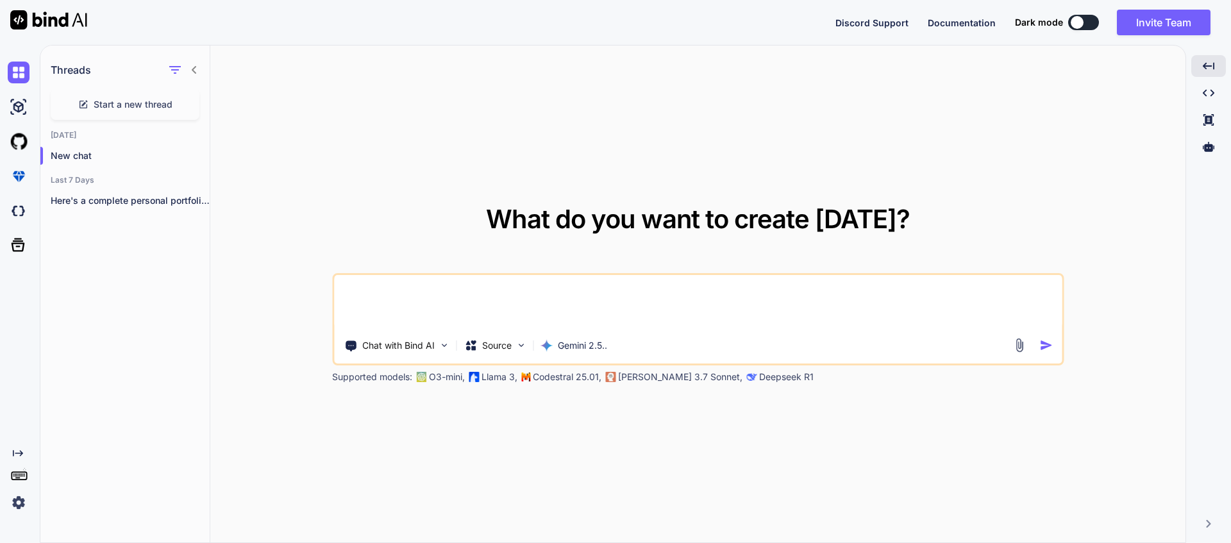
click at [1016, 346] on img at bounding box center [1018, 345] width 15 height 15
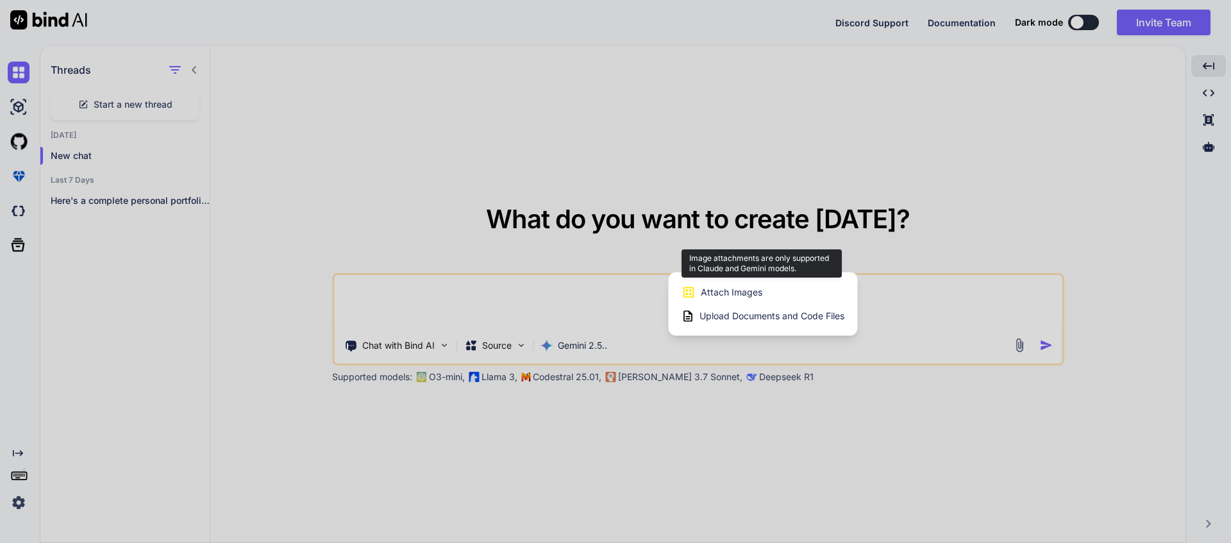
click at [782, 288] on div "Attach Images Image attachments are only supported in Claude and Gemini models." at bounding box center [762, 292] width 163 height 24
click at [713, 290] on span "Attach Images" at bounding box center [731, 292] width 62 height 13
click at [702, 274] on div "Attach Images Image attachments are only supported in Claude and Gemini models.…" at bounding box center [762, 303] width 188 height 63
click at [684, 294] on icon at bounding box center [688, 292] width 11 height 11
click at [704, 293] on span "Attach Images" at bounding box center [731, 292] width 62 height 13
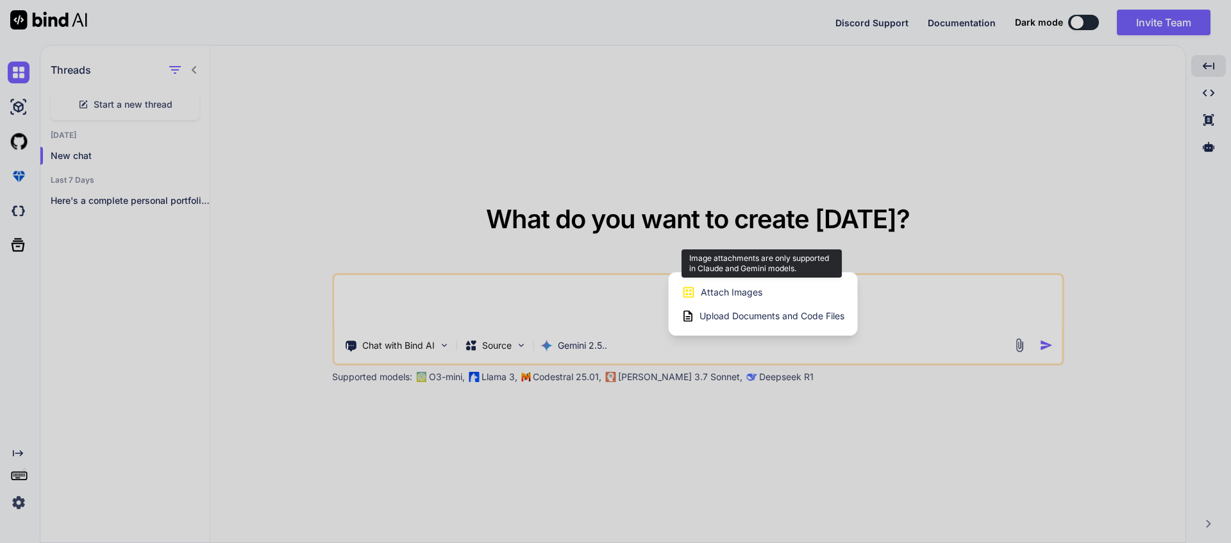
click at [710, 293] on span "Attach Images" at bounding box center [731, 292] width 62 height 13
click at [767, 420] on div at bounding box center [615, 271] width 1231 height 543
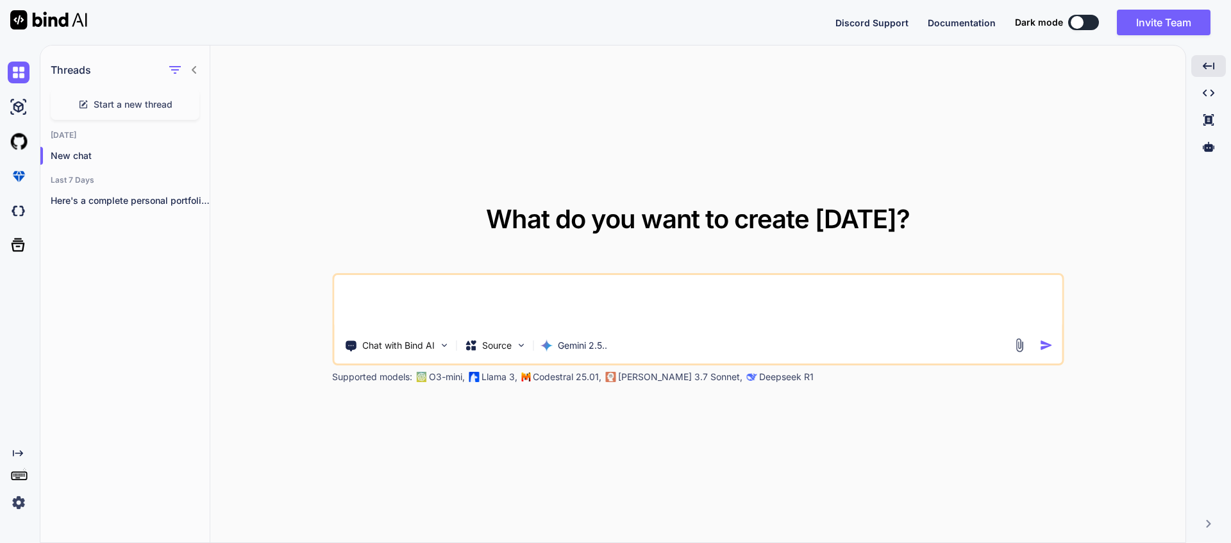
click at [1041, 344] on img "button" at bounding box center [1045, 344] width 13 height 13
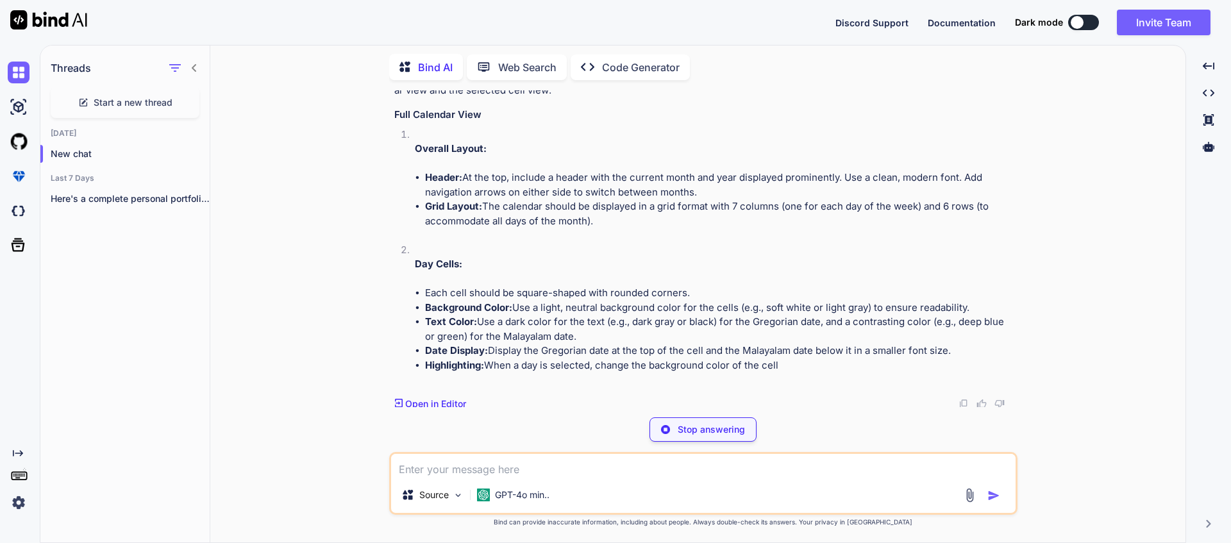
scroll to position [146, 0]
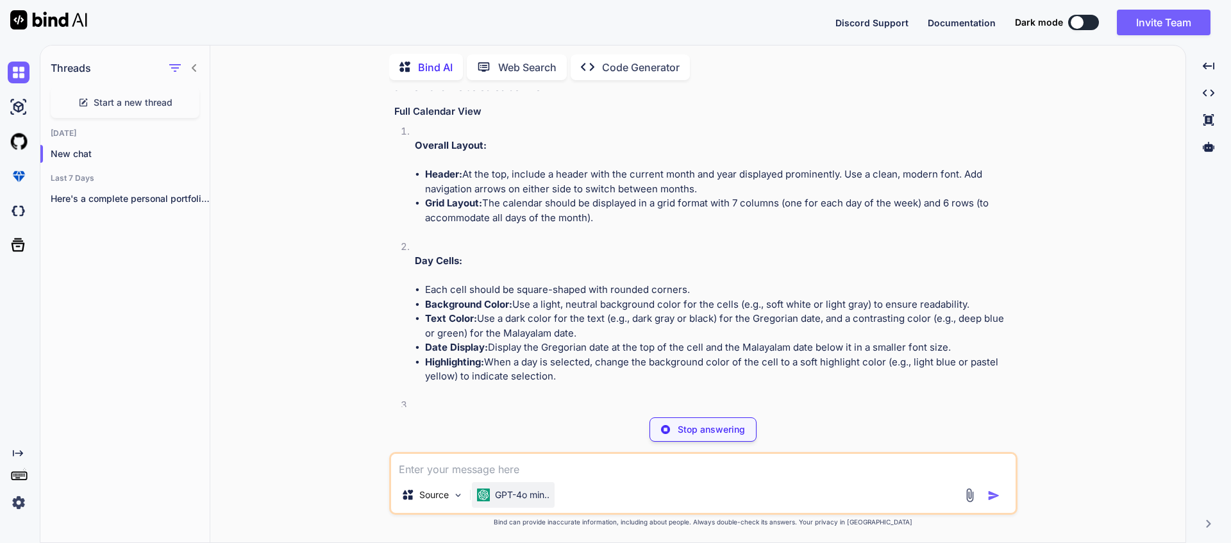
click at [517, 495] on p "GPT-4o min.." at bounding box center [522, 494] width 54 height 13
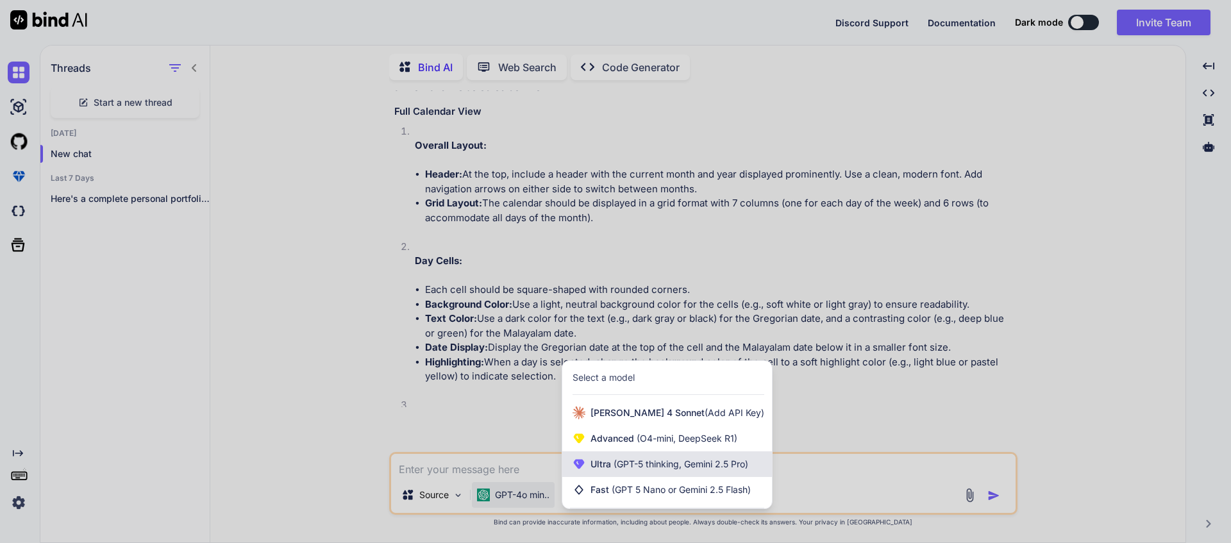
click at [620, 465] on span "(GPT-5 thinking, Gemini 2.5 Pro)" at bounding box center [679, 463] width 137 height 11
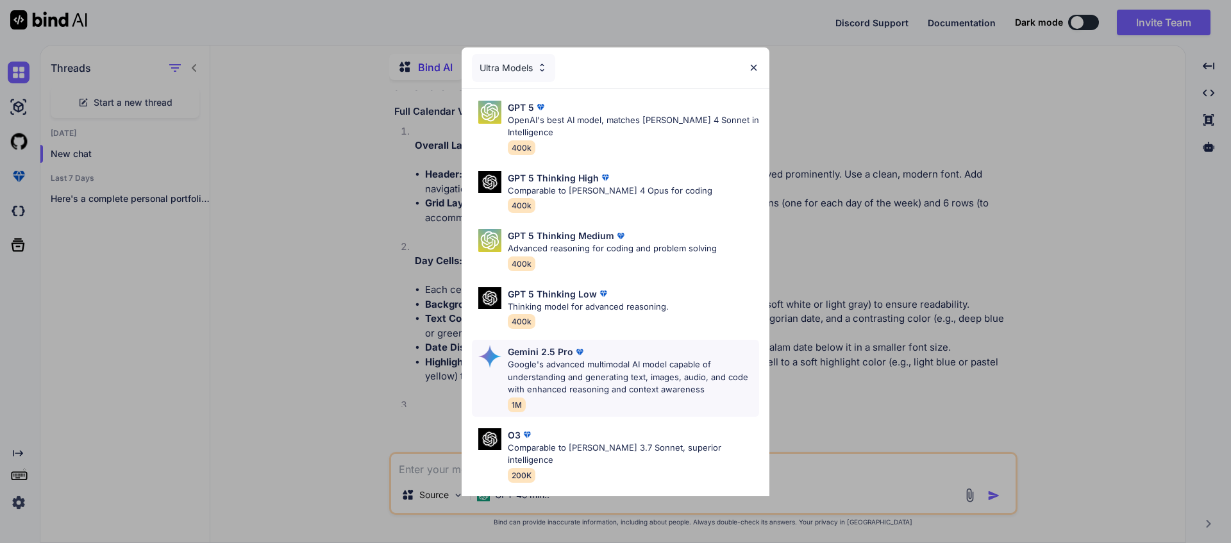
click at [574, 372] on p "Google's advanced multimodal AI model capable of understanding and generating t…" at bounding box center [633, 377] width 251 height 38
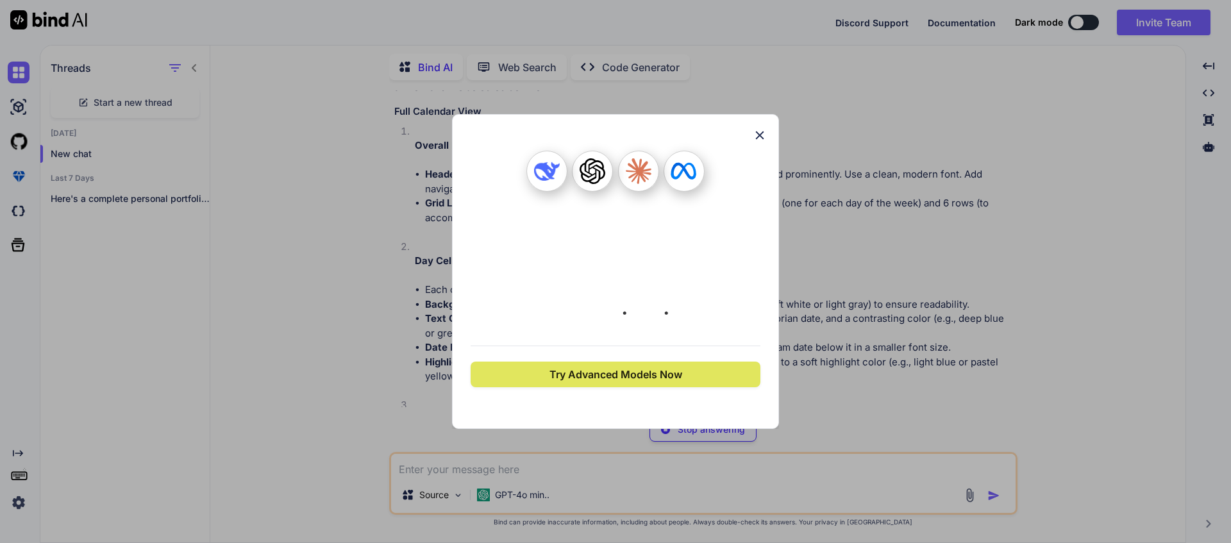
click at [590, 374] on span "Try Advanced Models Now" at bounding box center [615, 374] width 133 height 15
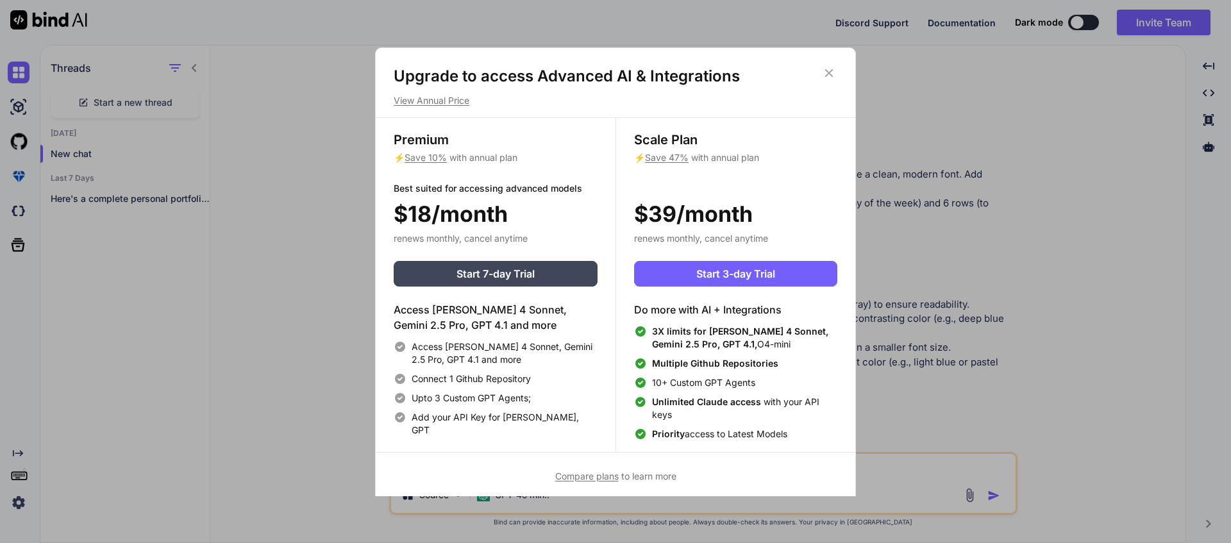
click at [829, 74] on icon at bounding box center [829, 73] width 8 height 8
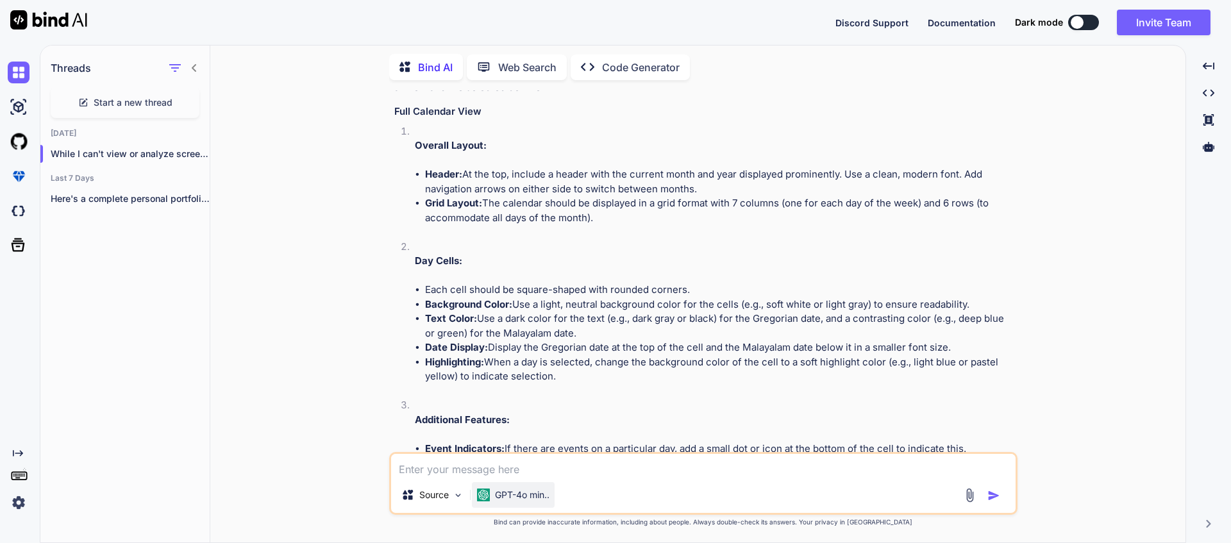
click at [505, 487] on div "GPT-4o min.." at bounding box center [513, 495] width 83 height 26
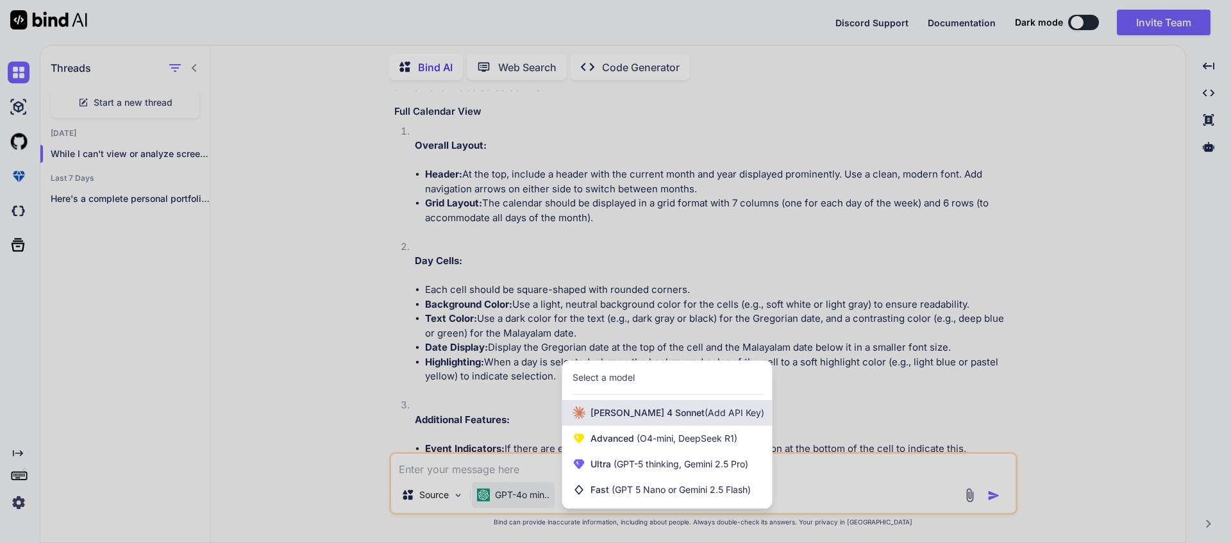
click at [619, 423] on div "Claude 4 Sonnet (Add API Key)" at bounding box center [667, 413] width 210 height 26
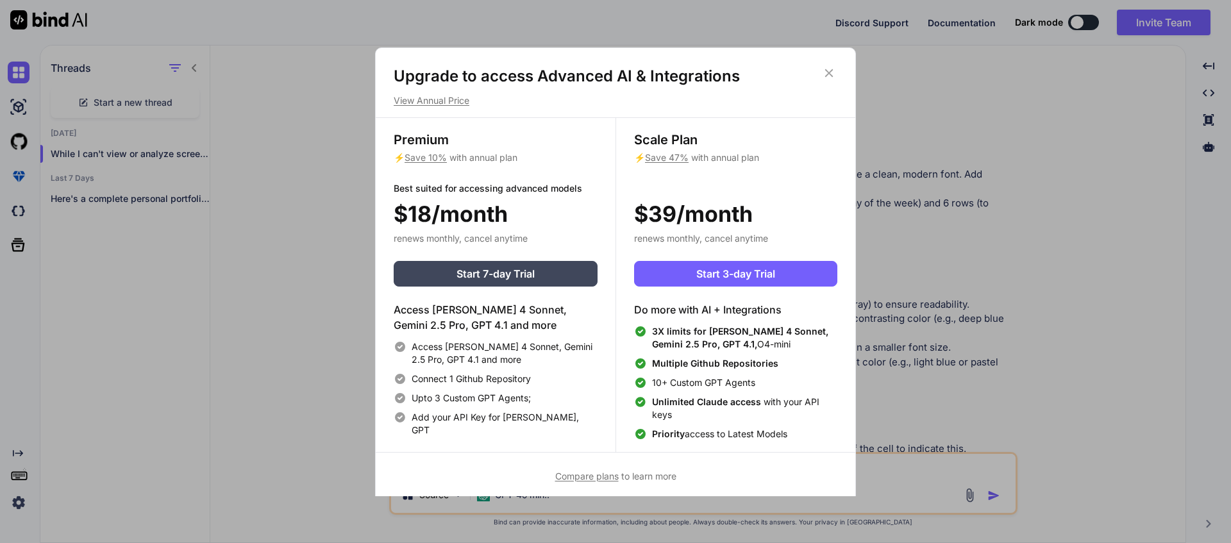
click at [831, 74] on icon at bounding box center [829, 73] width 14 height 14
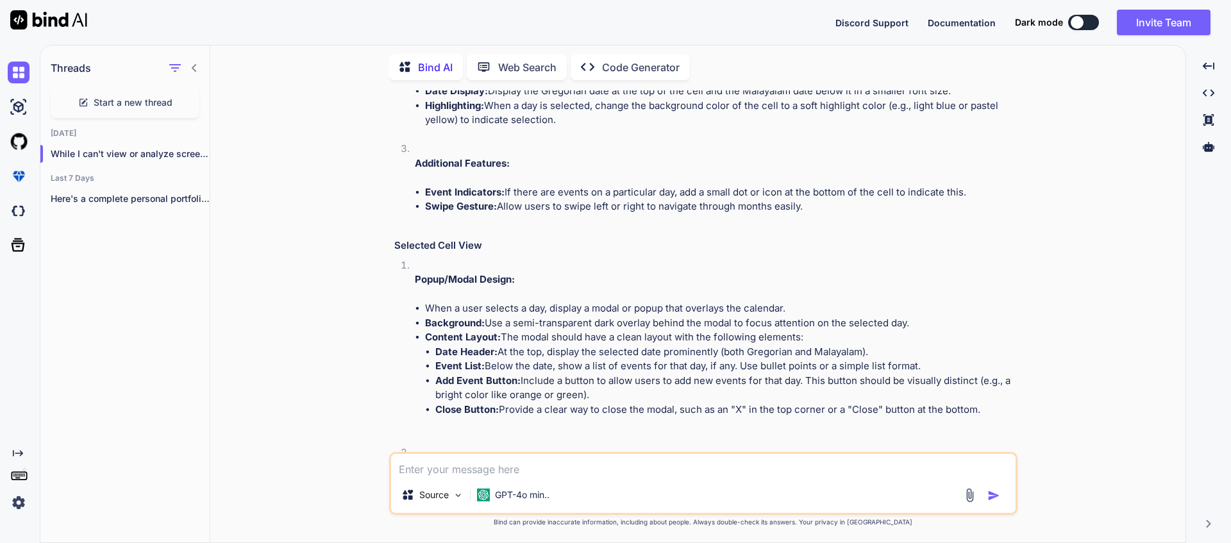
scroll to position [686, 0]
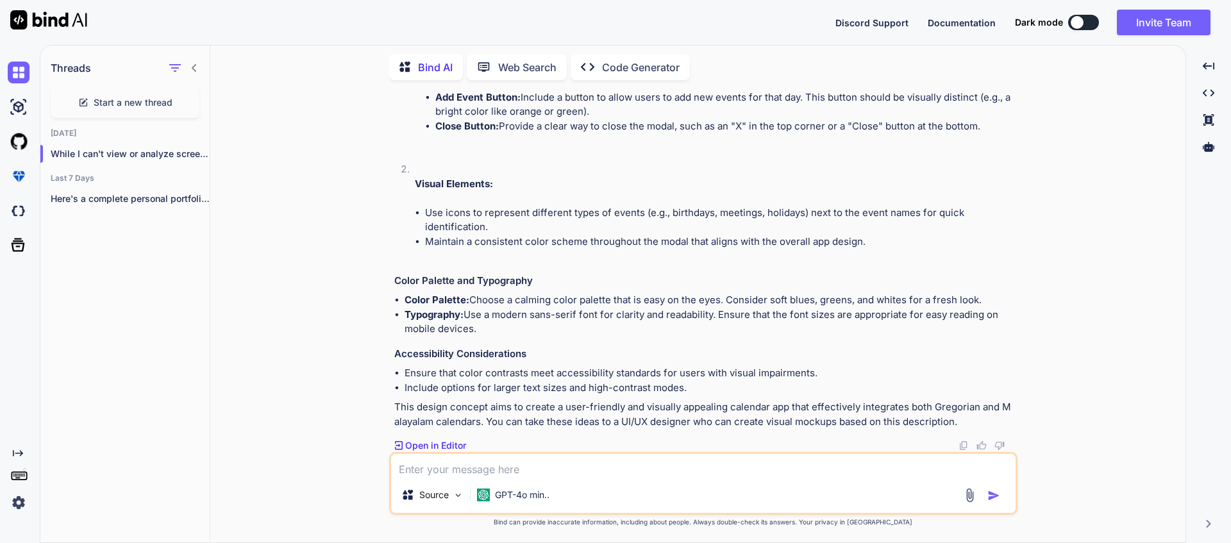
click at [447, 447] on p "Open in Editor" at bounding box center [435, 445] width 61 height 13
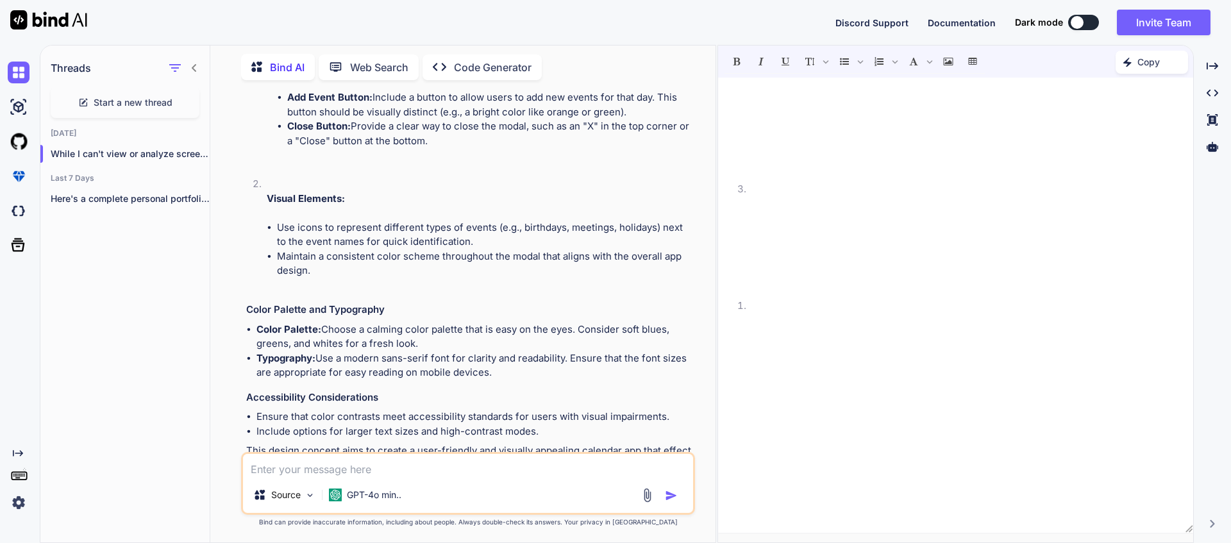
scroll to position [581, 0]
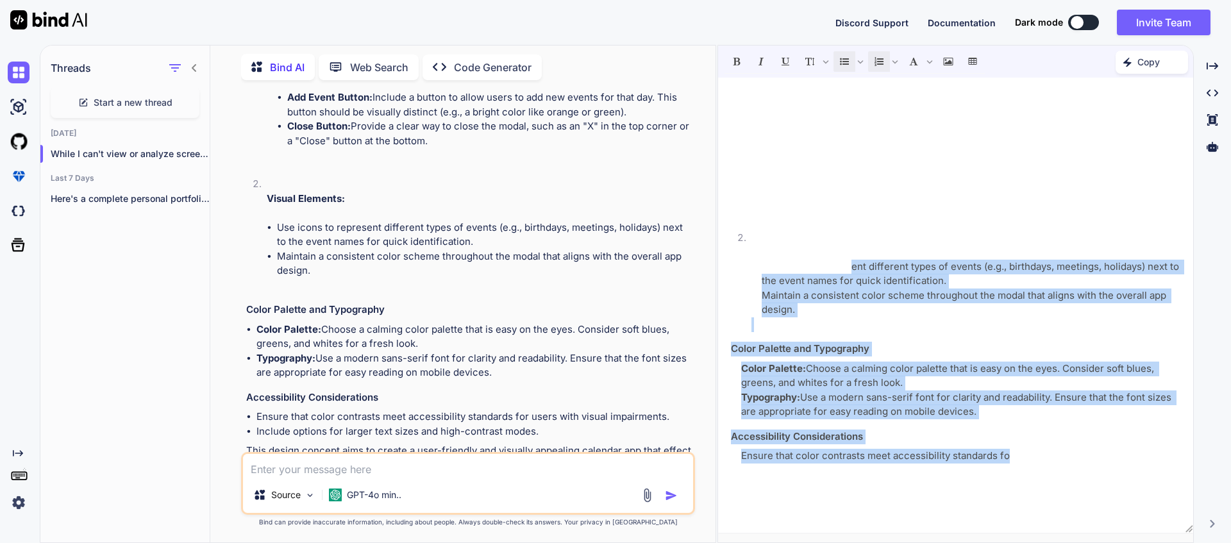
drag, startPoint x: 849, startPoint y: 269, endPoint x: 1007, endPoint y: 456, distance: 245.6
click at [1007, 456] on div "While I can't view or analyze screenshots, I can certainly help you conceptuali…" at bounding box center [955, 305] width 475 height 442
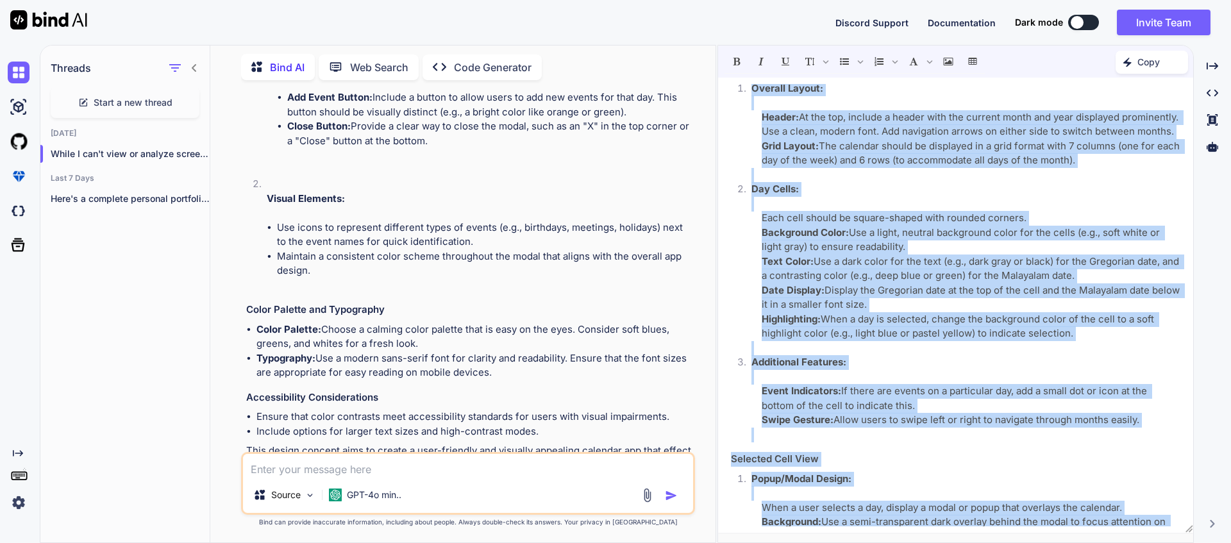
scroll to position [0, 0]
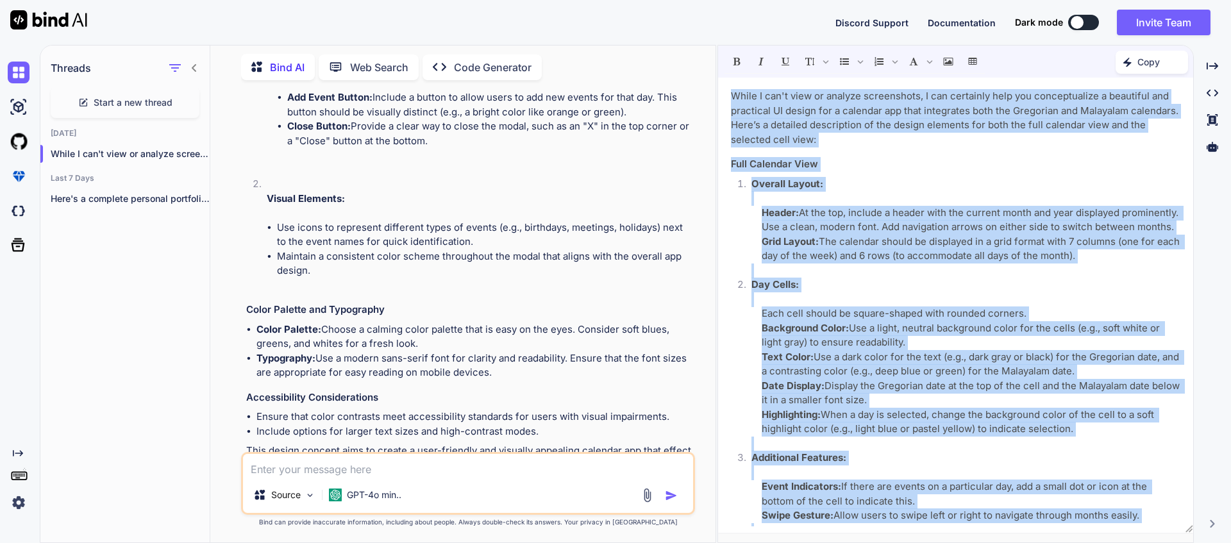
drag, startPoint x: 1038, startPoint y: 479, endPoint x: 738, endPoint y: 79, distance: 499.8
click at [738, 79] on div "While I can't view or analyze screenshots, I can certainly help you conceptuali…" at bounding box center [955, 305] width 475 height 455
click at [946, 60] on icon "Insert Image" at bounding box center [947, 61] width 9 height 9
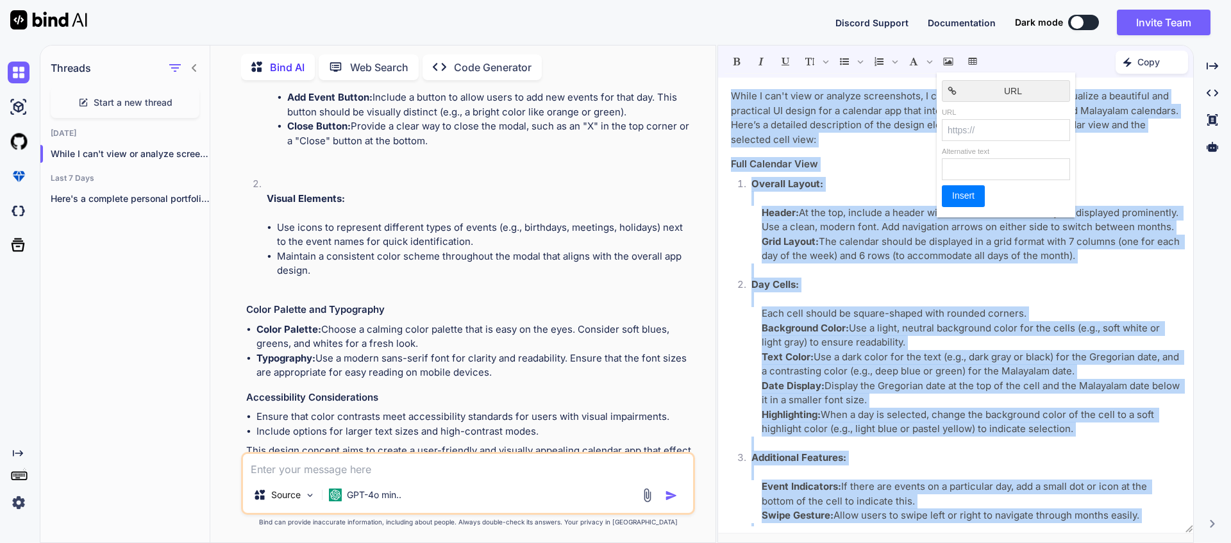
click at [879, 194] on li "Overall Layout: Header: At the top, include a header with the current month and…" at bounding box center [960, 227] width 439 height 101
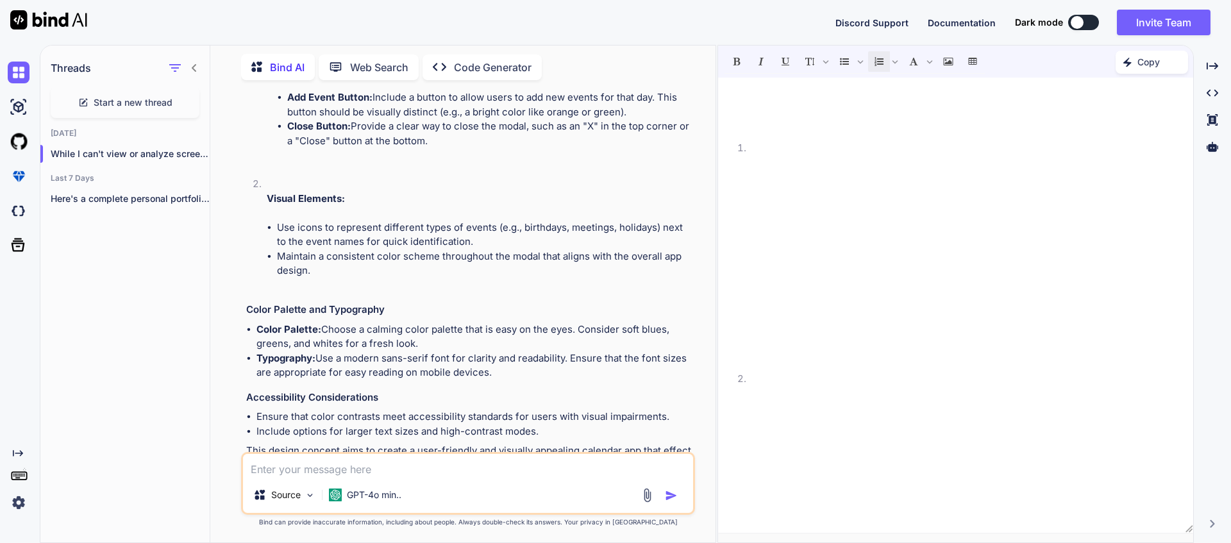
scroll to position [581, 0]
click at [879, 465] on li "Include options for larger text sizes and high-contrast modes." at bounding box center [960, 470] width 439 height 15
click at [1087, 19] on button at bounding box center [1083, 22] width 31 height 15
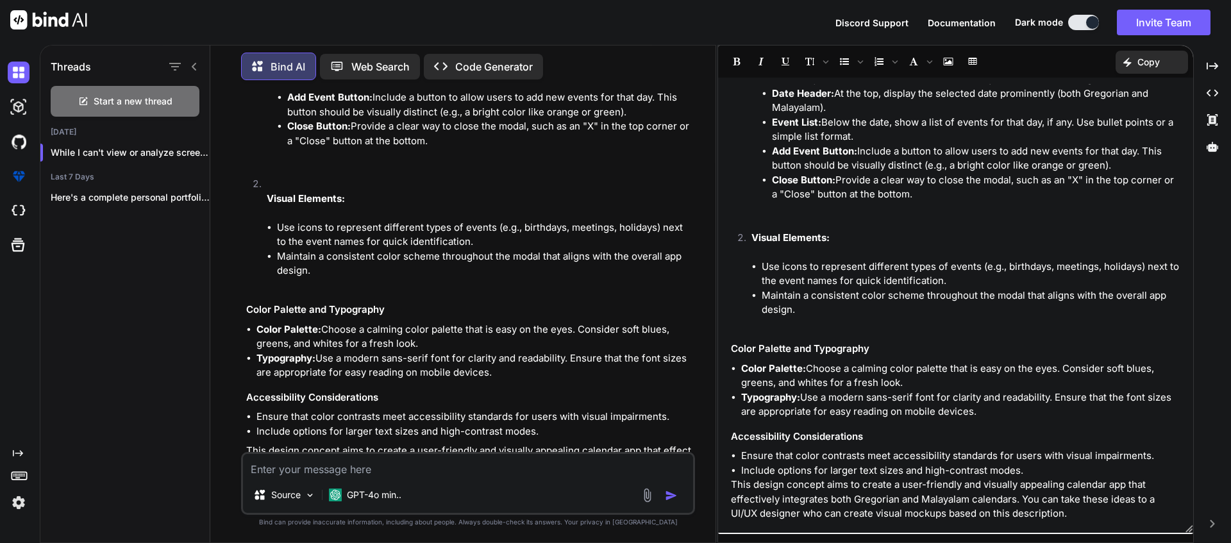
click at [1087, 21] on button at bounding box center [1083, 22] width 31 height 15
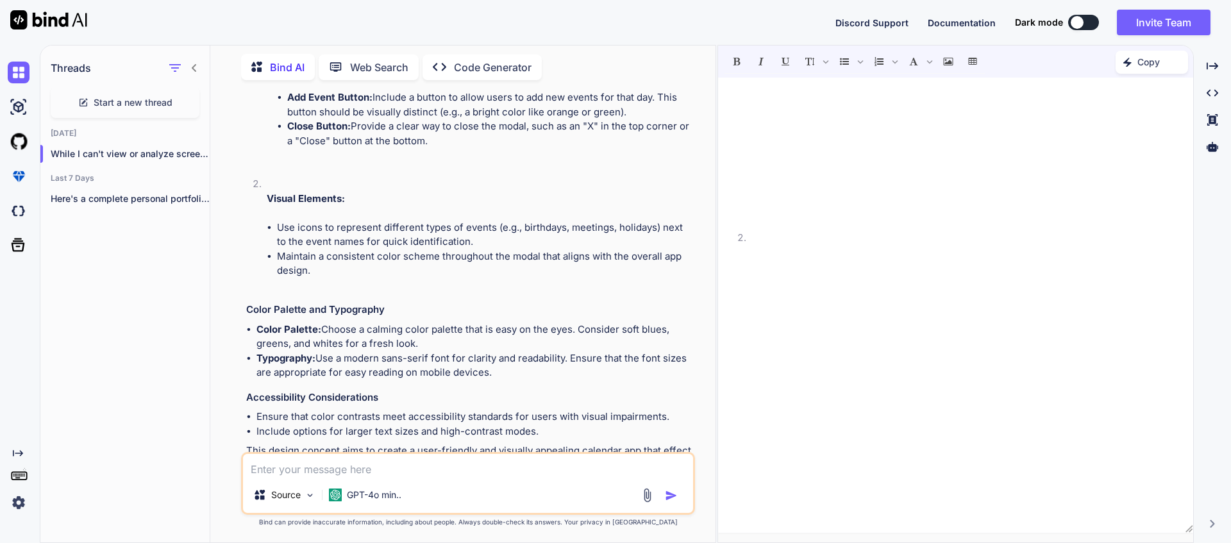
click at [1088, 22] on button at bounding box center [1083, 22] width 31 height 15
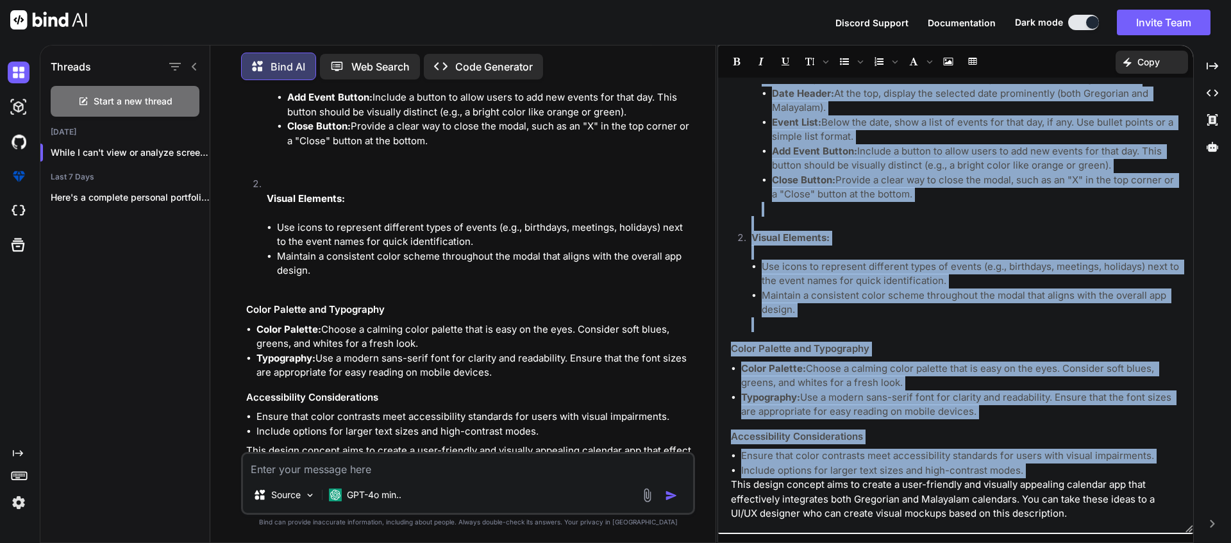
drag, startPoint x: 807, startPoint y: 351, endPoint x: 827, endPoint y: 362, distance: 23.2
click at [807, 351] on h3 "Color Palette and Typography" at bounding box center [955, 349] width 449 height 15
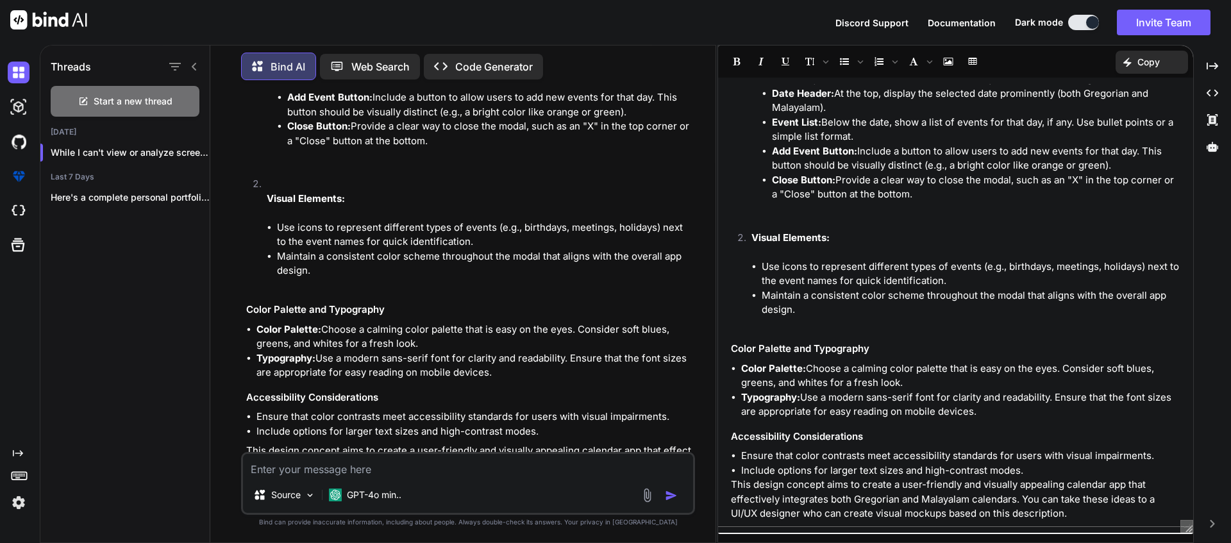
click at [1113, 521] on div "While I can't view or analyze screenshots, I can certainly help you conceptuali…" at bounding box center [955, 305] width 475 height 442
paste div
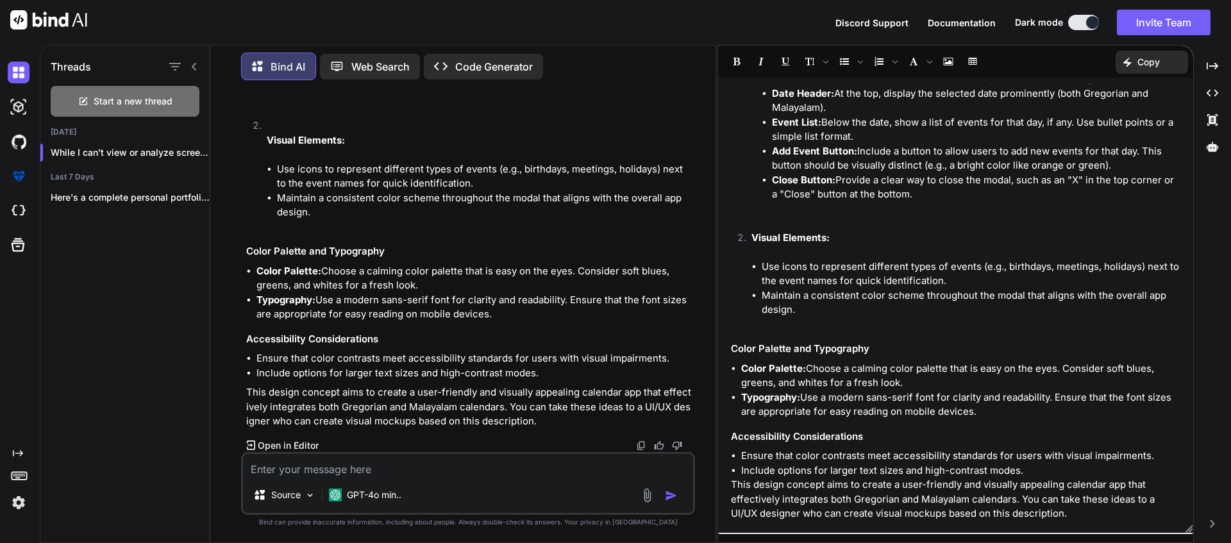
scroll to position [1547, 0]
click at [535, 424] on p "This design concept aims to create a user-friendly and visually appealing calen…" at bounding box center [469, 407] width 446 height 44
click at [543, 425] on p "This design concept aims to create a user-friendly and visually appealing calen…" at bounding box center [469, 407] width 446 height 44
click at [1144, 63] on p "Copy" at bounding box center [1148, 62] width 22 height 13
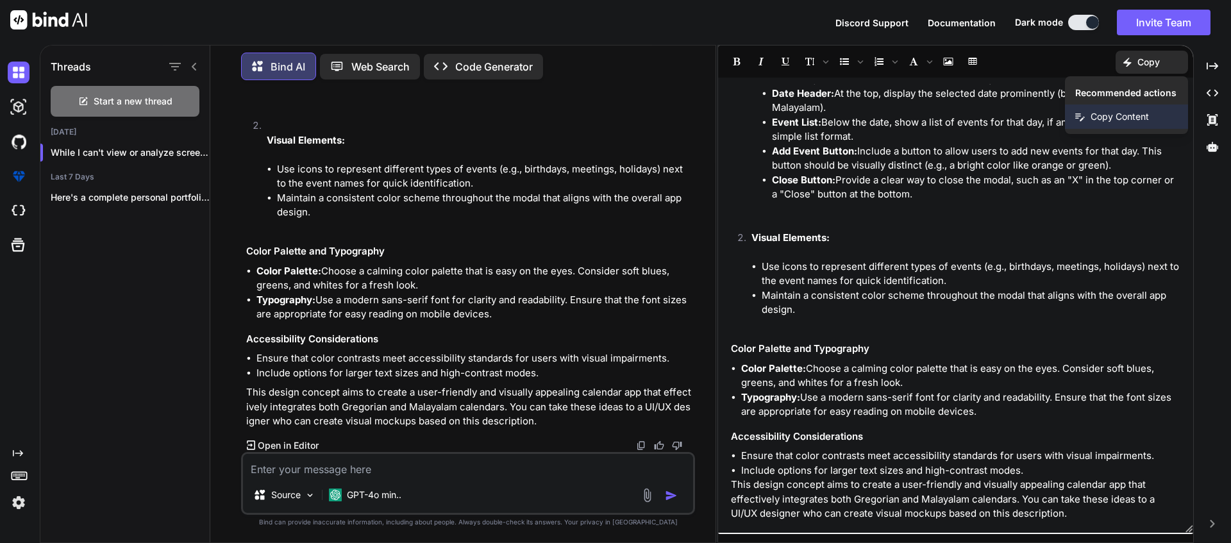
click at [1123, 114] on span "Copy Content" at bounding box center [1119, 116] width 58 height 13
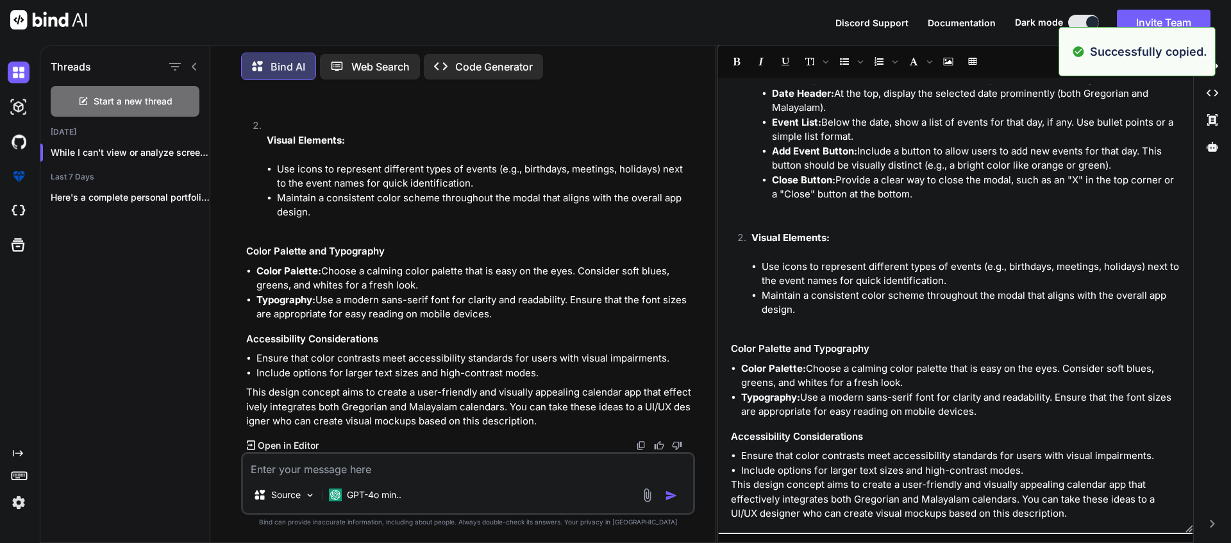
click at [358, 474] on textarea at bounding box center [468, 465] width 450 height 23
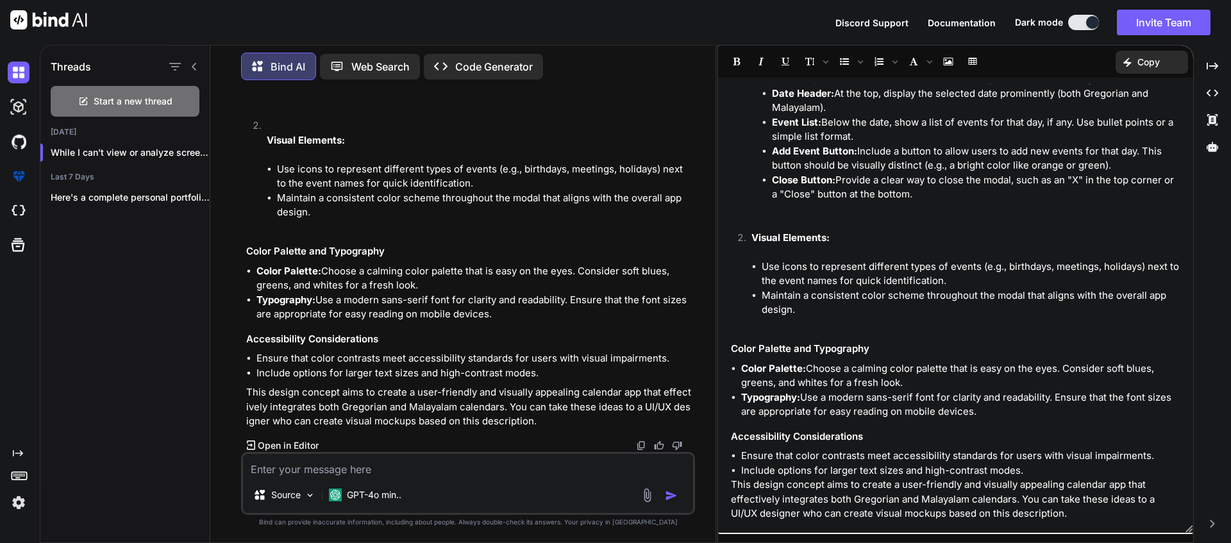
click at [360, 473] on textarea at bounding box center [468, 465] width 450 height 23
click at [313, 472] on textarea at bounding box center [468, 465] width 450 height 23
click at [667, 497] on img "button" at bounding box center [671, 495] width 13 height 13
click at [668, 496] on img "button" at bounding box center [671, 495] width 13 height 13
click at [1091, 521] on img at bounding box center [955, 521] width 449 height 0
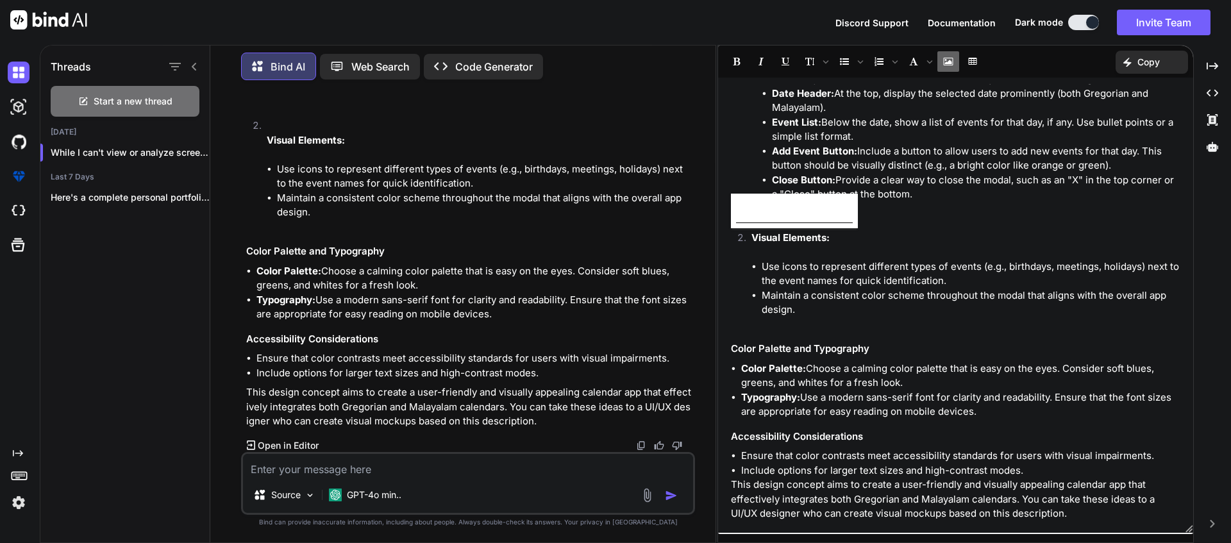
scroll to position [502, 0]
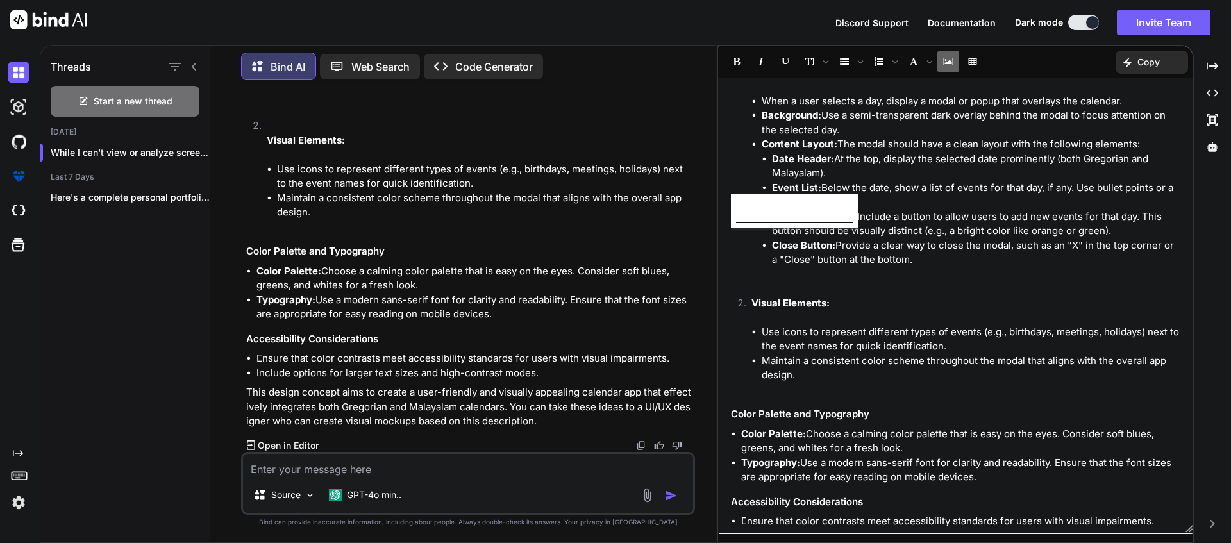
click at [1022, 329] on li "Visual Elements: Use icons to represent different types of events (e.g., birthd…" at bounding box center [960, 346] width 439 height 101
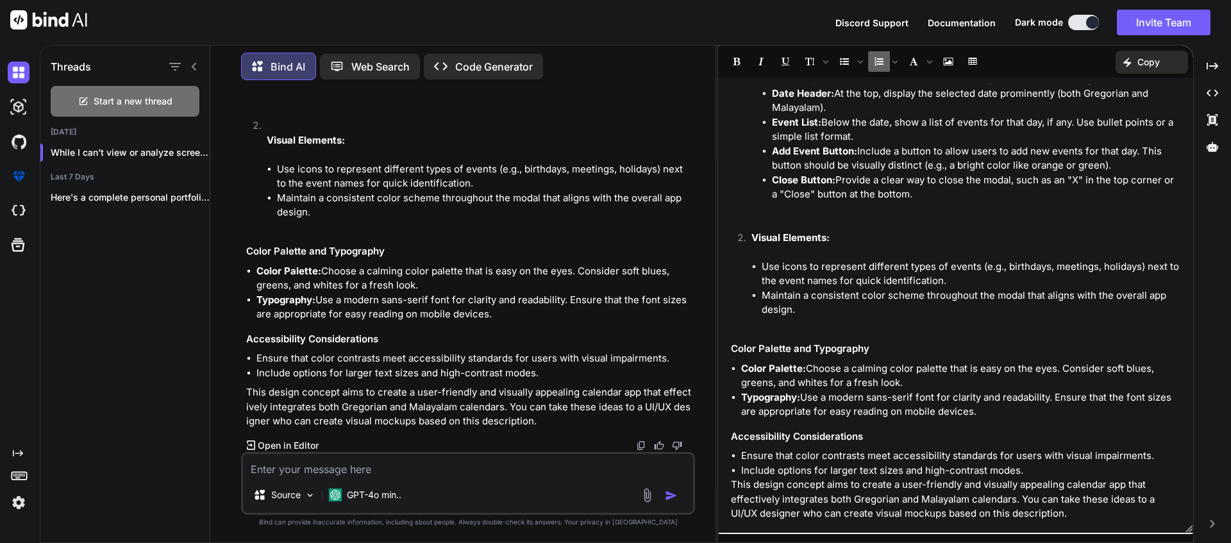
scroll to position [1547, 0]
click at [1145, 62] on p "Copy" at bounding box center [1148, 62] width 22 height 13
click at [1122, 120] on span "Copy Content" at bounding box center [1119, 116] width 58 height 13
click at [1155, 67] on p "Copy" at bounding box center [1148, 62] width 22 height 13
click at [1116, 120] on span "Copy Content" at bounding box center [1119, 116] width 58 height 13
